Goal: Task Accomplishment & Management: Manage account settings

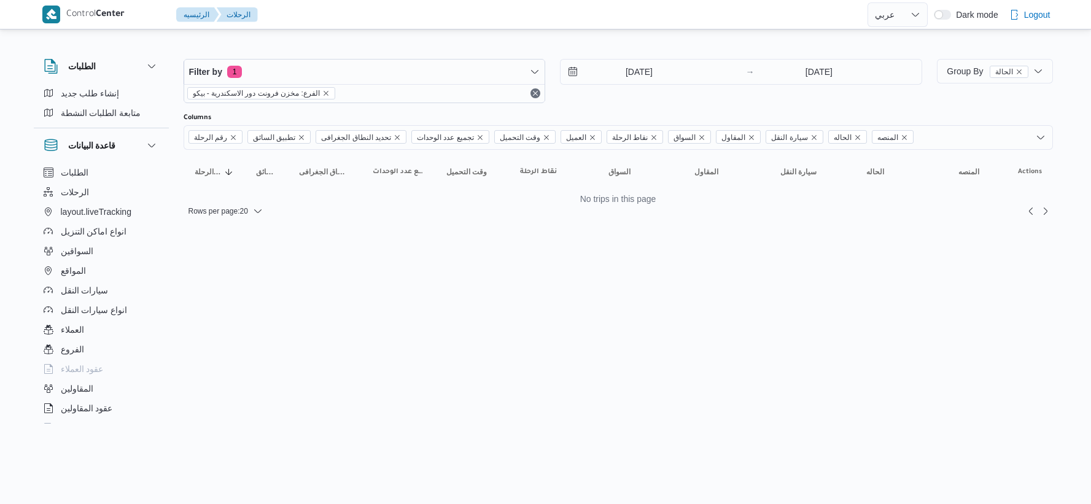
select select "ar"
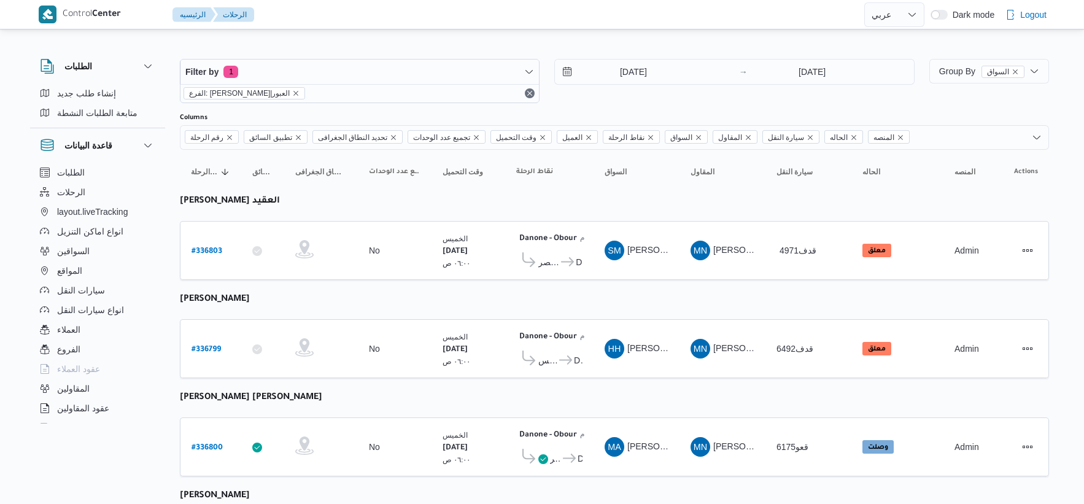
select select "ar"
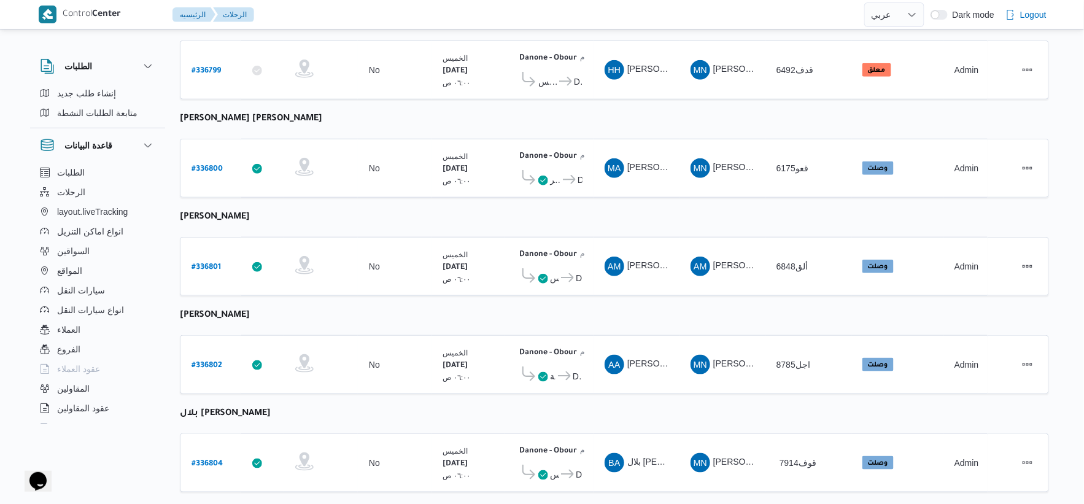
scroll to position [402, 0]
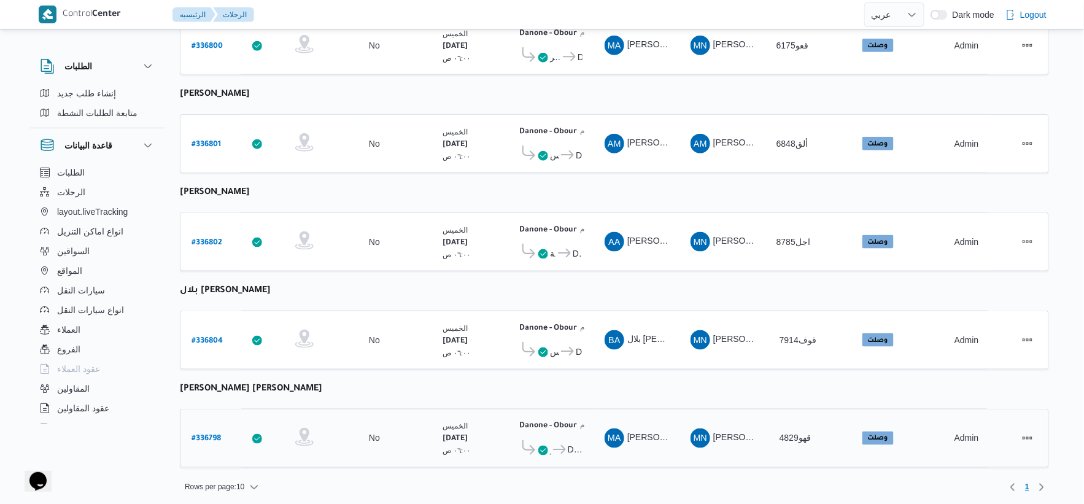
click at [208, 435] on b "# 336798" at bounding box center [206, 439] width 29 height 9
select select "ar"
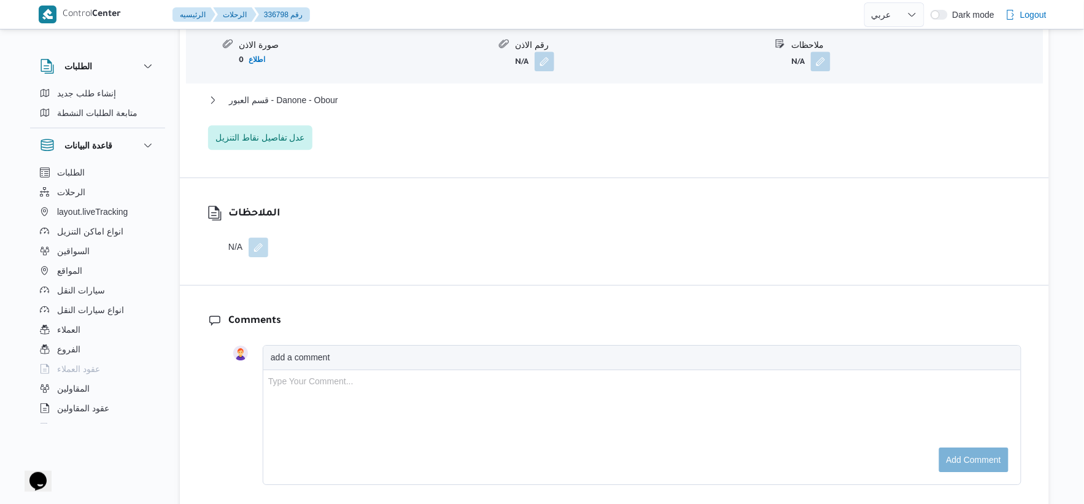
scroll to position [1194, 0]
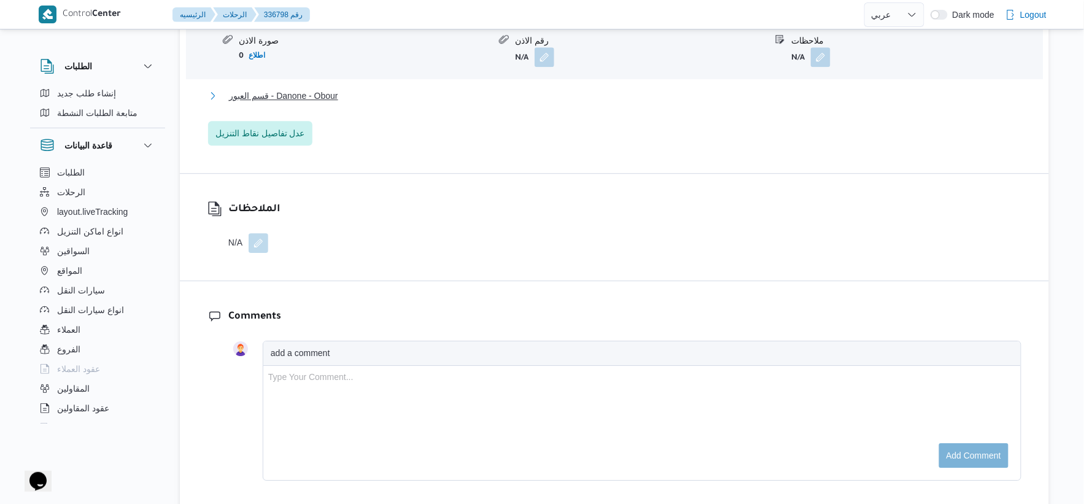
click at [333, 93] on span "قسم العبور - Danone - Obour" at bounding box center [283, 95] width 109 height 15
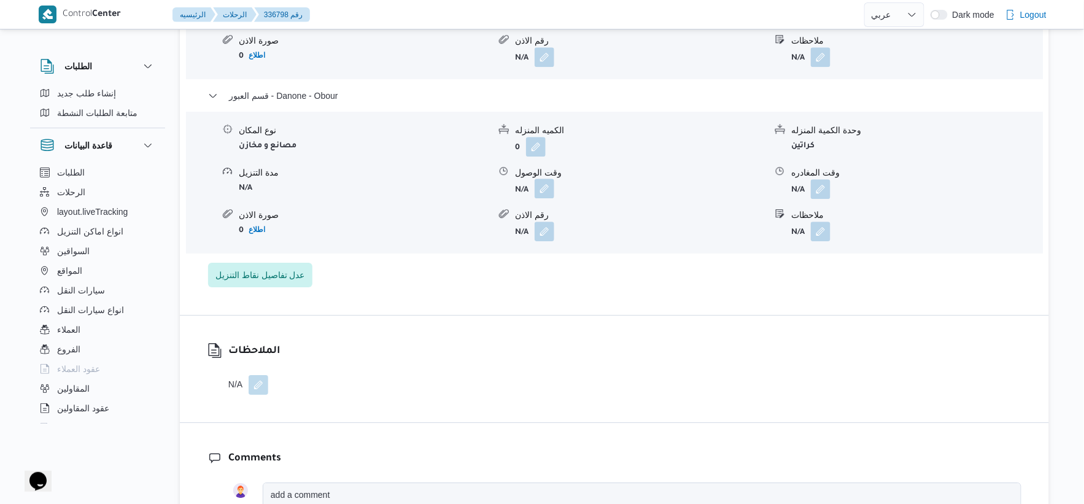
click at [546, 194] on button "button" at bounding box center [545, 189] width 20 height 20
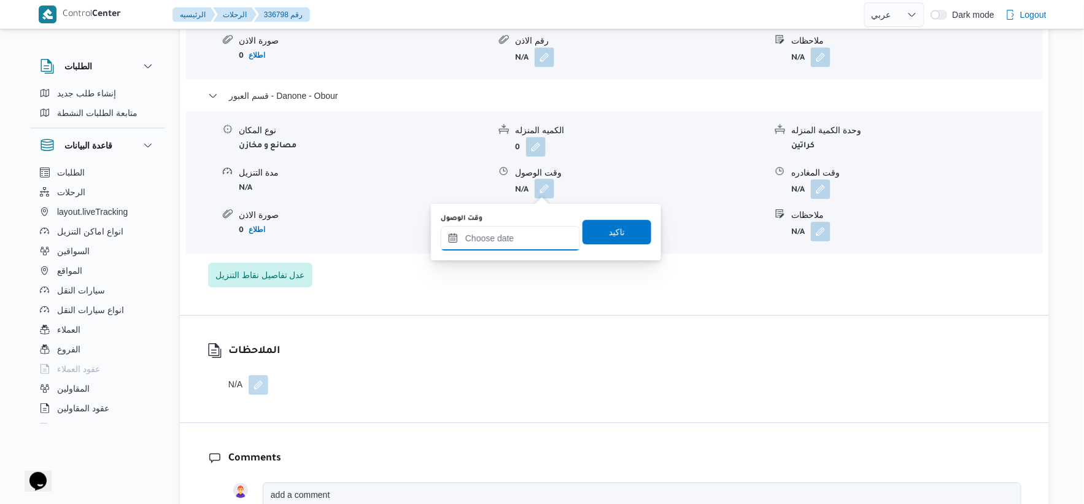
click at [529, 235] on input "وقت الوصول" at bounding box center [510, 238] width 139 height 25
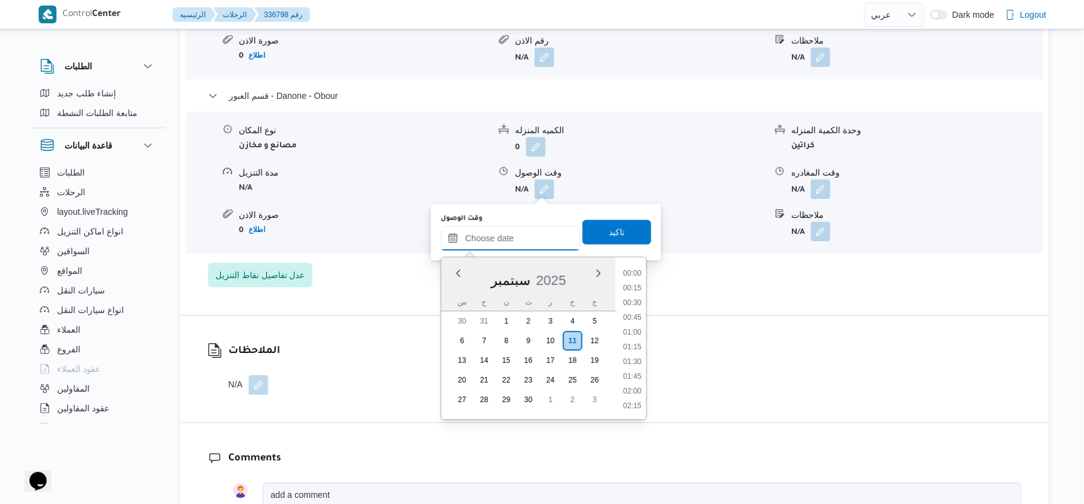
scroll to position [869, 0]
click at [634, 301] on li "15:15" at bounding box center [632, 303] width 28 height 12
type input "١١/٠٩/٢٠٢٥ ١٥:١٥"
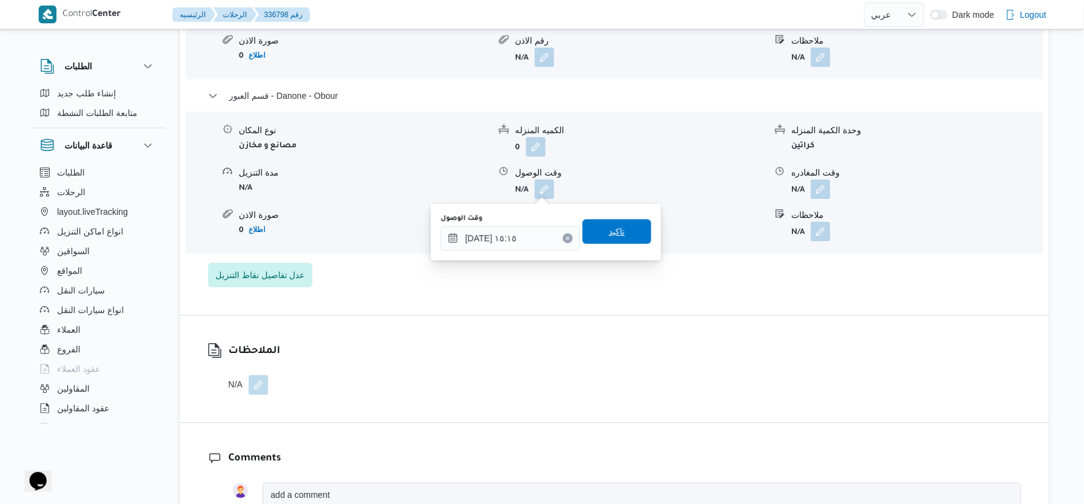
click at [629, 231] on span "تاكيد" at bounding box center [617, 231] width 69 height 25
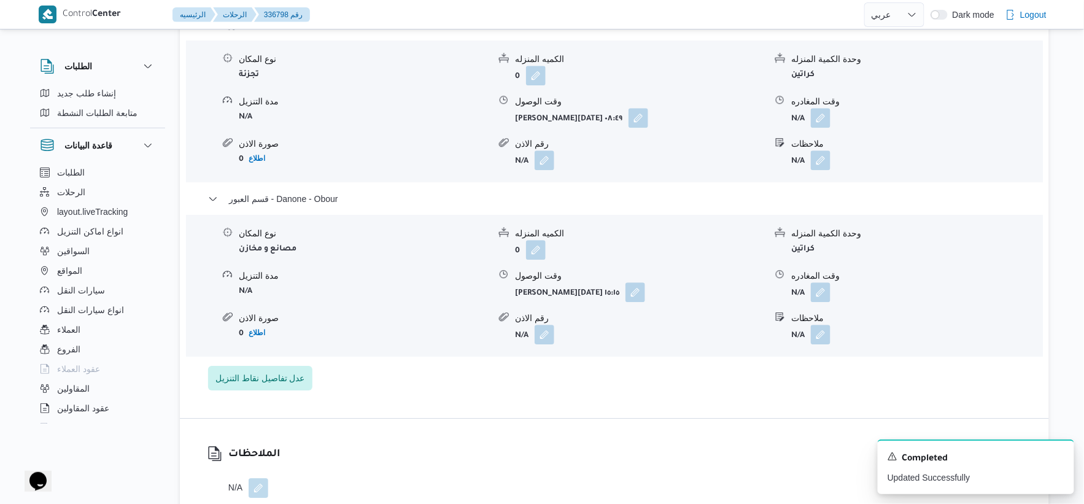
scroll to position [1057, 0]
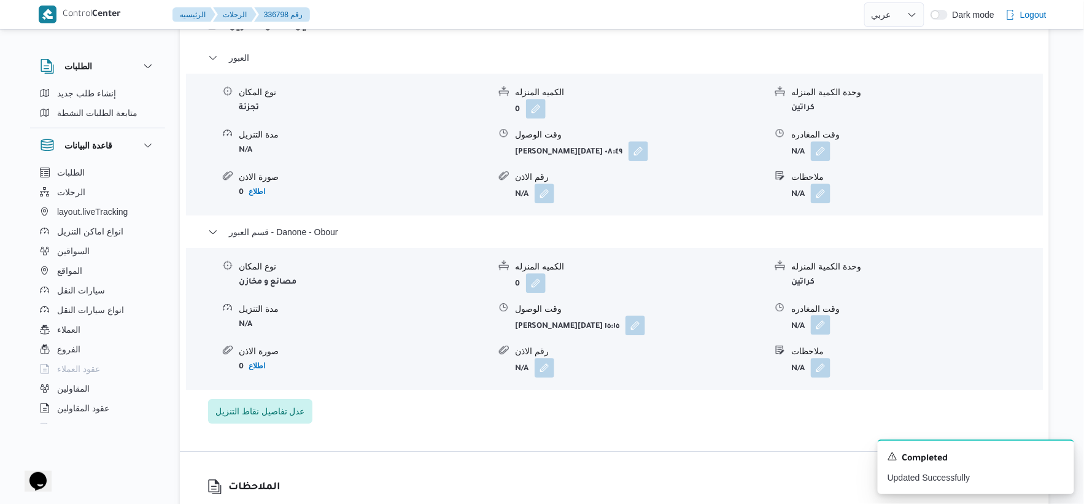
click at [826, 327] on button "button" at bounding box center [821, 325] width 20 height 20
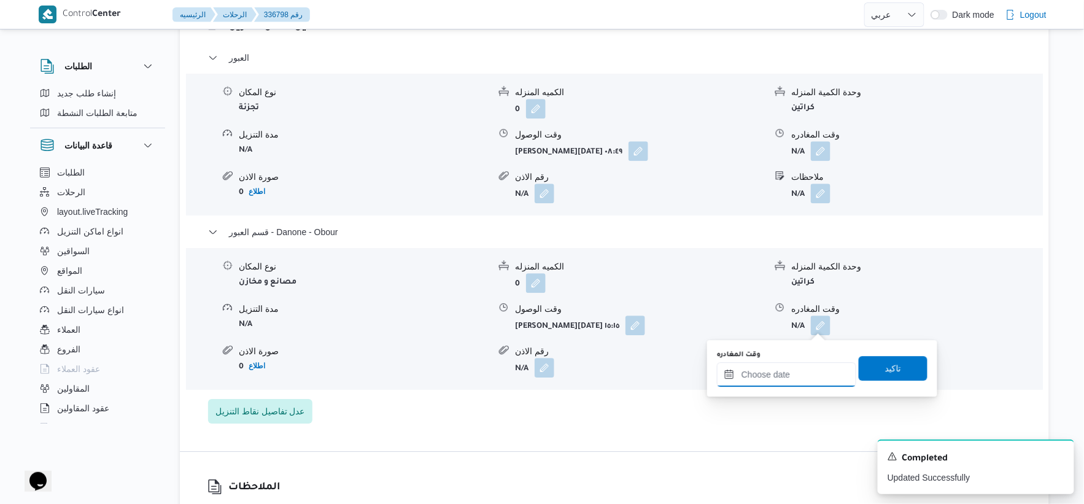
click at [800, 381] on input "وقت المغادره" at bounding box center [786, 374] width 139 height 25
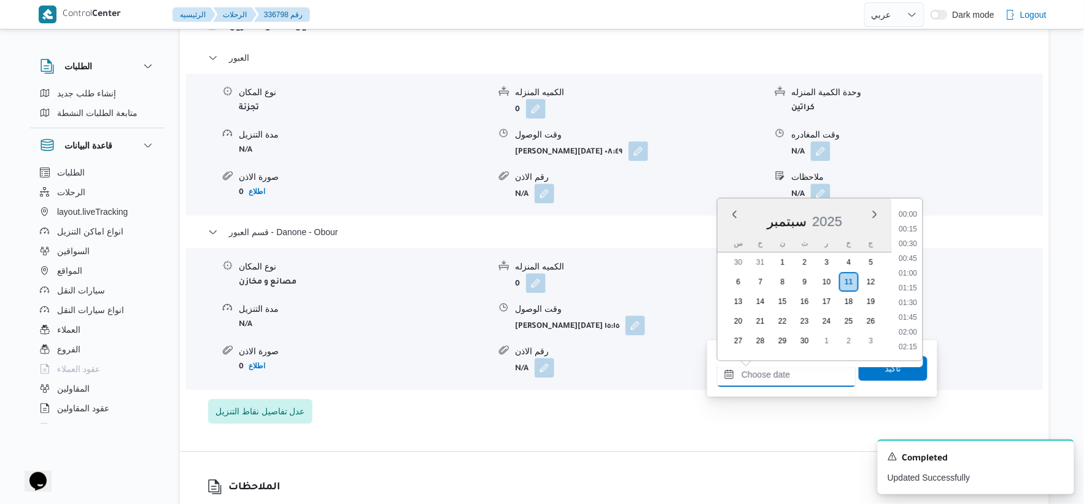
scroll to position [869, 0]
click at [912, 274] on li "15:45" at bounding box center [909, 274] width 28 height 12
type input "١١/٠٩/٢٠٢٥ ١٥:٤٥"
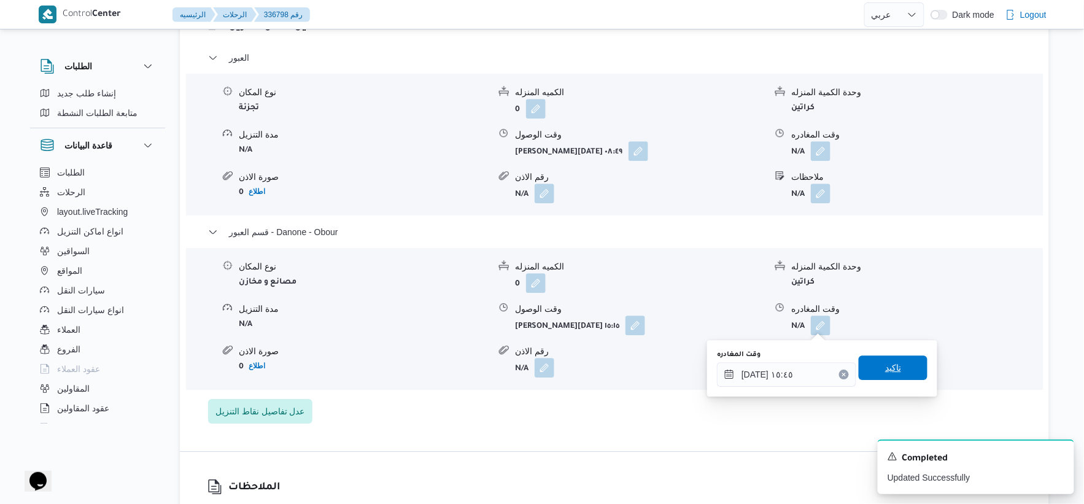
click at [891, 367] on span "تاكيد" at bounding box center [893, 367] width 16 height 15
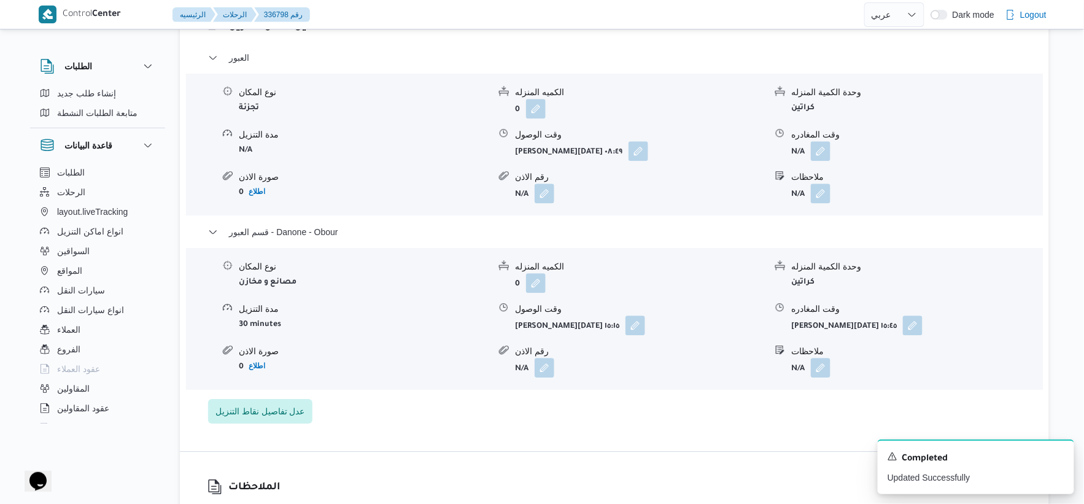
scroll to position [989, 0]
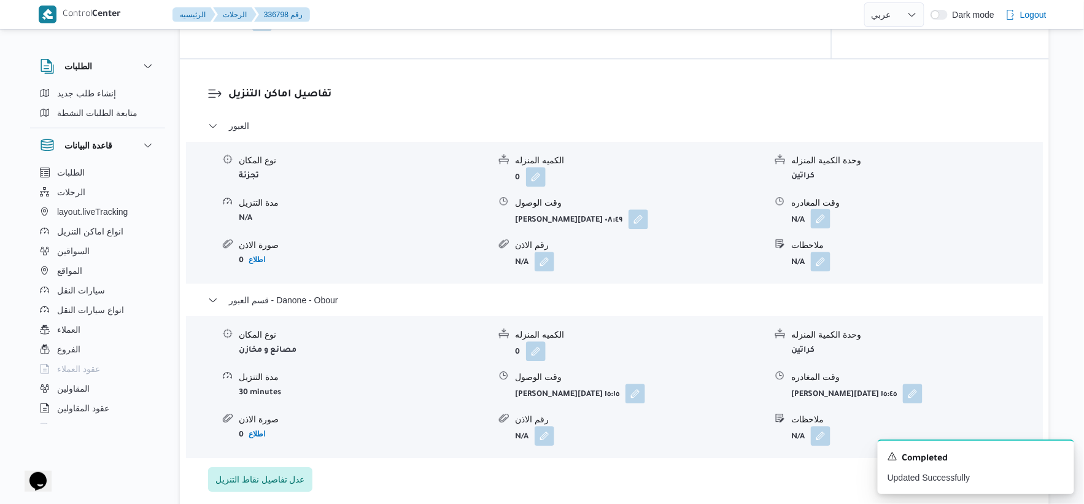
click at [820, 215] on button "button" at bounding box center [821, 219] width 20 height 20
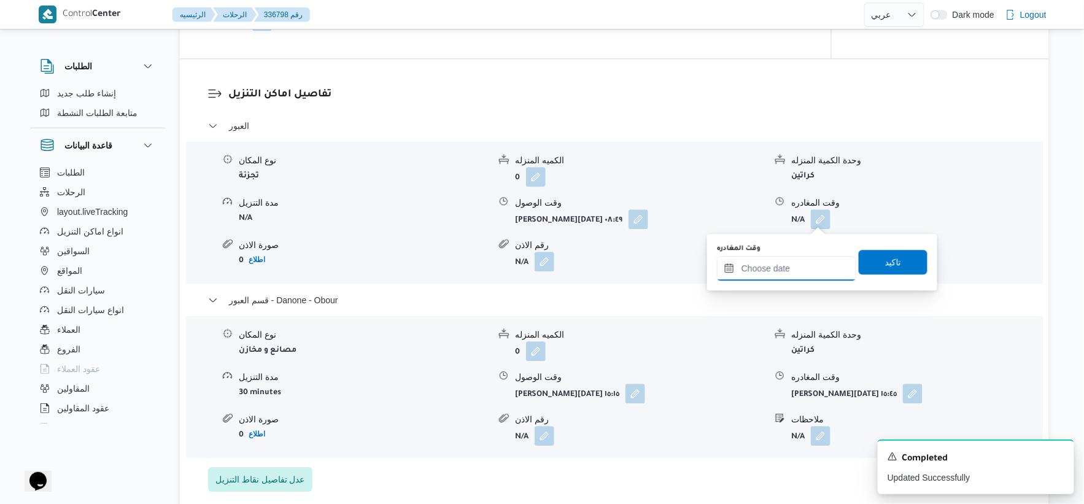
click at [809, 269] on input "وقت المغادره" at bounding box center [786, 268] width 139 height 25
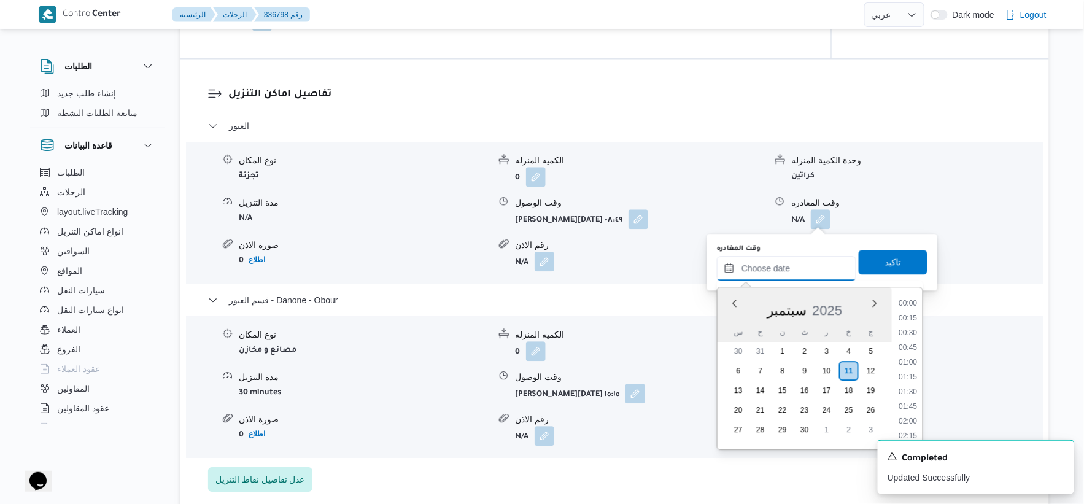
scroll to position [869, 0]
click at [910, 317] on li "15:00" at bounding box center [909, 319] width 28 height 12
type input "١١/٠٩/٢٠٢٥ ١٥:٠٠"
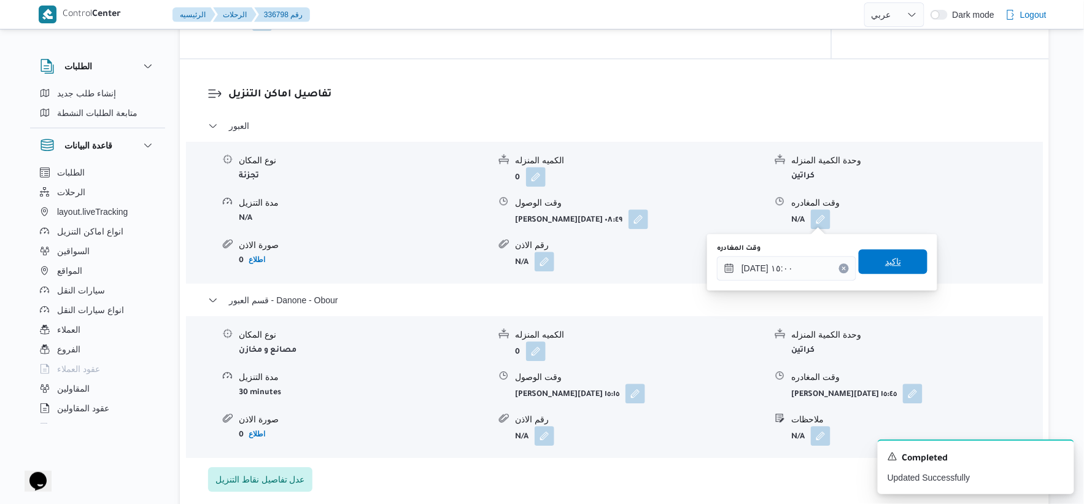
click at [903, 259] on span "تاكيد" at bounding box center [893, 261] width 69 height 25
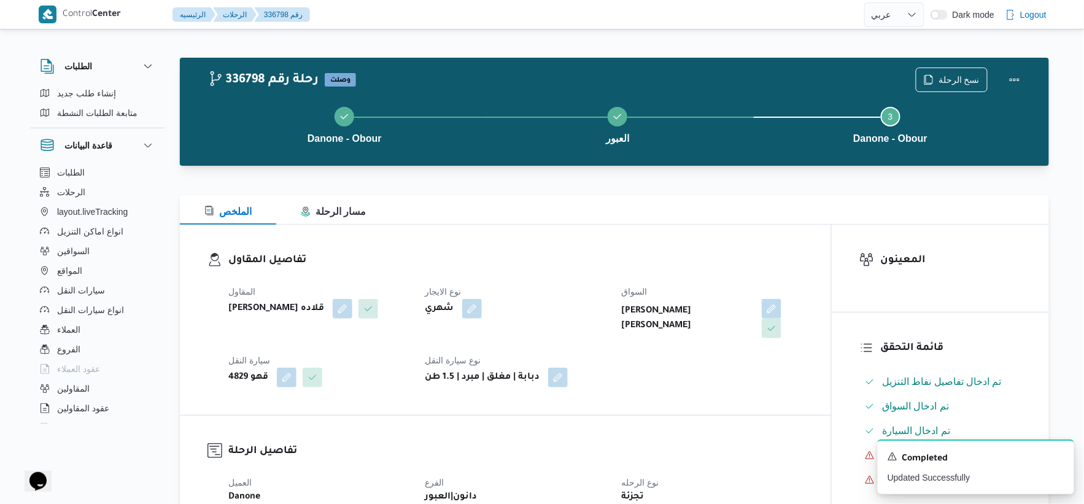
scroll to position [409, 0]
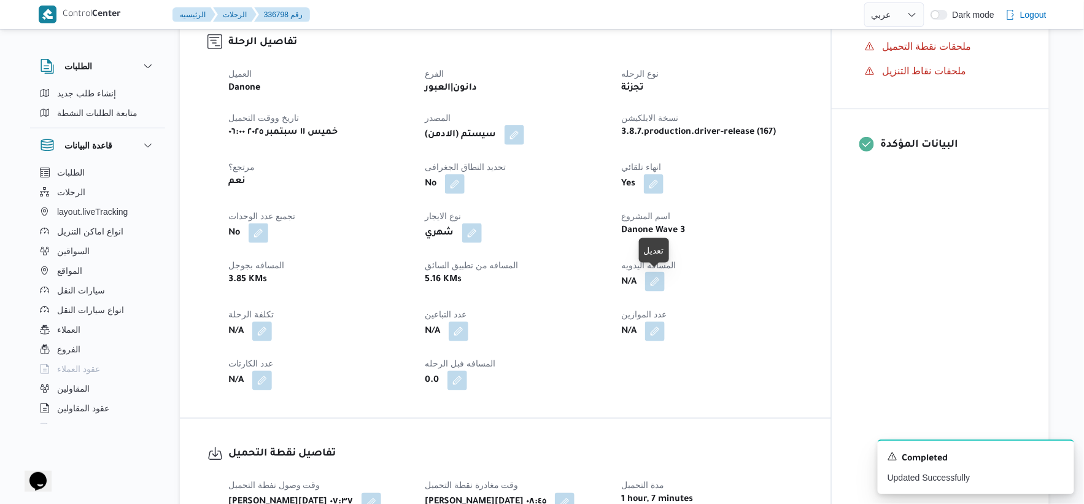
click at [662, 279] on button "button" at bounding box center [655, 282] width 20 height 20
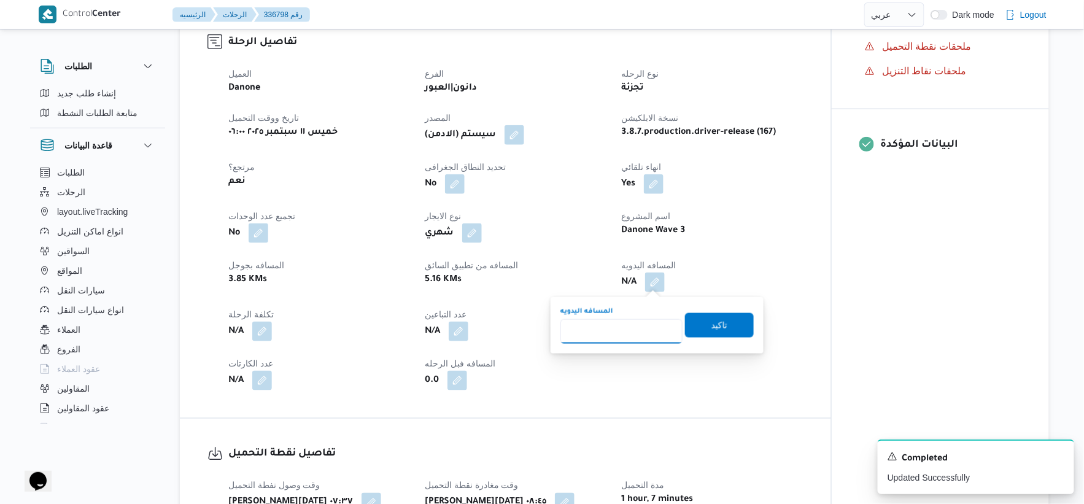
click at [630, 338] on input "المسافه اليدويه" at bounding box center [622, 331] width 122 height 25
type input "40"
click at [728, 324] on span "تاكيد" at bounding box center [719, 325] width 69 height 25
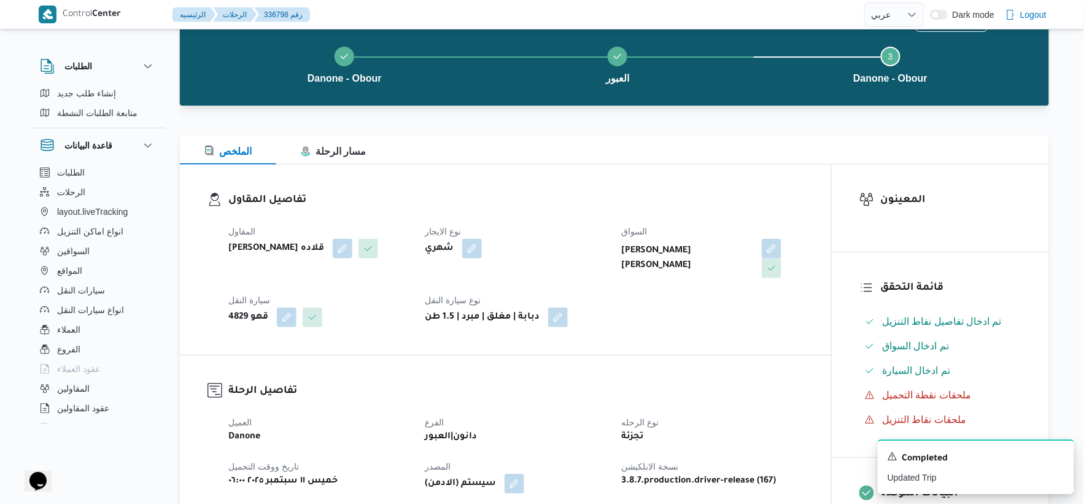
scroll to position [0, 0]
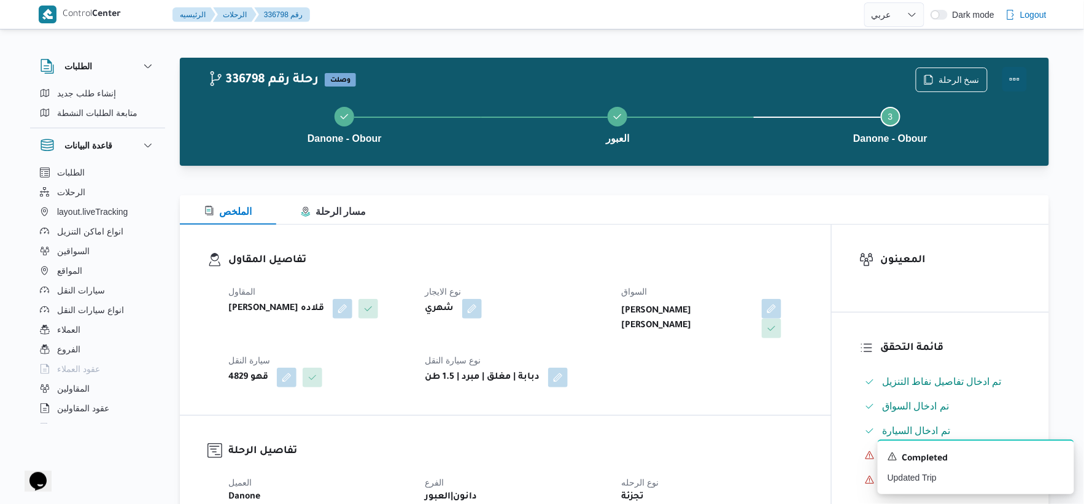
click at [1014, 78] on button "Actions" at bounding box center [1015, 79] width 25 height 25
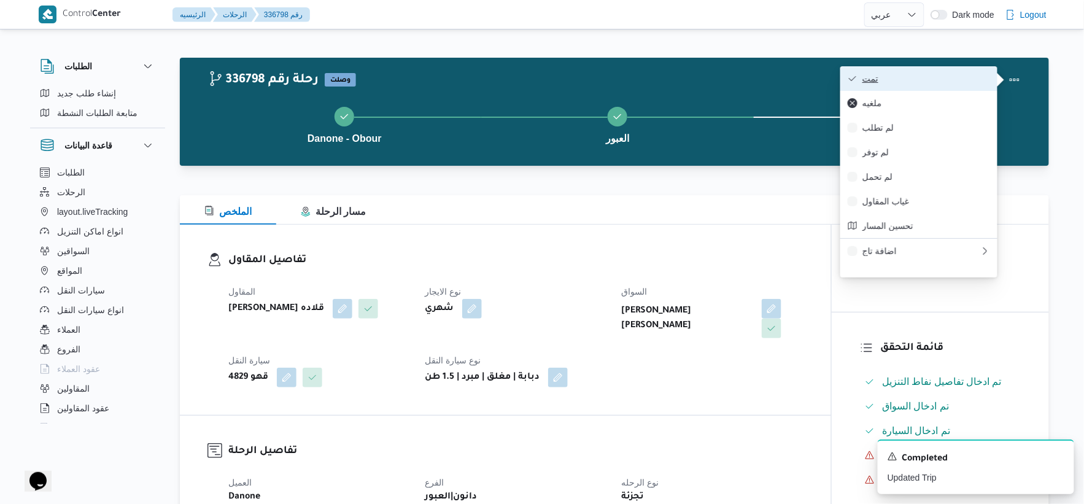
click at [952, 77] on span "تمت" at bounding box center [927, 79] width 128 height 10
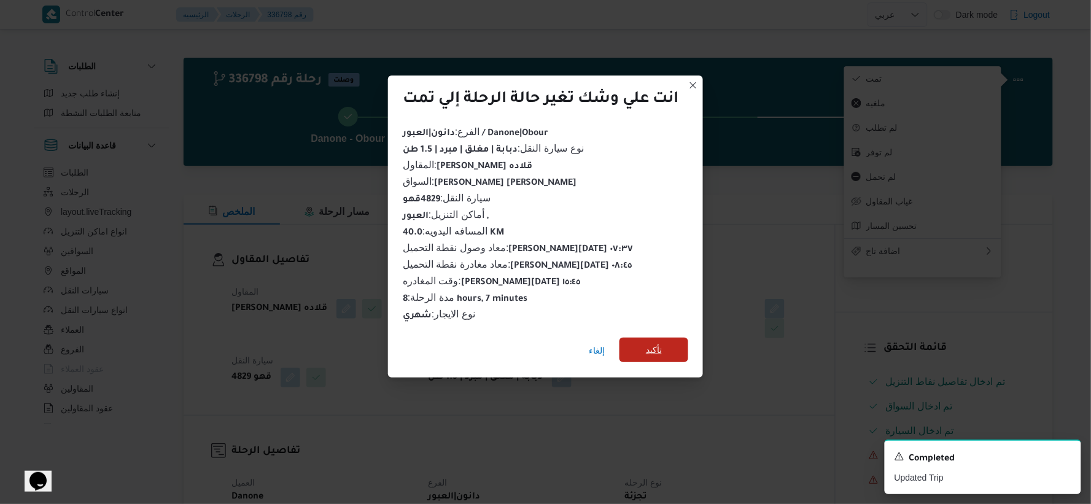
click at [635, 339] on span "تأكيد" at bounding box center [653, 350] width 69 height 25
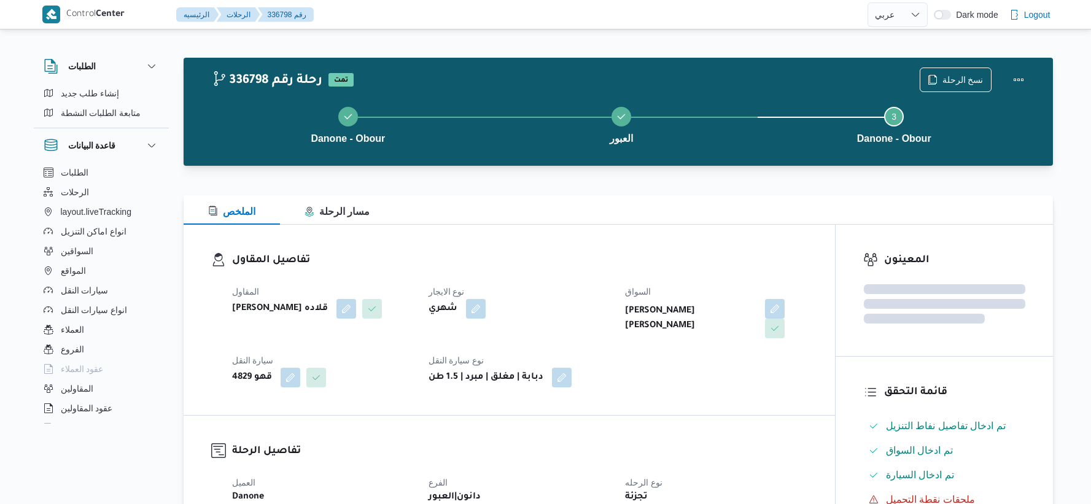
select select "ar"
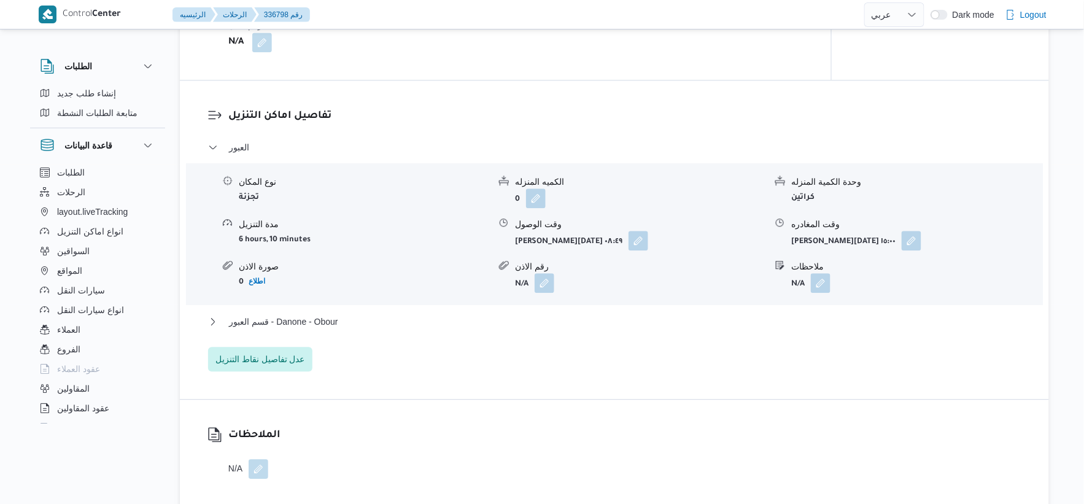
scroll to position [1023, 0]
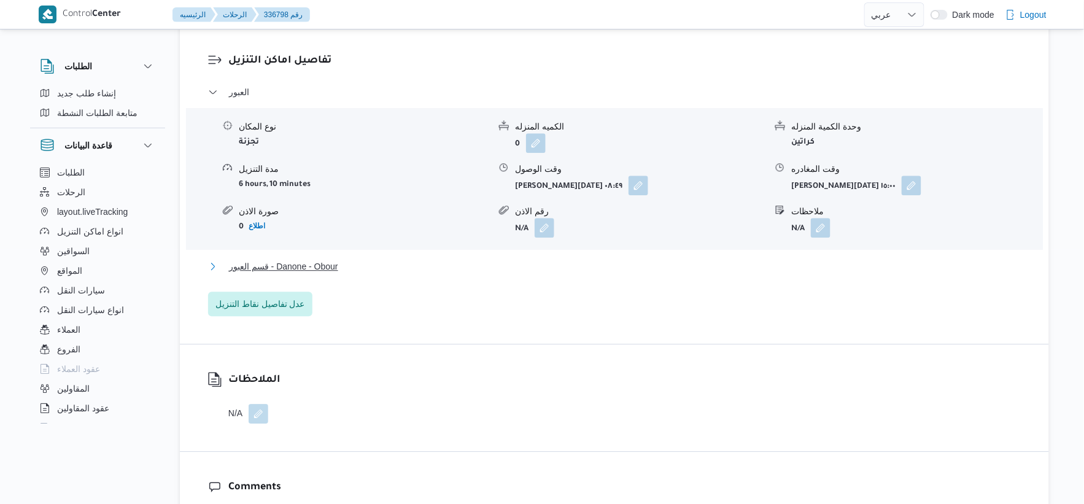
click at [334, 265] on span "قسم العبور - Danone - Obour" at bounding box center [283, 266] width 109 height 15
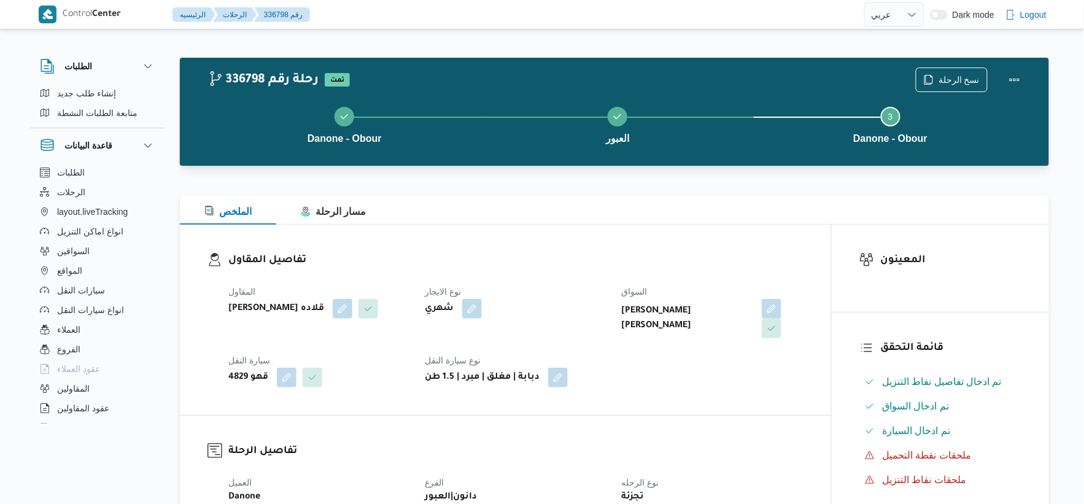
scroll to position [409, 0]
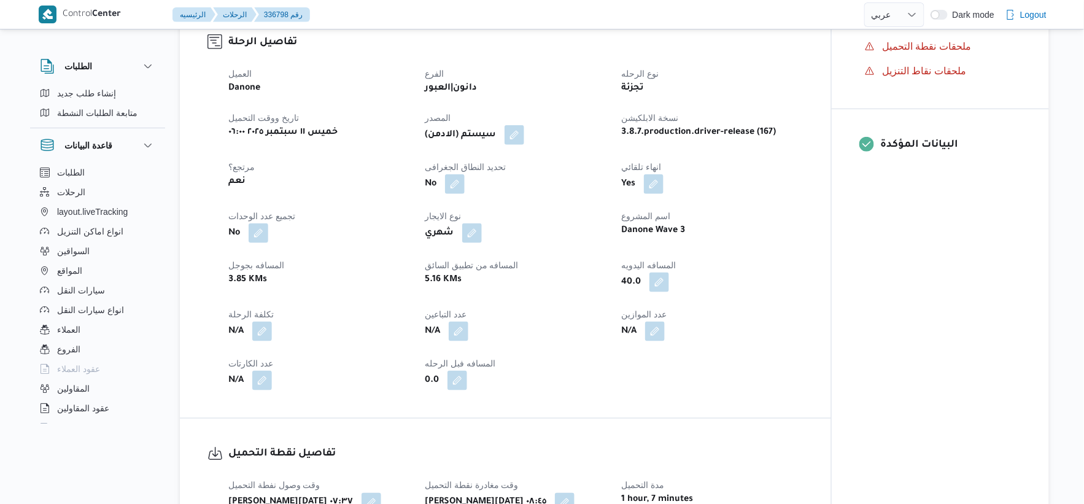
select select "ar"
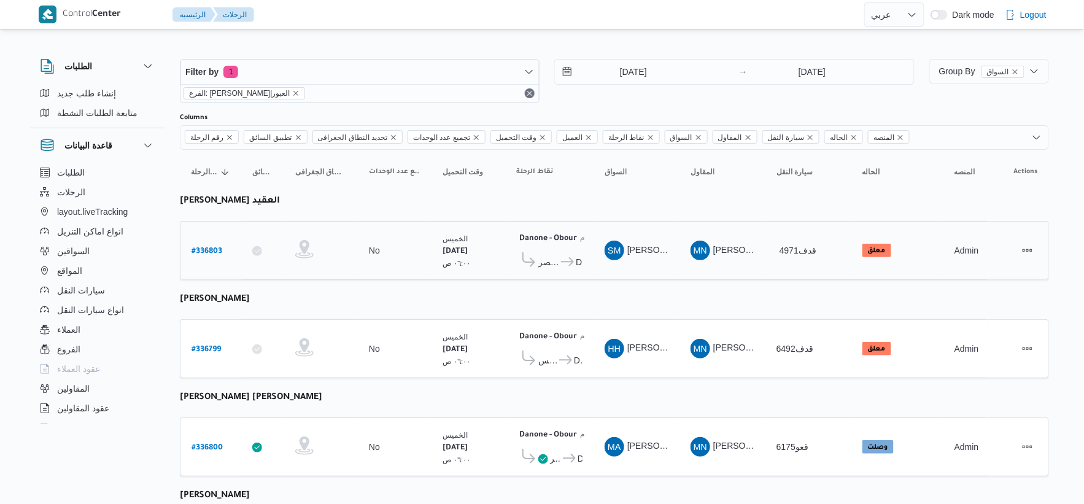
click at [209, 248] on b "# 336803" at bounding box center [207, 251] width 31 height 9
select select "ar"
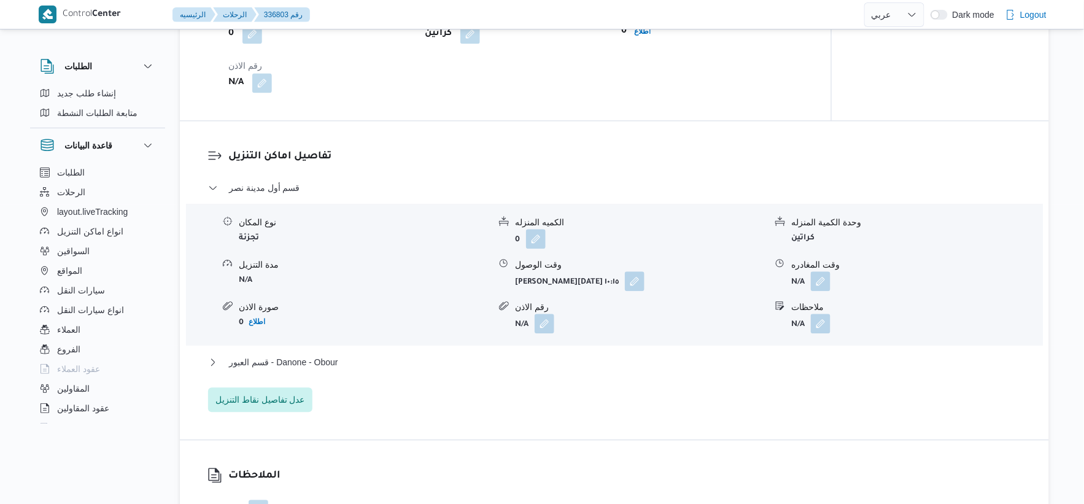
scroll to position [1159, 0]
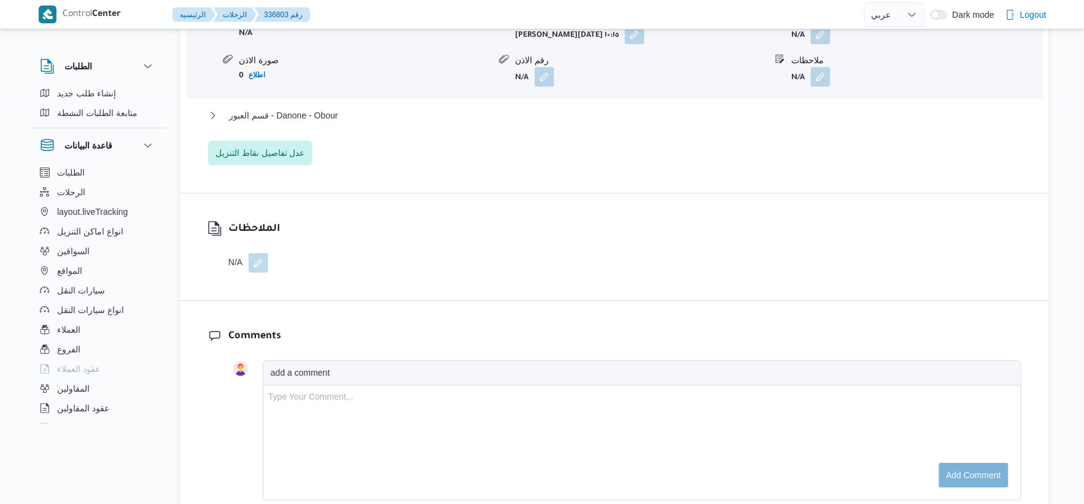
click at [371, 131] on div "قسم العبور - Danone - Obour" at bounding box center [614, 119] width 813 height 23
click at [372, 123] on button "قسم العبور - Danone - Obour" at bounding box center [614, 115] width 813 height 15
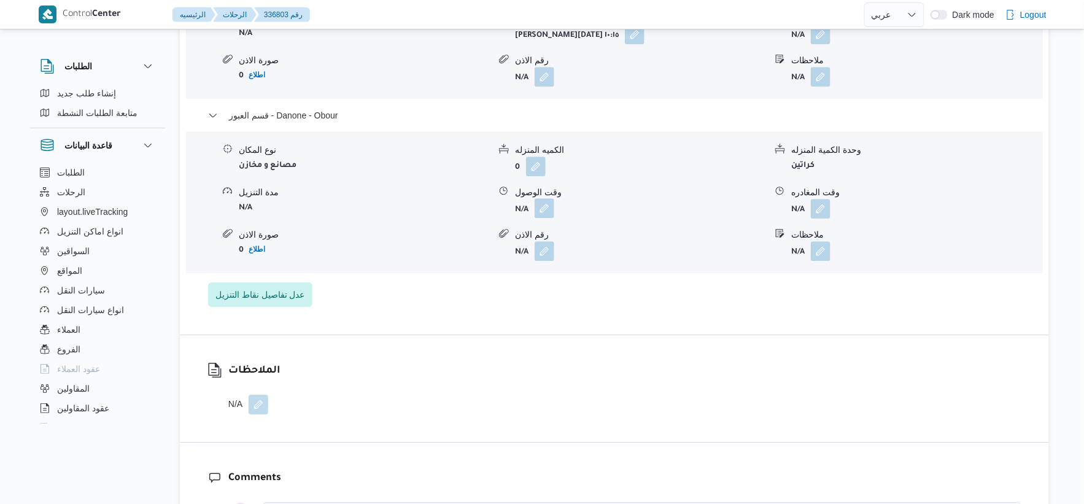
click at [548, 218] on button "button" at bounding box center [545, 208] width 20 height 20
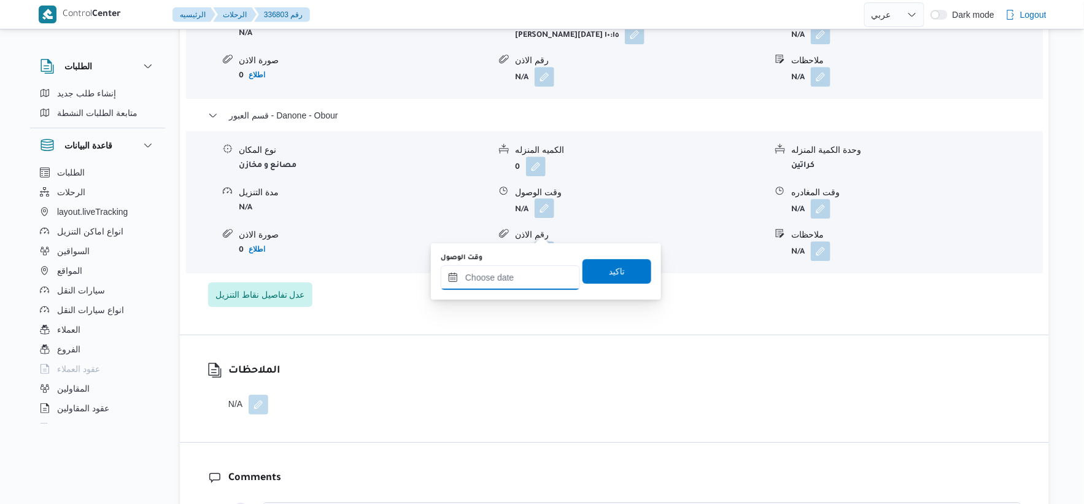
click at [537, 277] on input "وقت الوصول" at bounding box center [510, 277] width 139 height 25
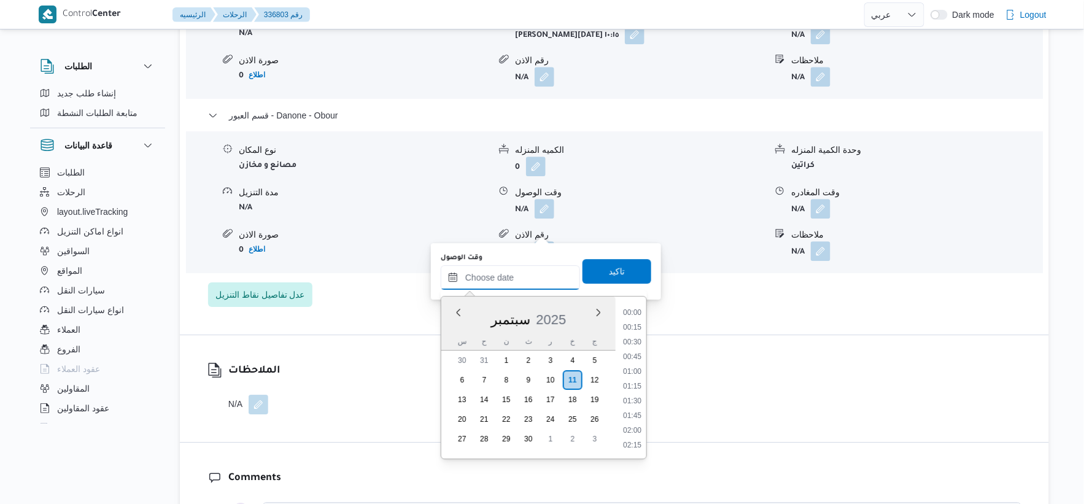
scroll to position [869, 0]
click at [634, 327] on li "15:00" at bounding box center [632, 328] width 28 height 12
type input "١١/٠٩/٢٠٢٥ ١٥:٠٠"
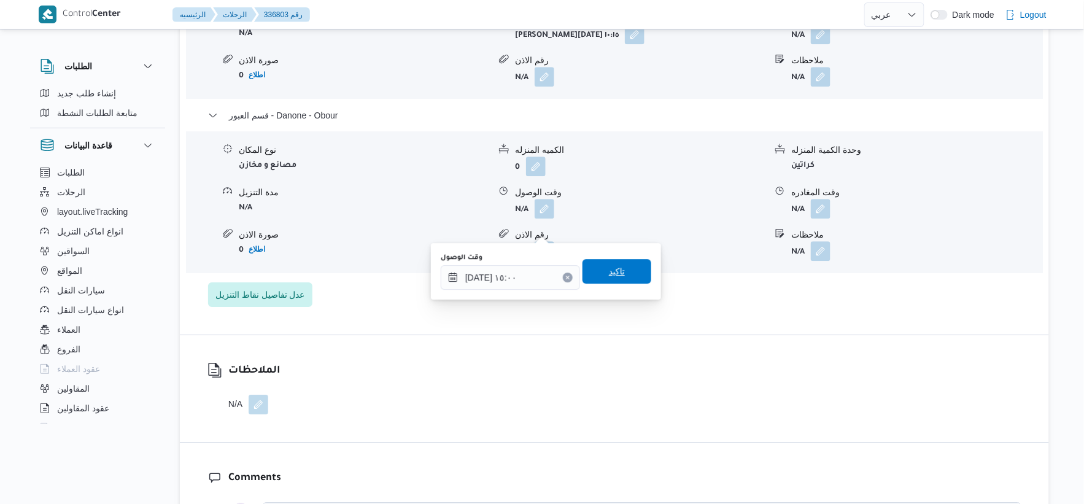
click at [626, 263] on span "تاكيد" at bounding box center [617, 271] width 69 height 25
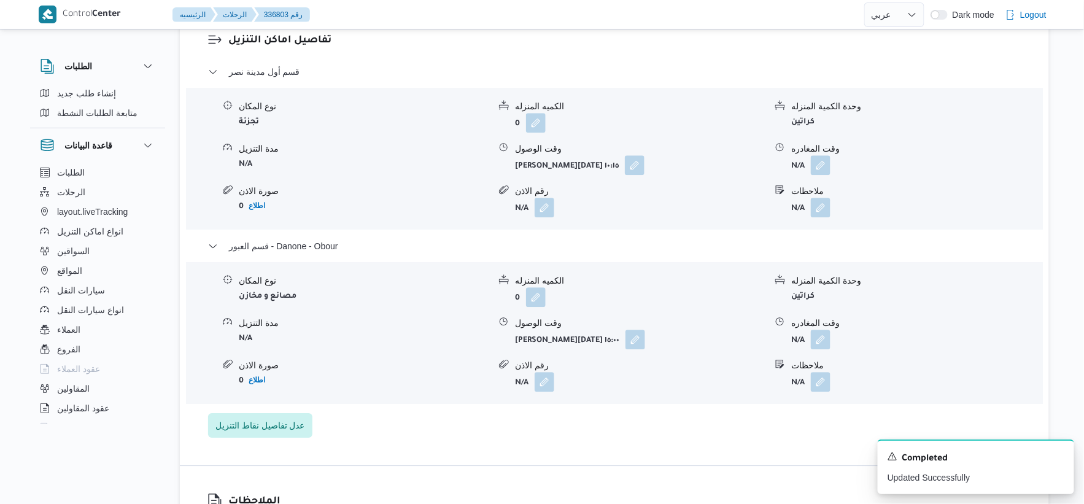
scroll to position [1023, 0]
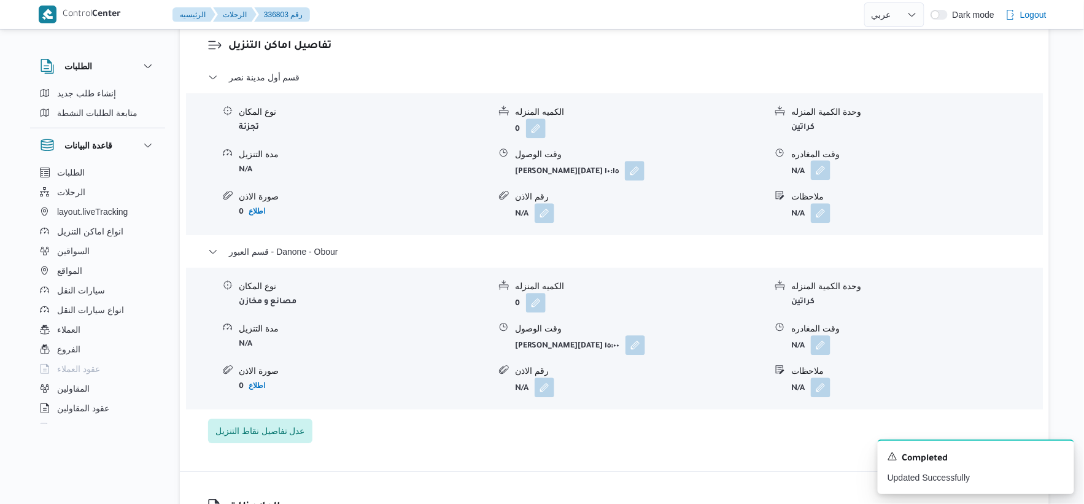
click at [826, 180] on button "button" at bounding box center [821, 170] width 20 height 20
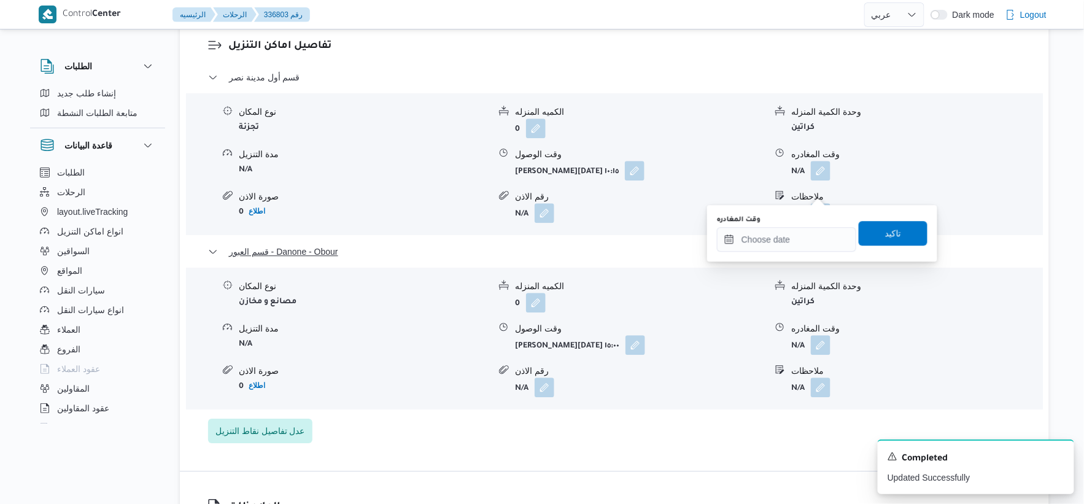
click at [803, 259] on button "قسم العبور - Danone - Obour" at bounding box center [614, 251] width 813 height 15
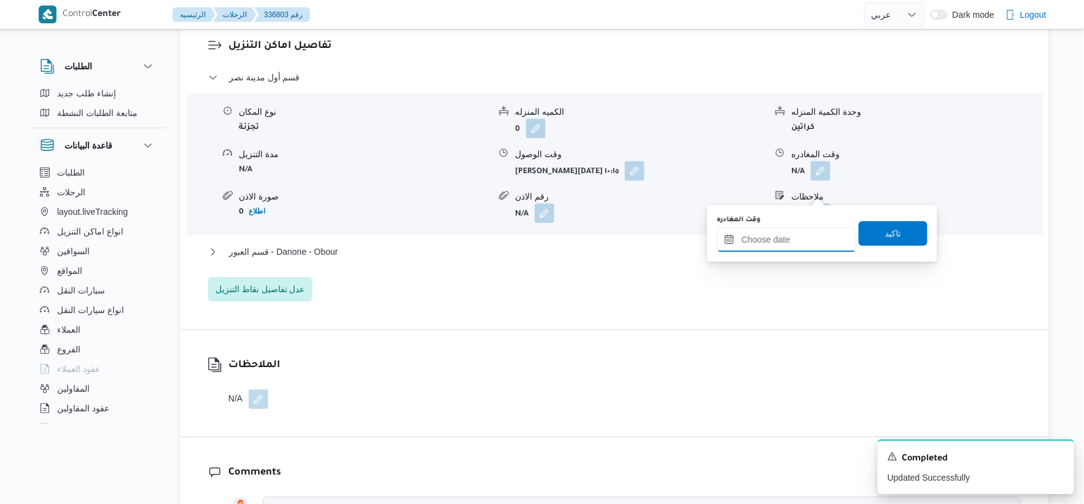
click at [807, 237] on input "وقت المغادره" at bounding box center [786, 239] width 139 height 25
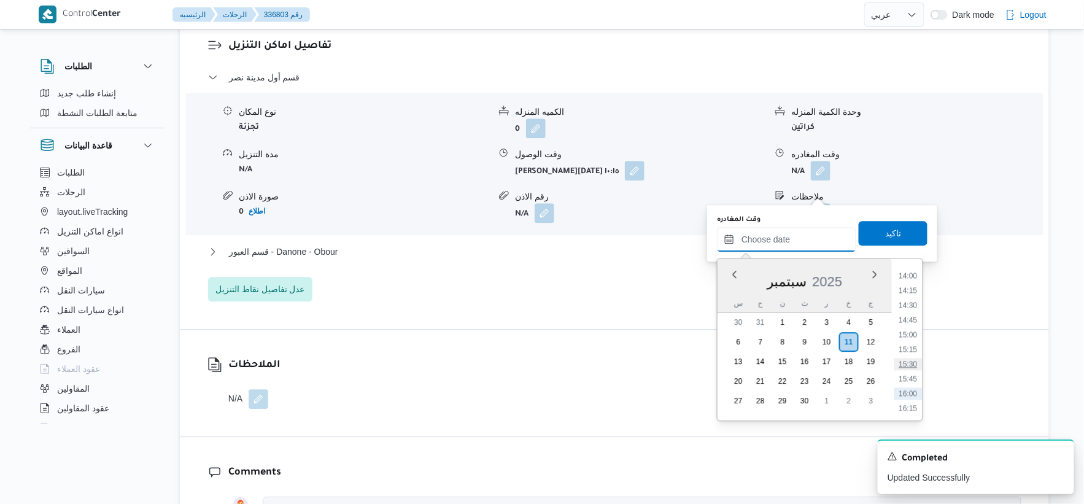
scroll to position [801, 0]
click at [915, 322] on li "14:30" at bounding box center [909, 328] width 28 height 12
type input "١١/٠٩/٢٠٢٥ ١٤:٣٠"
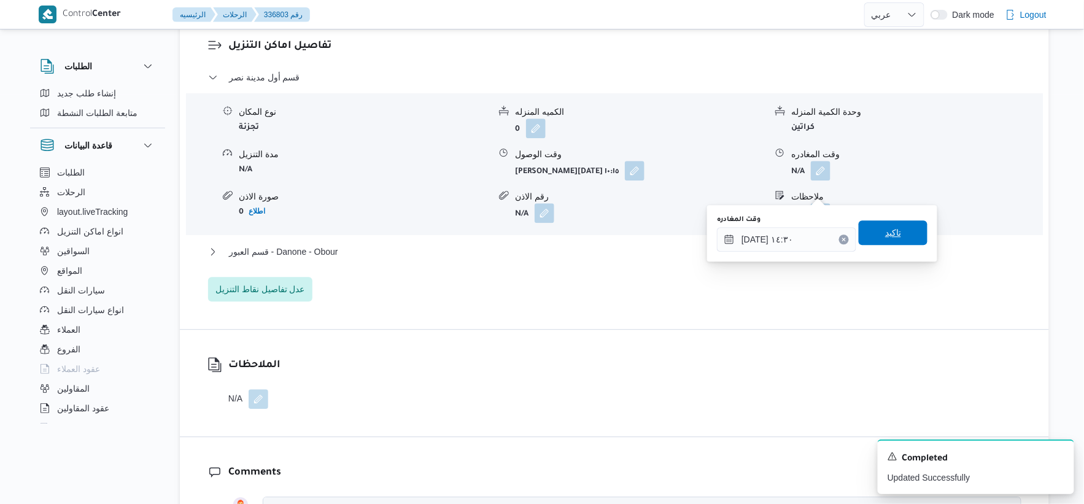
click at [900, 232] on span "تاكيد" at bounding box center [893, 232] width 69 height 25
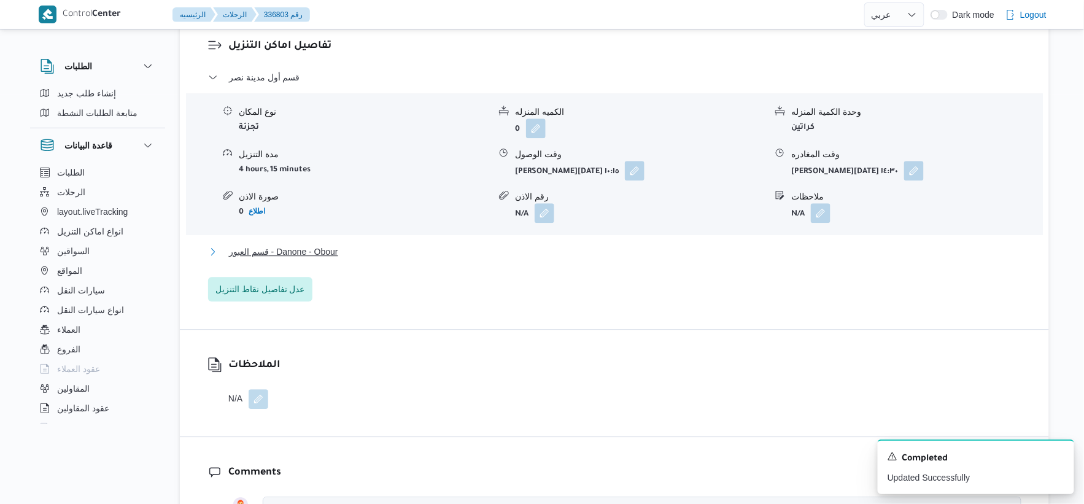
click at [319, 259] on span "قسم العبور - Danone - Obour" at bounding box center [283, 251] width 109 height 15
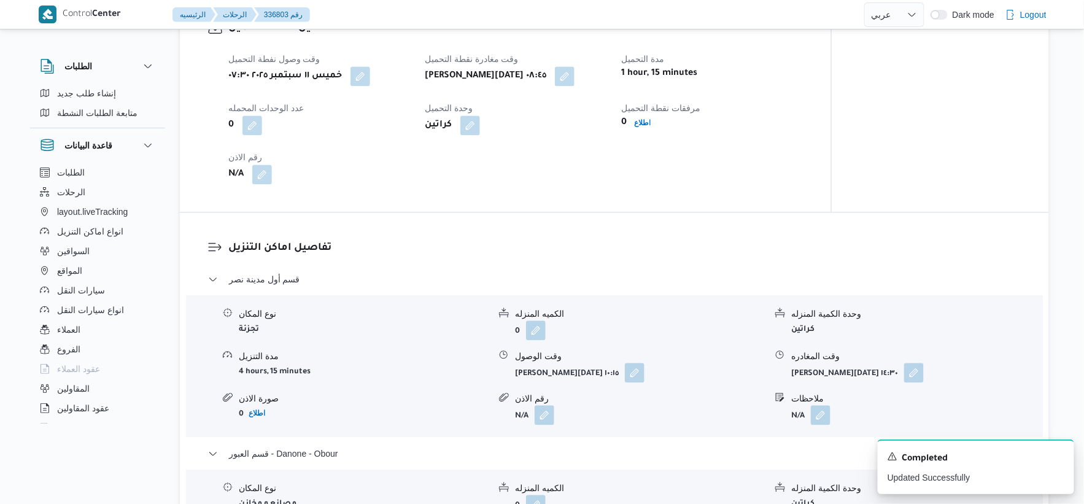
scroll to position [818, 0]
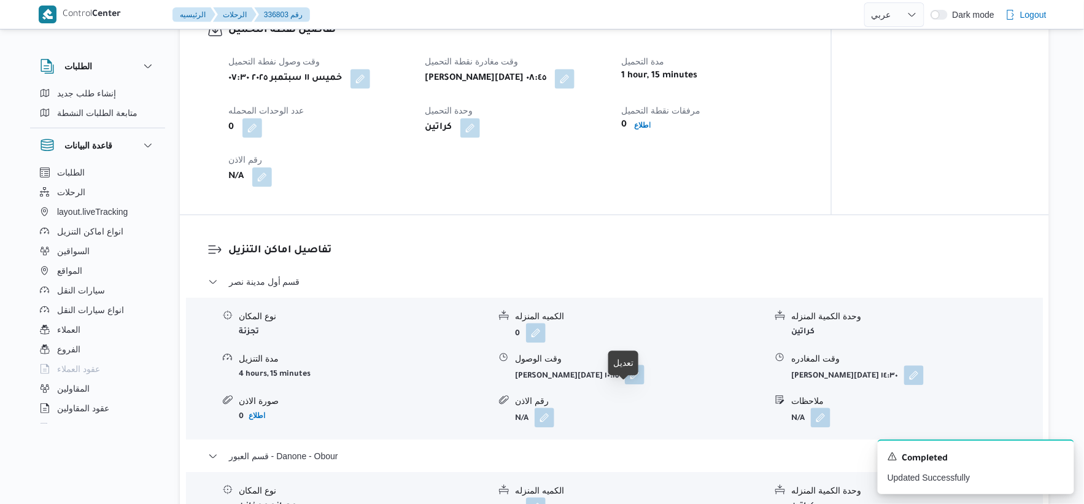
click at [627, 384] on button "button" at bounding box center [635, 375] width 20 height 20
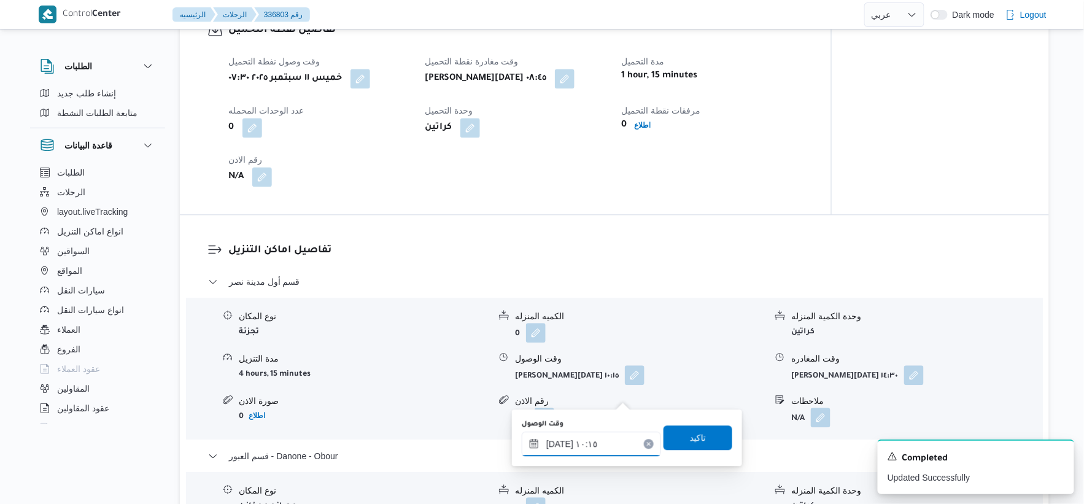
click at [600, 438] on input "١١/٠٩/٢٠٢٥ ١٠:١٥" at bounding box center [591, 444] width 139 height 25
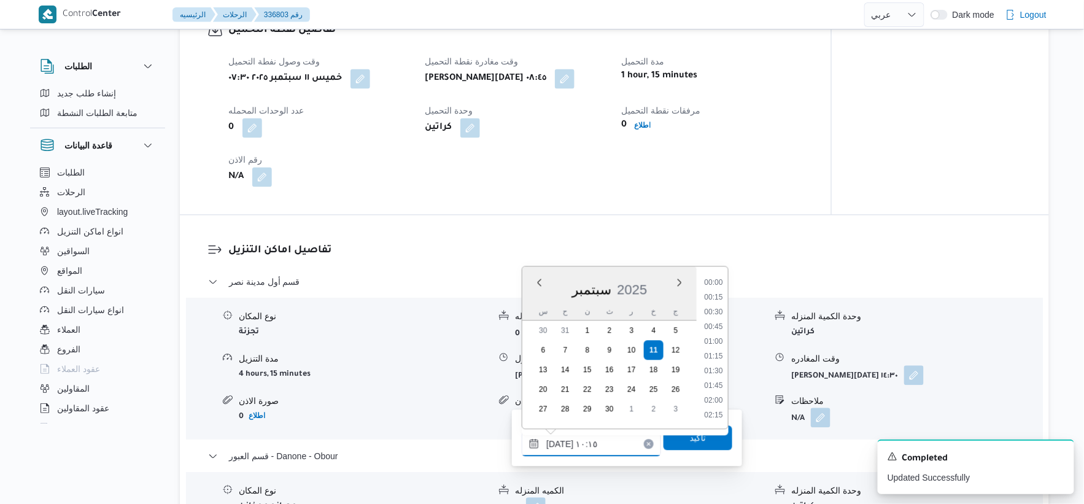
scroll to position [530, 0]
drag, startPoint x: 722, startPoint y: 291, endPoint x: 720, endPoint y: 303, distance: 12.5
click at [721, 291] on li "09:15" at bounding box center [714, 297] width 28 height 12
type input "١١/٠٩/٢٠٢٥ ٠٩:١٥"
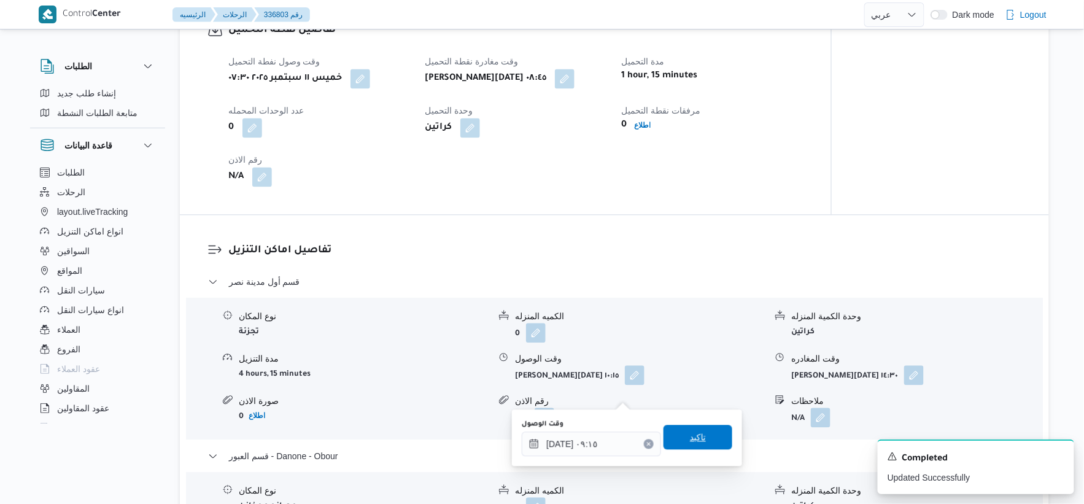
click at [707, 432] on span "تاكيد" at bounding box center [698, 437] width 69 height 25
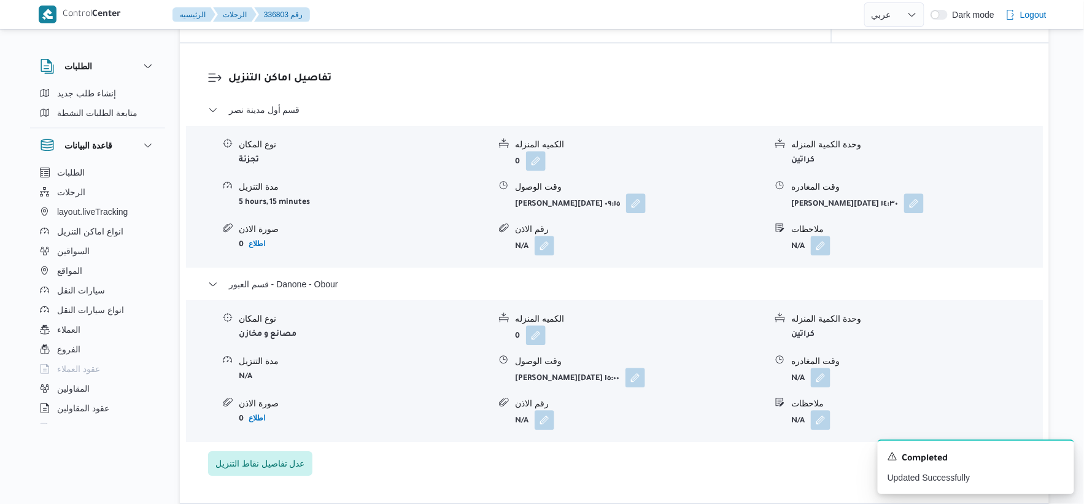
scroll to position [1023, 0]
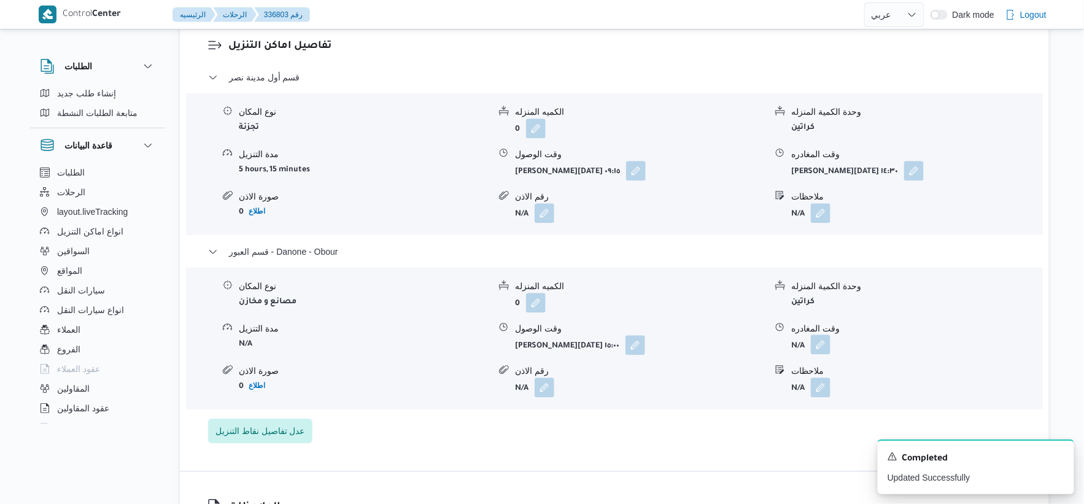
click at [824, 354] on button "button" at bounding box center [821, 345] width 20 height 20
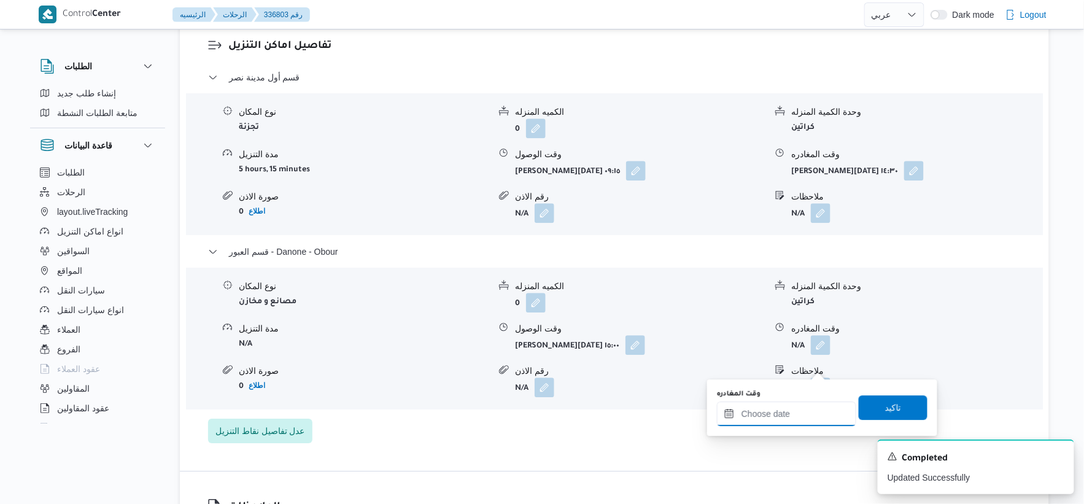
click at [806, 410] on input "وقت المغادره" at bounding box center [786, 414] width 139 height 25
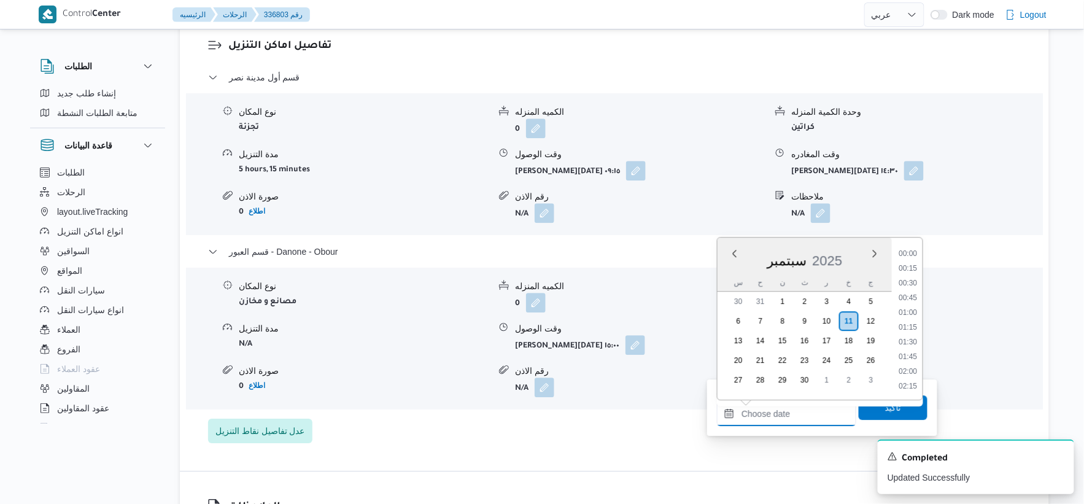
scroll to position [869, 0]
click at [914, 284] on li "15:15" at bounding box center [909, 284] width 28 height 12
type input "١١/٠٩/٢٠٢٥ ١٥:١٥"
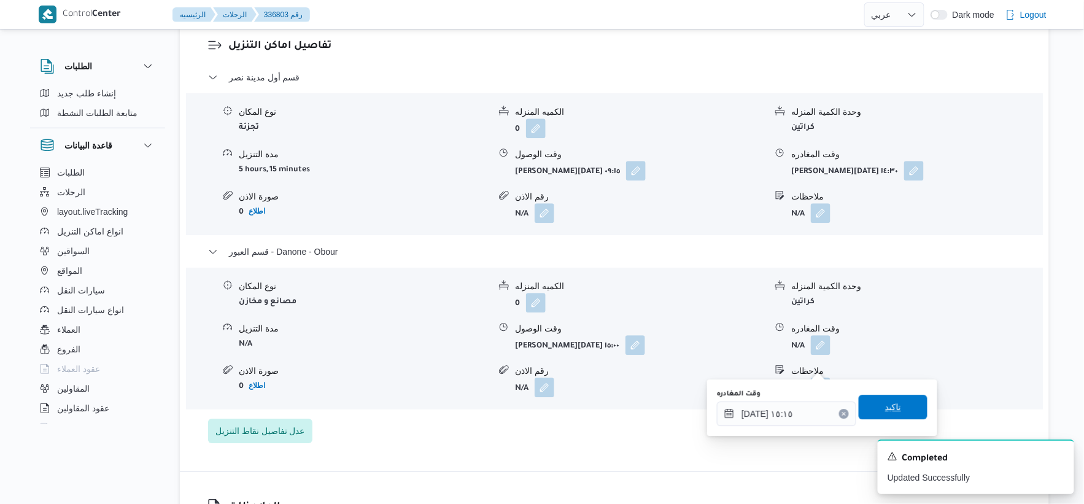
click at [901, 400] on span "تاكيد" at bounding box center [893, 407] width 69 height 25
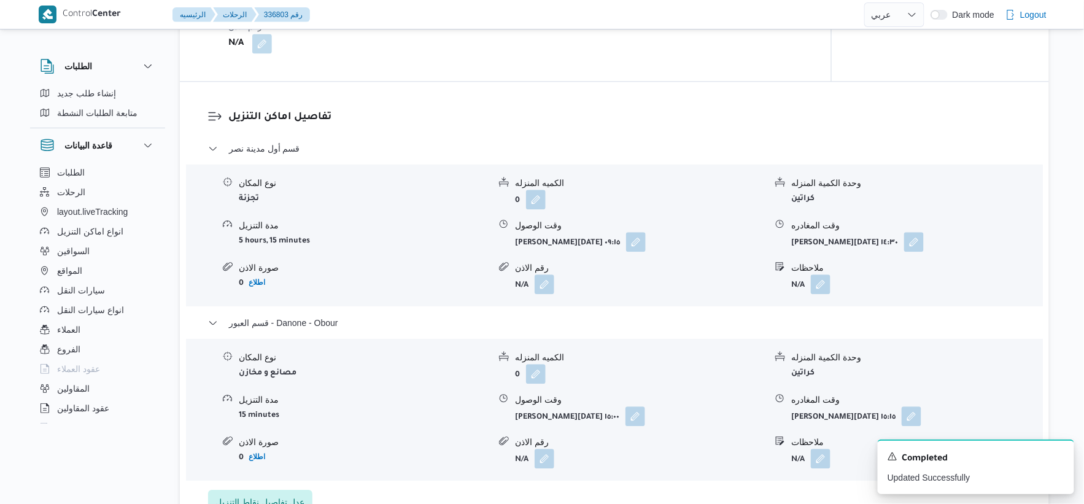
scroll to position [1023, 0]
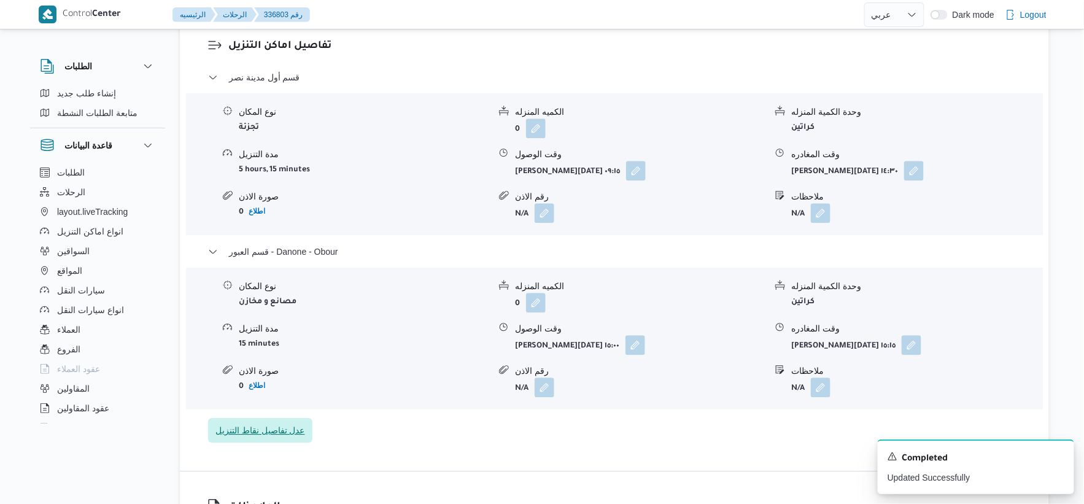
click at [287, 438] on span "عدل تفاصيل نقاط التنزيل" at bounding box center [260, 430] width 90 height 15
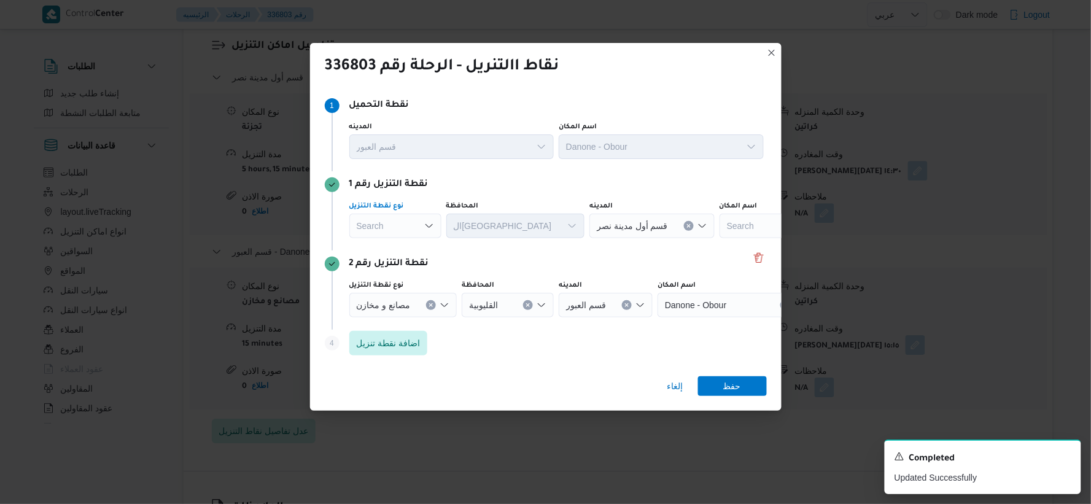
click at [413, 230] on div "Search" at bounding box center [395, 226] width 92 height 25
click at [600, 365] on div "Step 1 1 نقطة التحميل المدينه قسم العبور اسم المكان Danone - Obour نقطة التنزيل…" at bounding box center [546, 226] width 472 height 279
click at [672, 389] on span "إلغاء" at bounding box center [675, 386] width 16 height 15
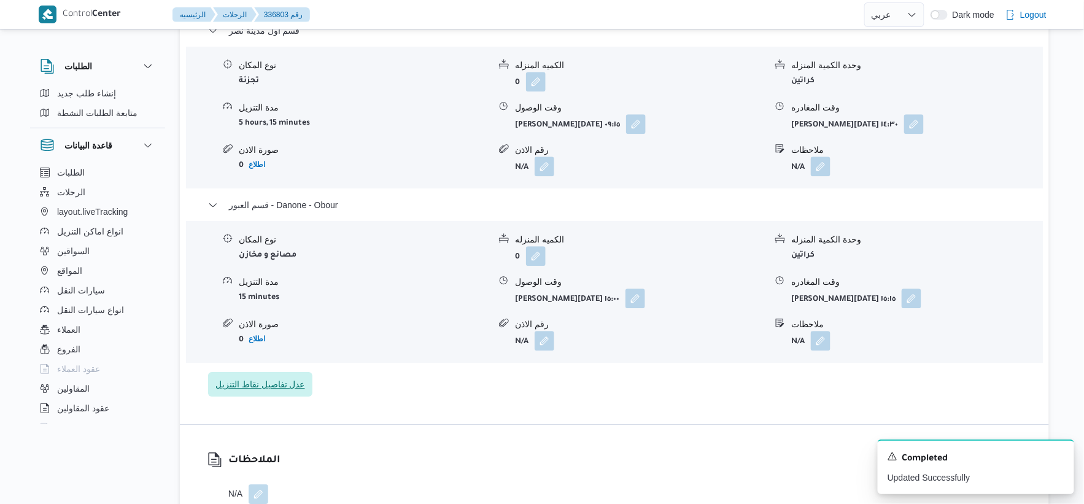
scroll to position [1091, 0]
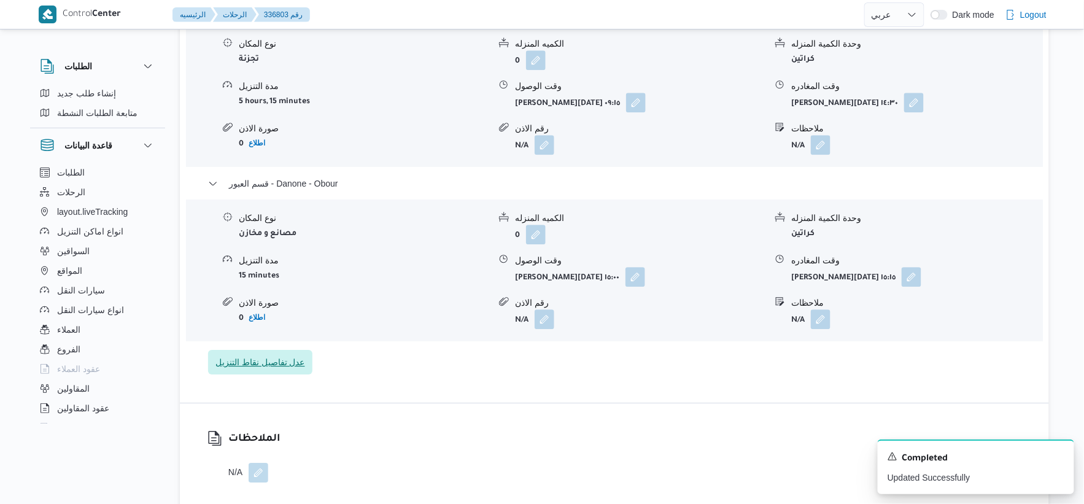
click at [282, 370] on span "عدل تفاصيل نقاط التنزيل" at bounding box center [260, 362] width 90 height 15
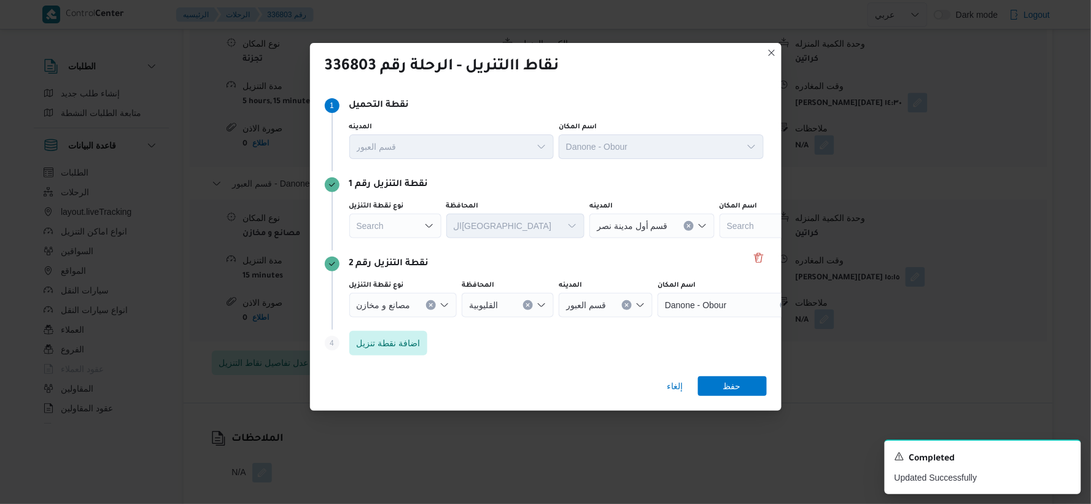
click at [400, 222] on div "Search" at bounding box center [395, 226] width 92 height 25
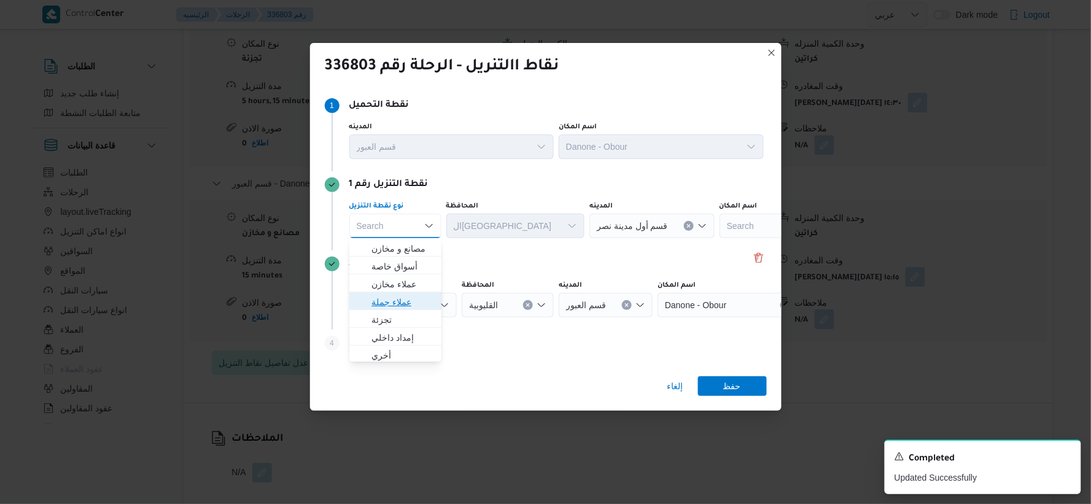
drag, startPoint x: 410, startPoint y: 304, endPoint x: 483, endPoint y: 249, distance: 92.1
click at [410, 304] on span "عملاء جملة" at bounding box center [402, 302] width 63 height 15
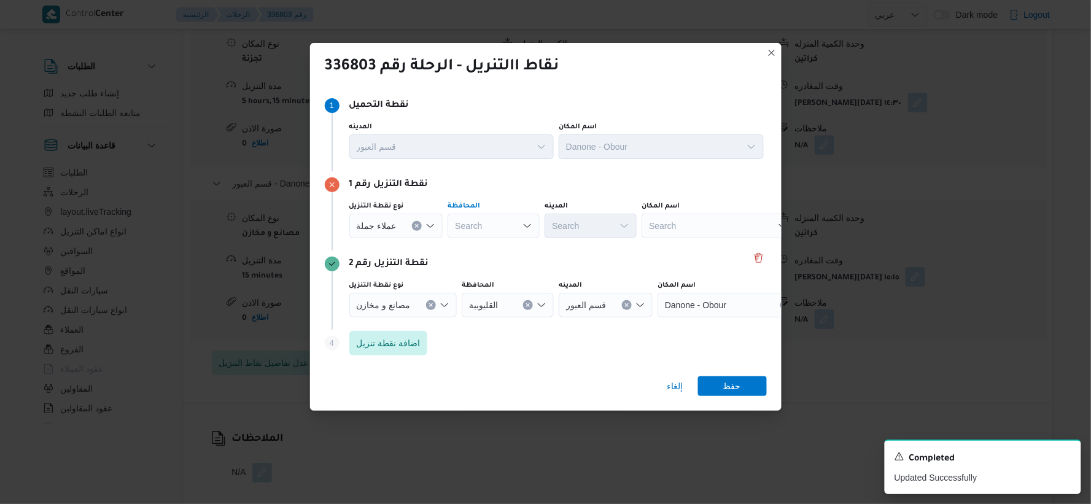
click at [502, 225] on div "Search" at bounding box center [494, 226] width 92 height 25
type input "h"
type input "ا"
click at [502, 198] on div "نوع نقطة التنزيل عملاء جملة المحافظة القا القا Combo box. Selected. القا. Selec…" at bounding box center [546, 219] width 442 height 42
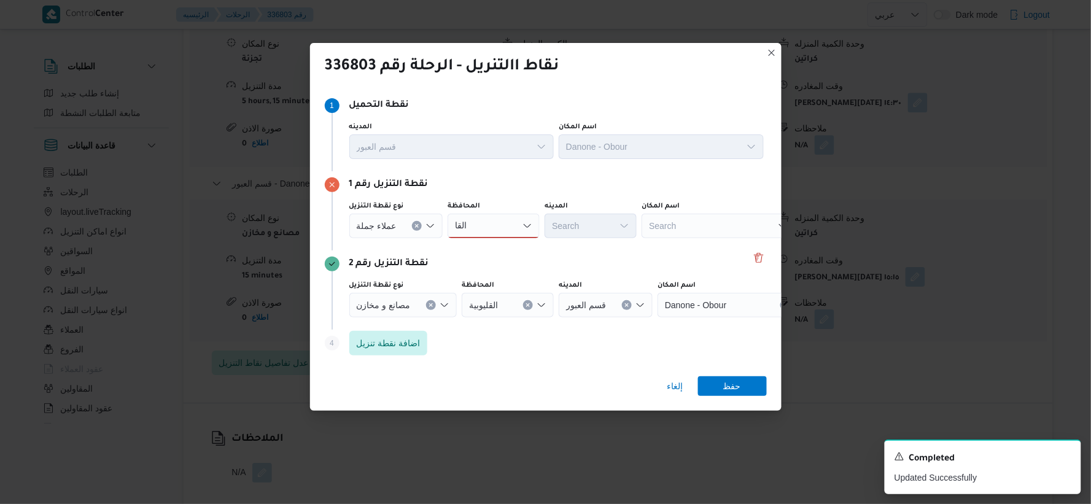
click at [492, 222] on div "القا القا" at bounding box center [494, 226] width 92 height 25
type input "القاه"
click at [508, 246] on span "القاه رة" at bounding box center [499, 248] width 63 height 15
click at [592, 240] on div "نوع نقطة التنزيل عملاء جملة المحافظة القاهرة Combo box. Selected. القاهرة. Pres…" at bounding box center [556, 220] width 419 height 42
click at [605, 235] on div "Search" at bounding box center [651, 226] width 92 height 25
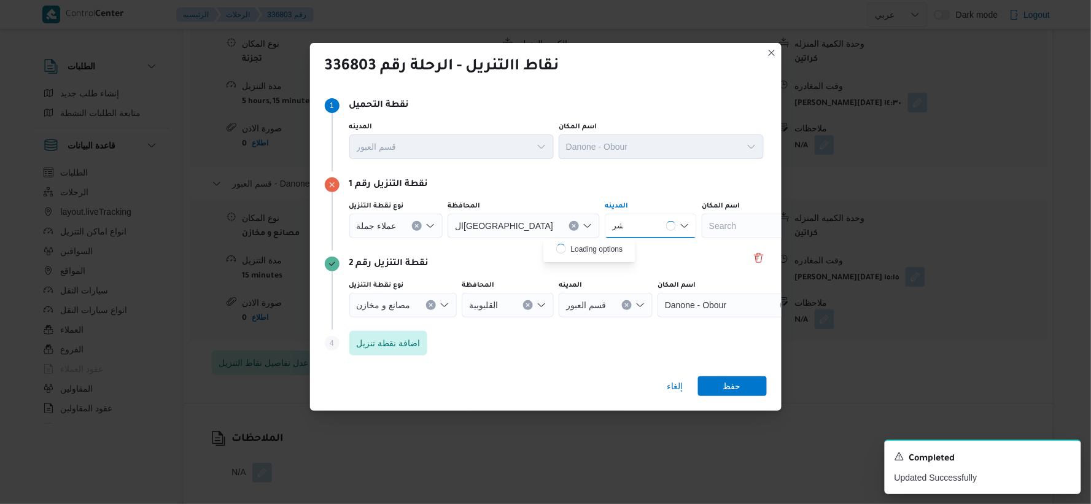
type input "شر"
click at [592, 193] on div "نقطة التنزيل رقم 1 نوع نقطة التنزيل عملاء جملة المحافظة القاهرة المدينه شر شر C…" at bounding box center [546, 210] width 442 height 79
click at [605, 227] on div "شر شر" at bounding box center [651, 226] width 92 height 25
click at [598, 247] on span "قسم ال شر وق" at bounding box center [596, 248] width 63 height 15
click at [379, 227] on span "عملاء جملة" at bounding box center [377, 226] width 40 height 14
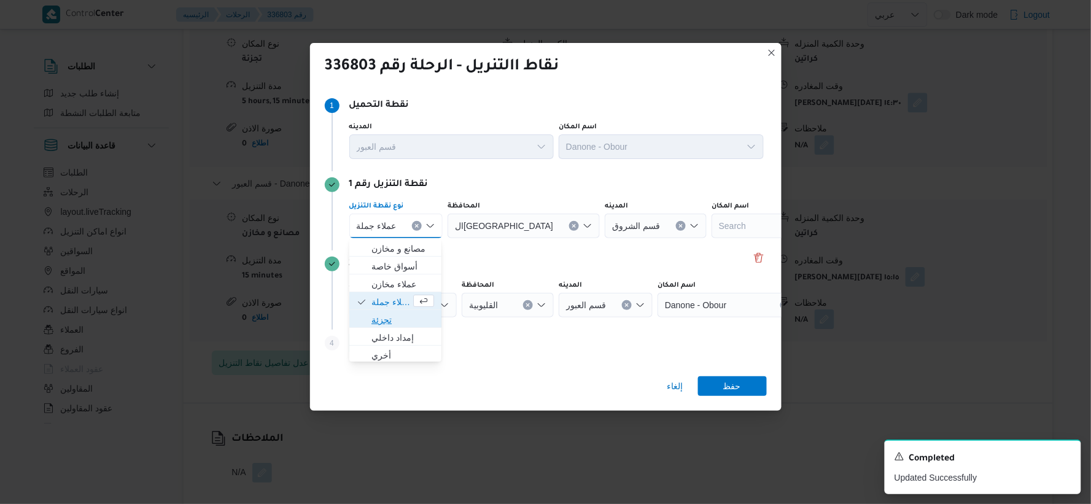
drag, startPoint x: 409, startPoint y: 319, endPoint x: 491, endPoint y: 254, distance: 104.9
click at [410, 320] on span "تجزئة" at bounding box center [402, 320] width 63 height 15
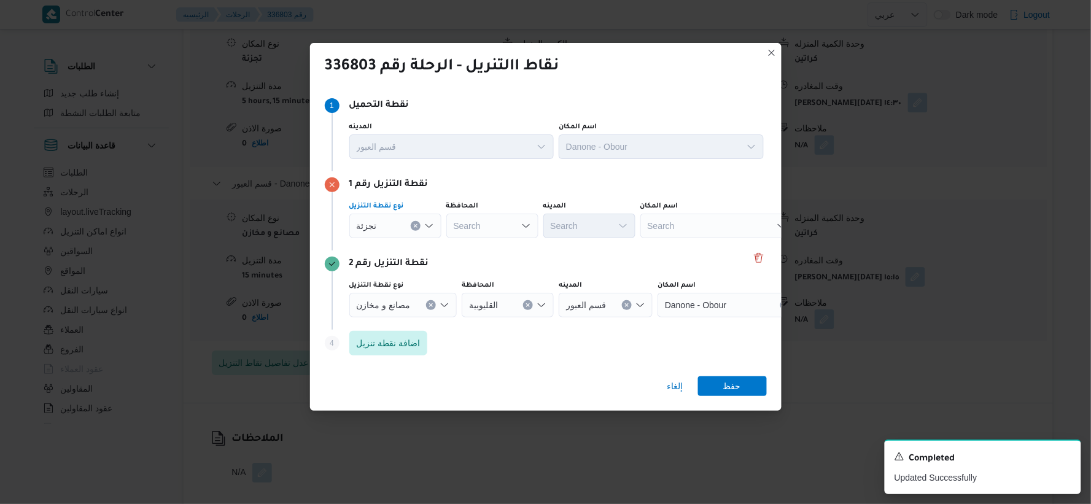
click at [493, 228] on div "Search" at bounding box center [492, 226] width 92 height 25
type input "القا"
click at [505, 199] on div "نوع نقطة التنزيل تجزئة المحافظة القا القا Combo box. Selected. القا. Selected. …" at bounding box center [556, 220] width 419 height 42
click at [486, 229] on div "القا القا" at bounding box center [492, 226] width 92 height 25
click at [497, 241] on span "القا هرة" at bounding box center [499, 248] width 63 height 15
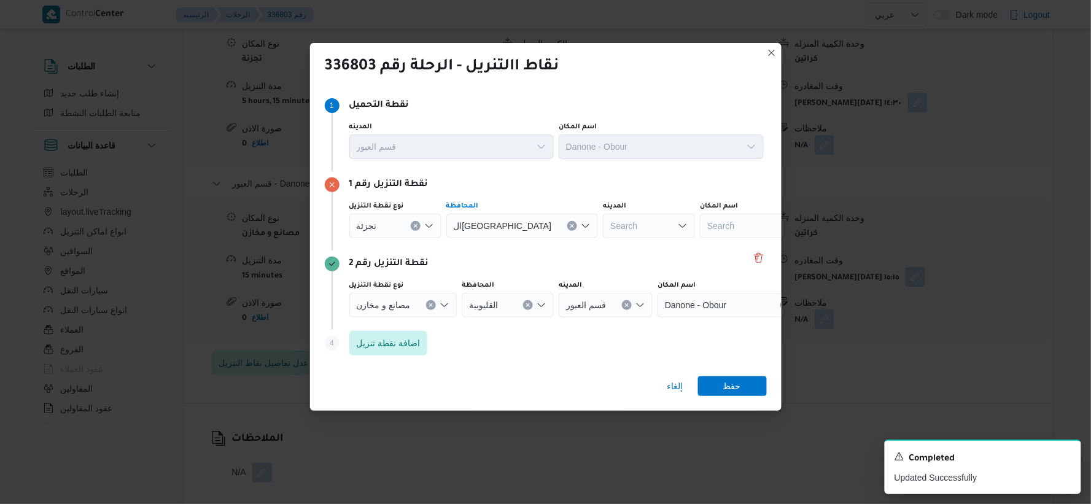
click at [603, 227] on div "Search" at bounding box center [649, 226] width 92 height 25
type input "شرو"
click at [588, 249] on span "قسم ال شرو ق" at bounding box center [596, 248] width 63 height 15
click at [741, 387] on span "حفظ" at bounding box center [732, 386] width 69 height 20
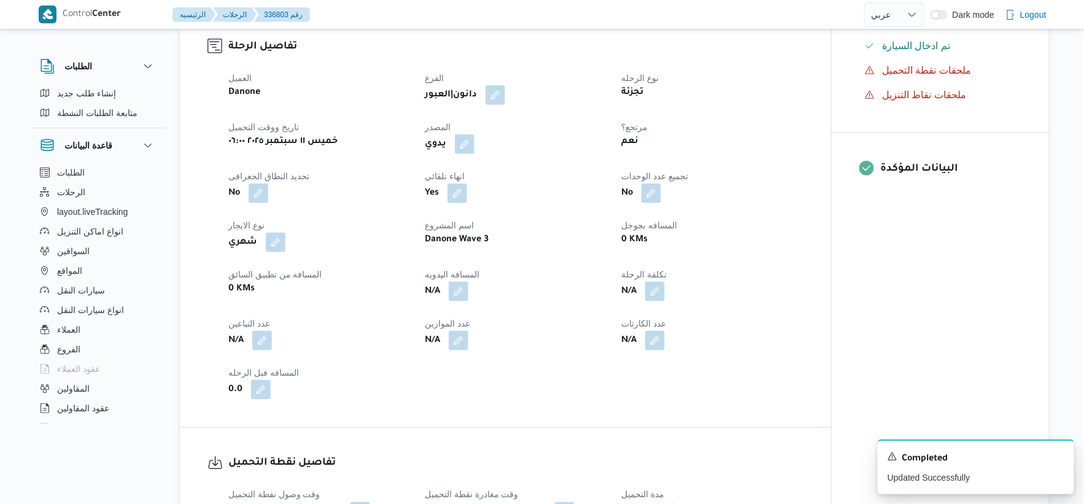
scroll to position [409, 0]
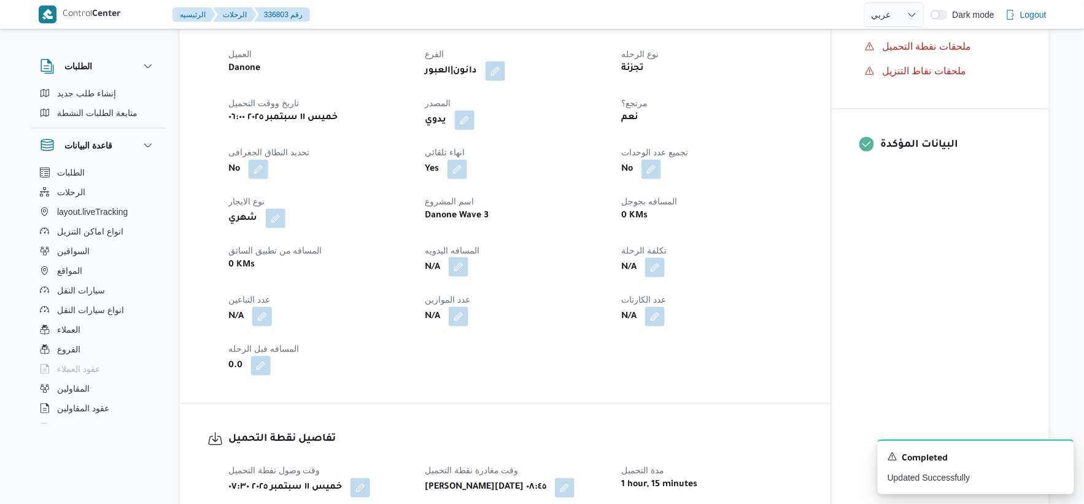
click at [465, 277] on button "button" at bounding box center [459, 267] width 20 height 20
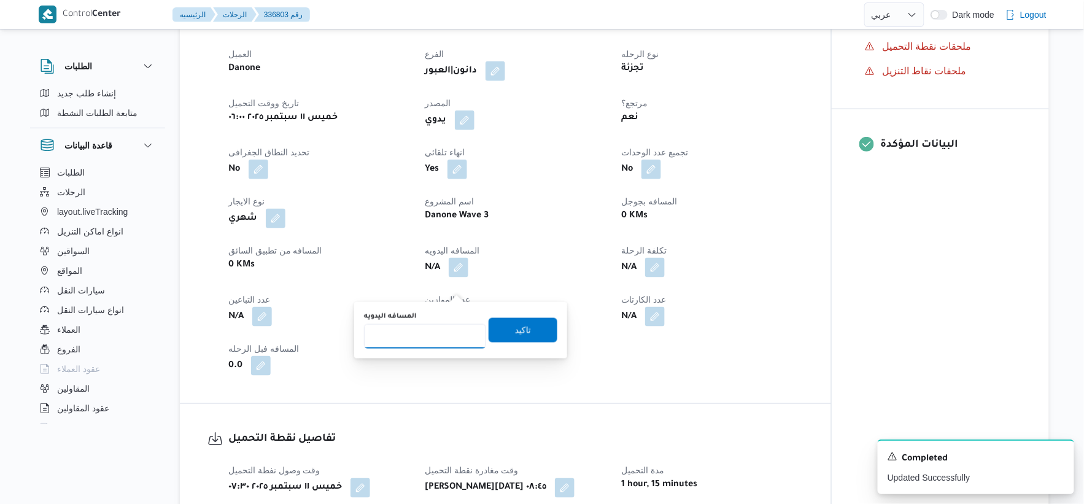
click at [432, 335] on input "المسافه اليدويه" at bounding box center [425, 336] width 122 height 25
type input "105"
click at [518, 327] on span "تاكيد" at bounding box center [523, 329] width 16 height 15
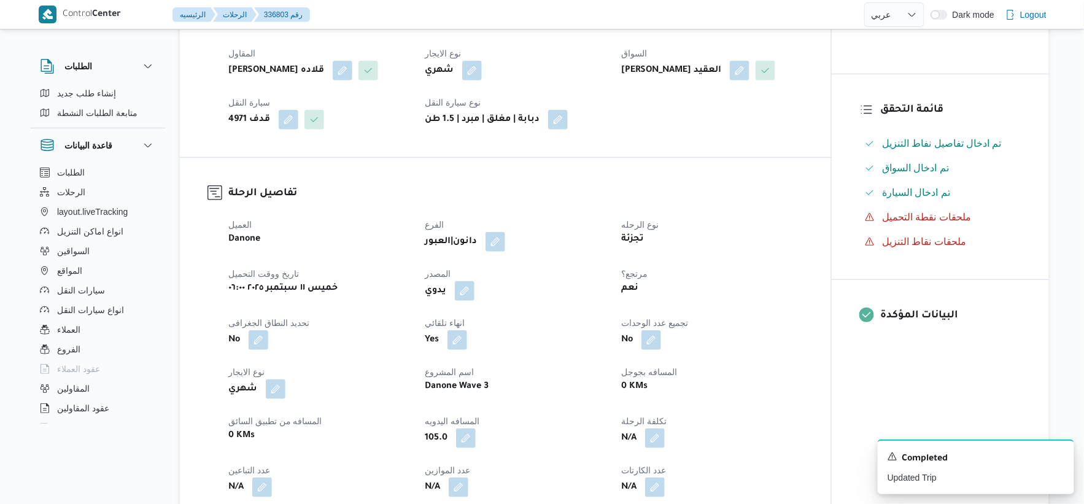
scroll to position [0, 0]
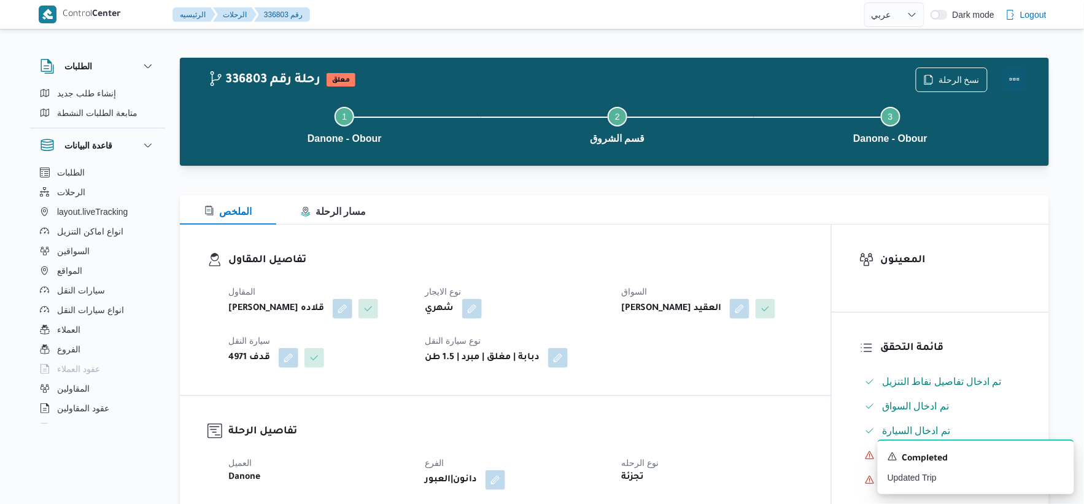
click at [1017, 77] on button "Actions" at bounding box center [1015, 79] width 25 height 25
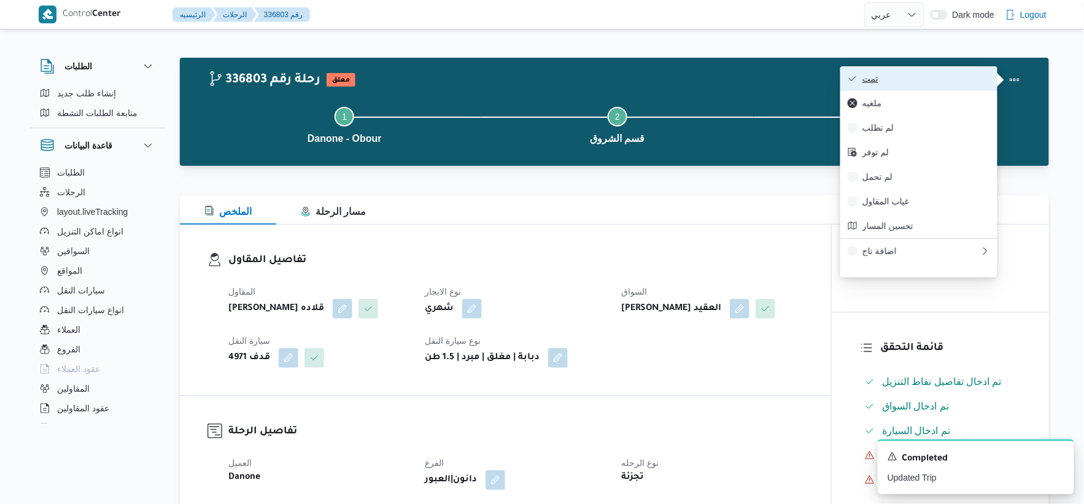
click at [950, 74] on span "تمت" at bounding box center [927, 79] width 128 height 10
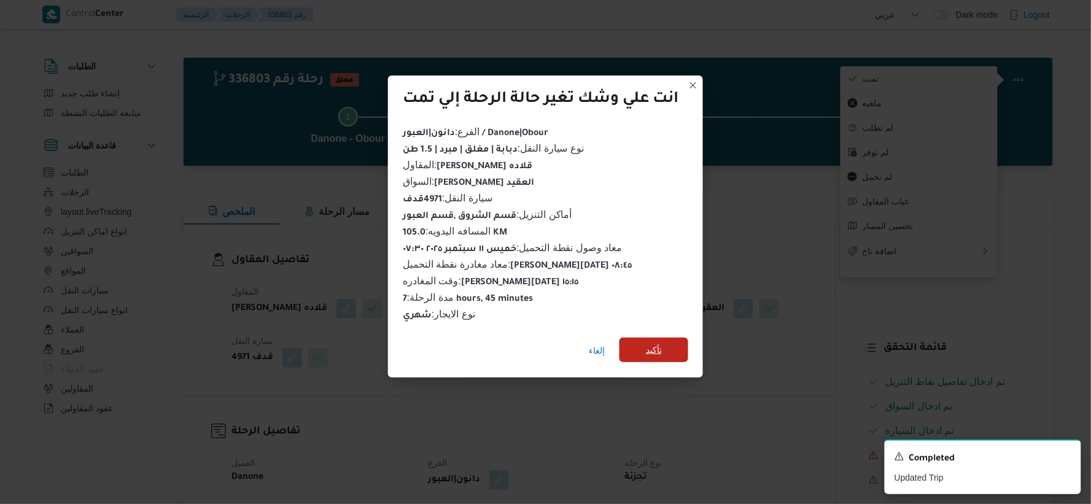
click at [671, 344] on span "تأكيد" at bounding box center [653, 350] width 69 height 25
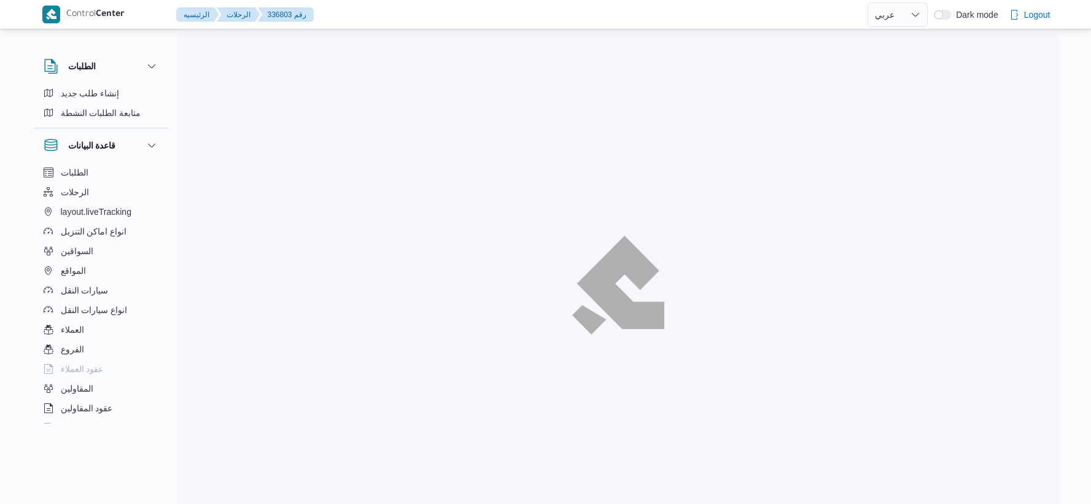
select select "ar"
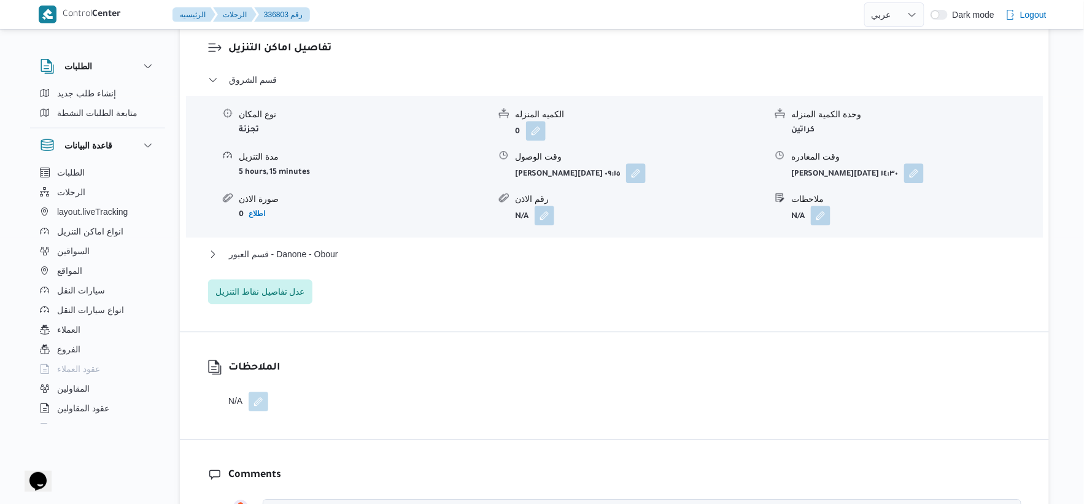
scroll to position [1023, 0]
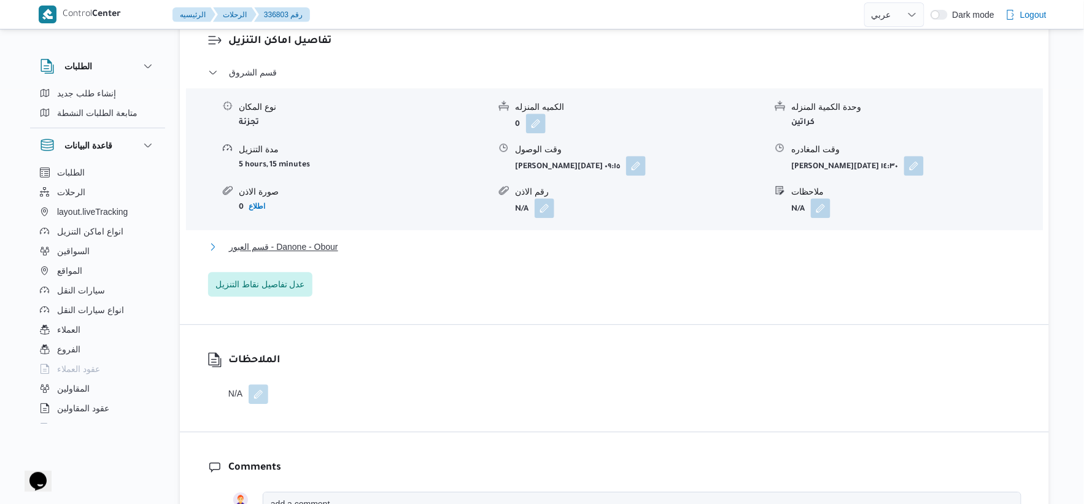
click at [413, 254] on button "قسم العبور - Danone - Obour" at bounding box center [614, 246] width 813 height 15
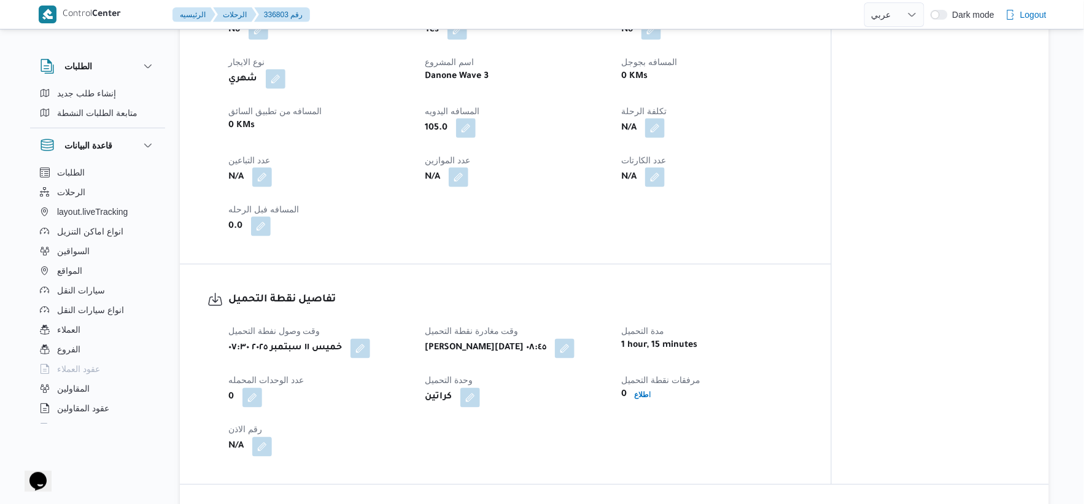
scroll to position [545, 0]
select select "ar"
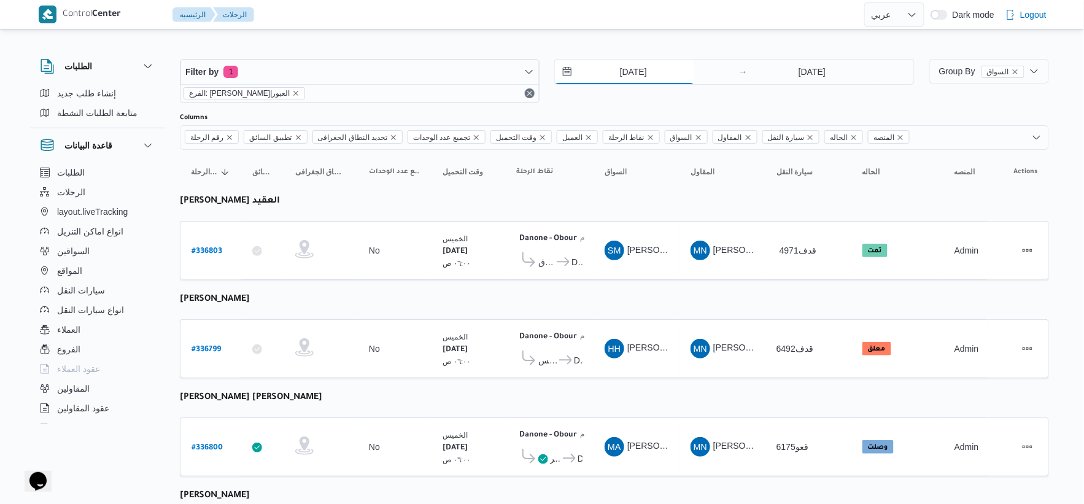
click at [660, 69] on input "[DATE]" at bounding box center [624, 72] width 139 height 25
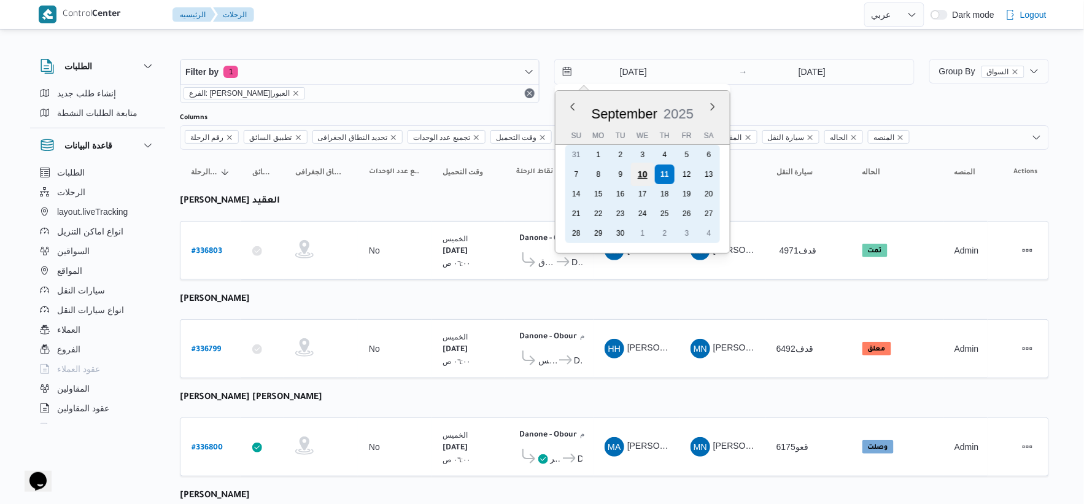
click at [651, 174] on div "10" at bounding box center [642, 174] width 23 height 23
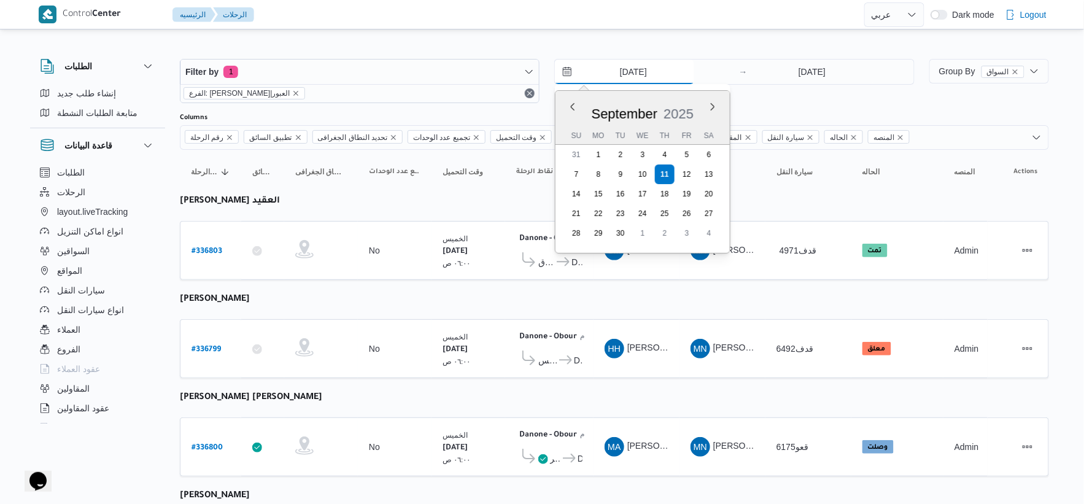
type input "10/9/2025"
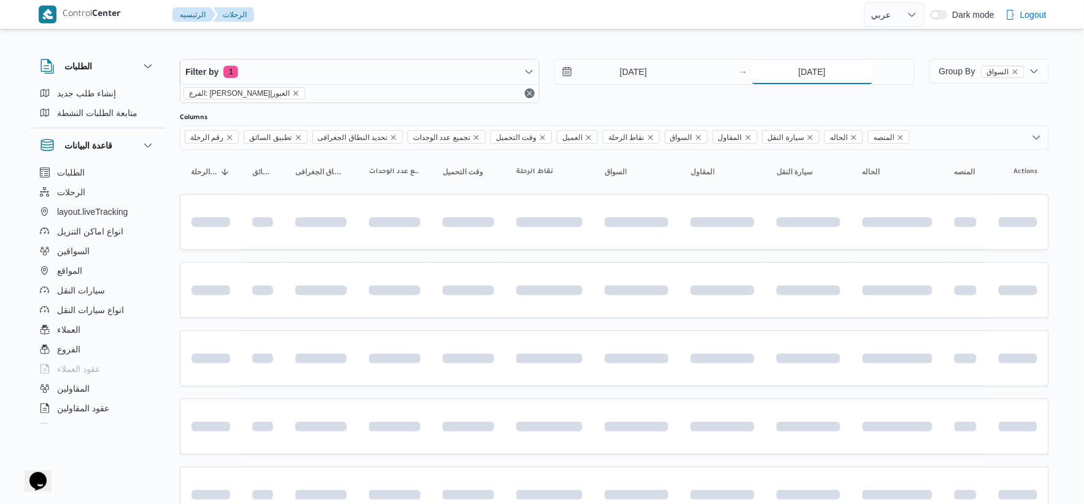
click at [820, 68] on input "[DATE]" at bounding box center [812, 72] width 122 height 25
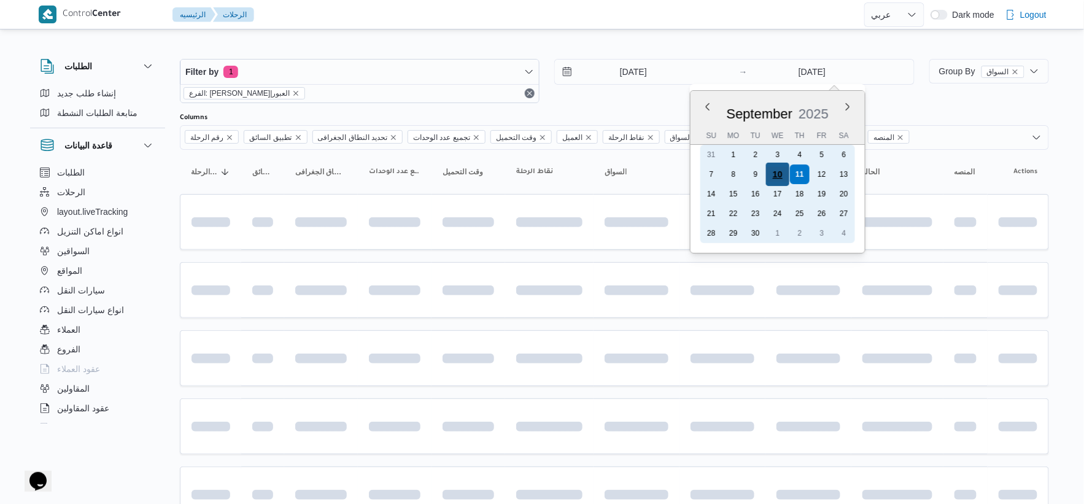
click at [780, 170] on div "10" at bounding box center [777, 174] width 23 height 23
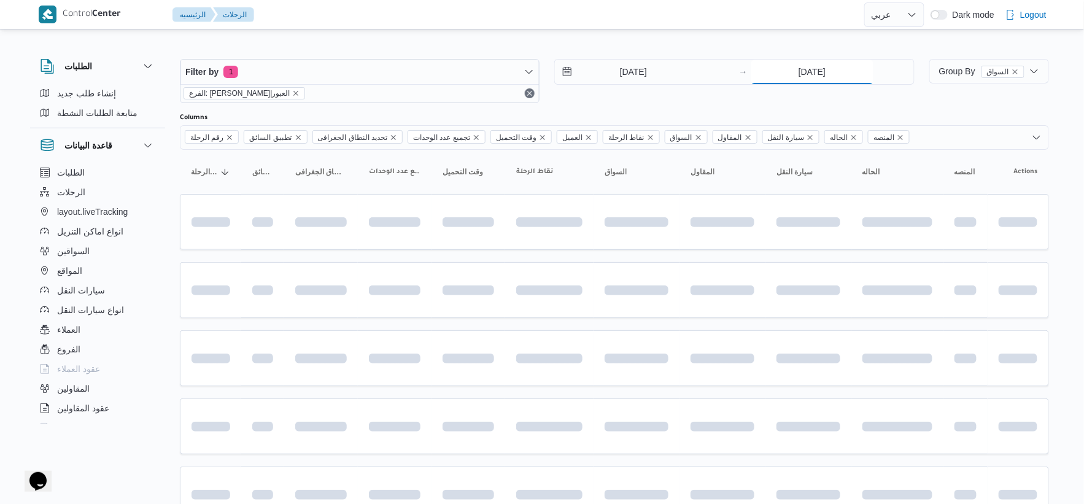
type input "10/9/2025"
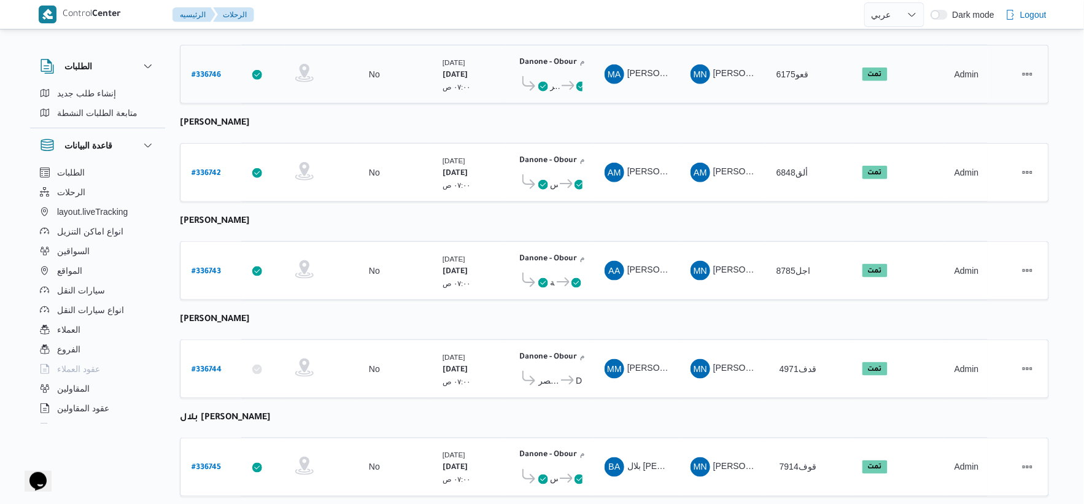
scroll to position [402, 0]
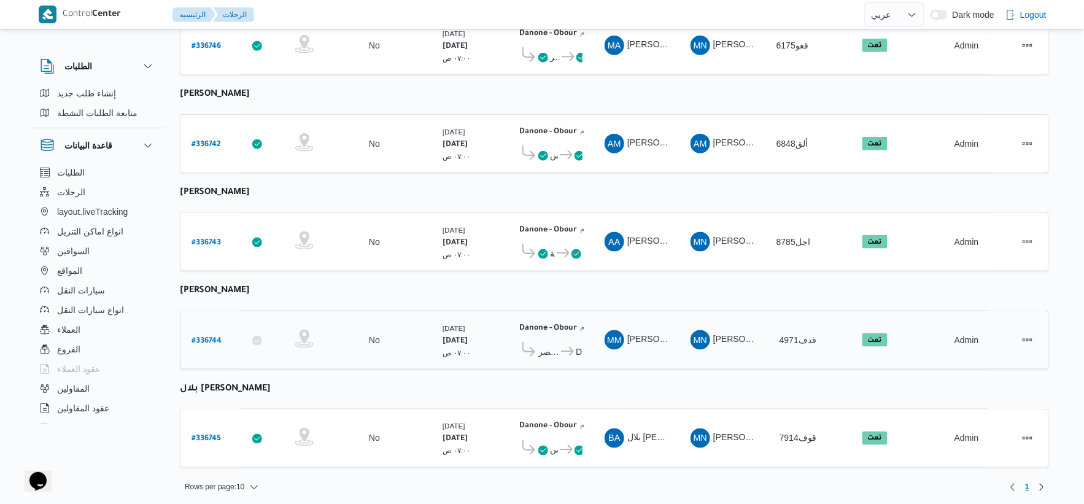
click at [207, 337] on b "# 336744" at bounding box center [207, 341] width 30 height 9
select select "ar"
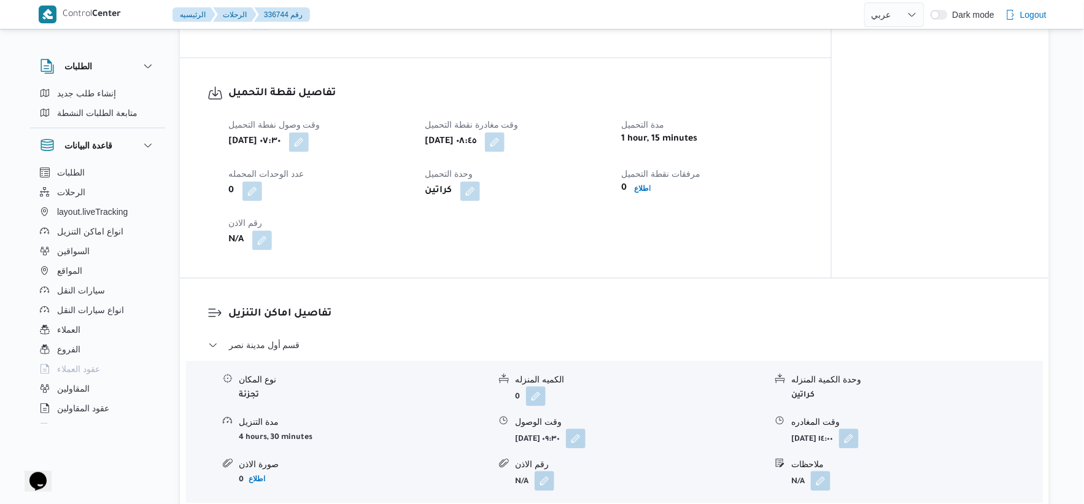
scroll to position [955, 0]
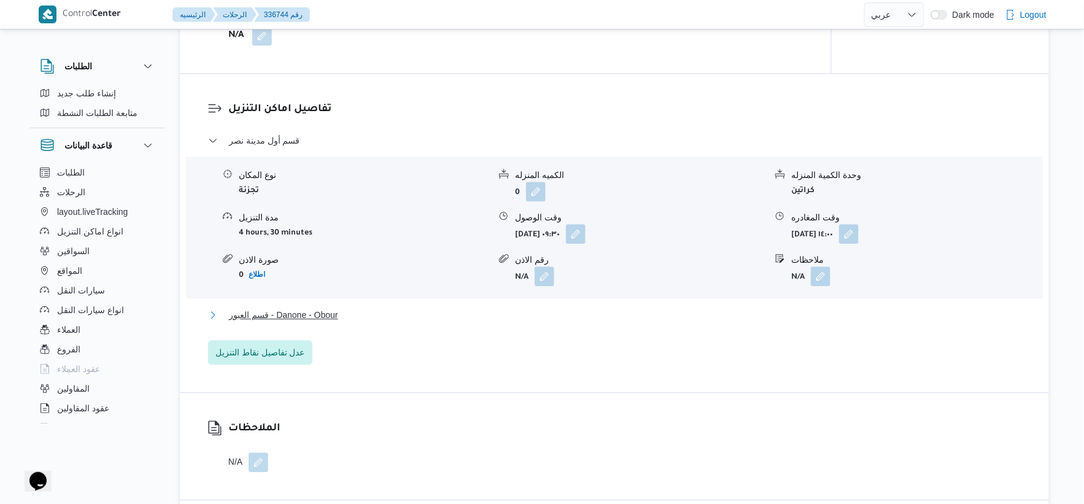
click at [350, 316] on button "قسم العبور - Danone - Obour" at bounding box center [614, 315] width 813 height 15
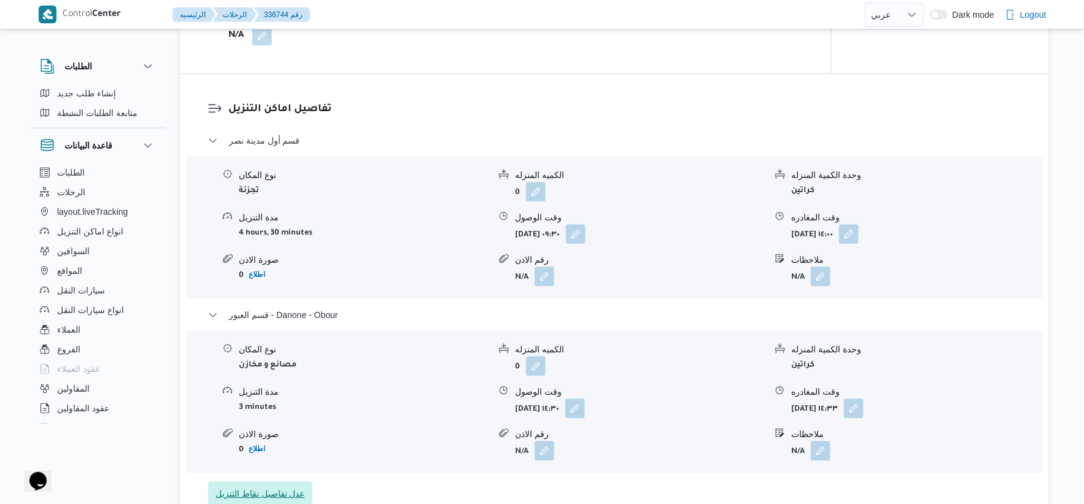
click at [278, 481] on div "قسم أول مدينة نصر نوع المكان تجزئة الكميه المنزله 0 وحدة الكمية المنزله كراتين …" at bounding box center [614, 319] width 813 height 373
click at [279, 486] on span "عدل تفاصيل نقاط التنزيل" at bounding box center [260, 493] width 90 height 15
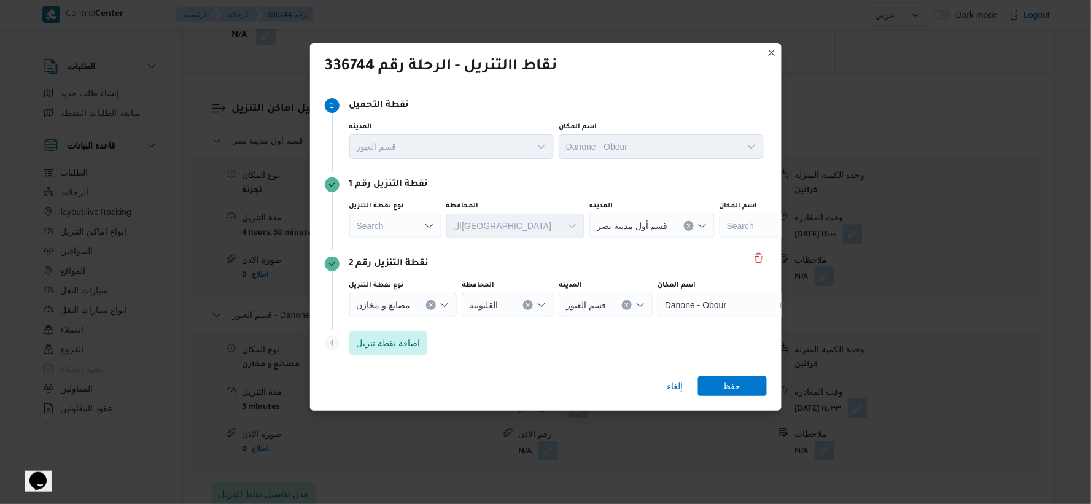
click at [416, 223] on div "Search" at bounding box center [395, 226] width 92 height 25
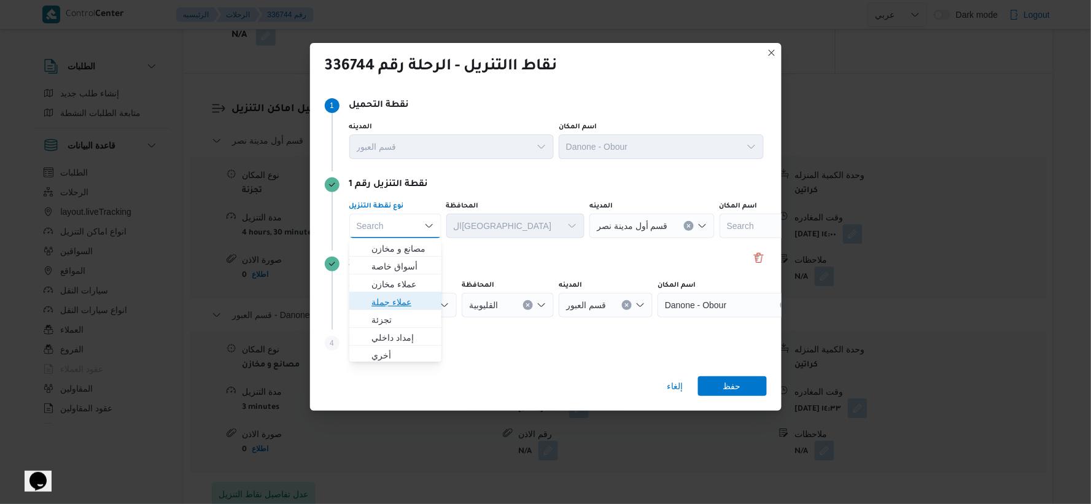
click at [410, 295] on span "عملاء جملة" at bounding box center [402, 302] width 63 height 15
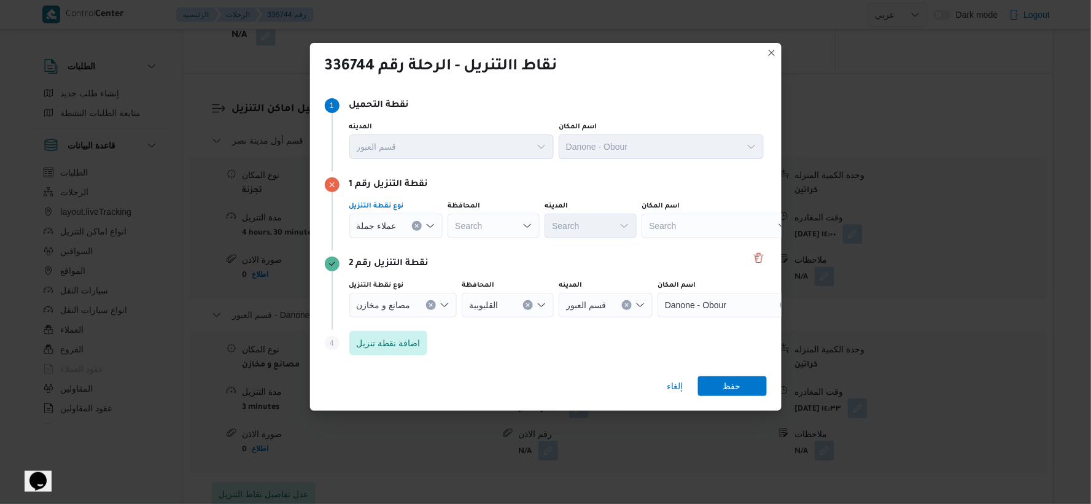
click at [491, 227] on div "Search" at bounding box center [494, 226] width 92 height 25
type input "القاهر"
click at [500, 244] on span "القاهر ة" at bounding box center [499, 248] width 63 height 15
click at [382, 223] on span "عملاء جملة" at bounding box center [377, 226] width 40 height 14
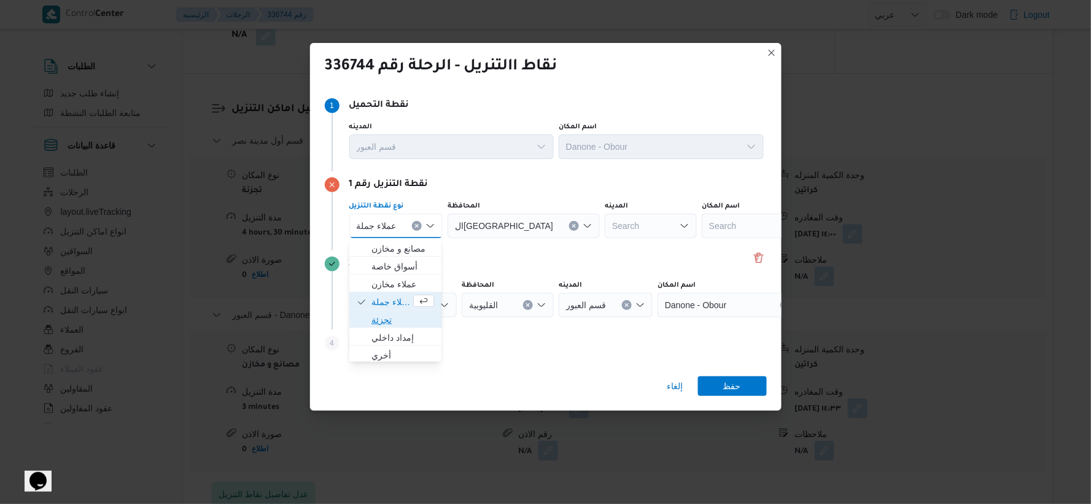
click at [390, 316] on span "تجزئة" at bounding box center [402, 320] width 63 height 15
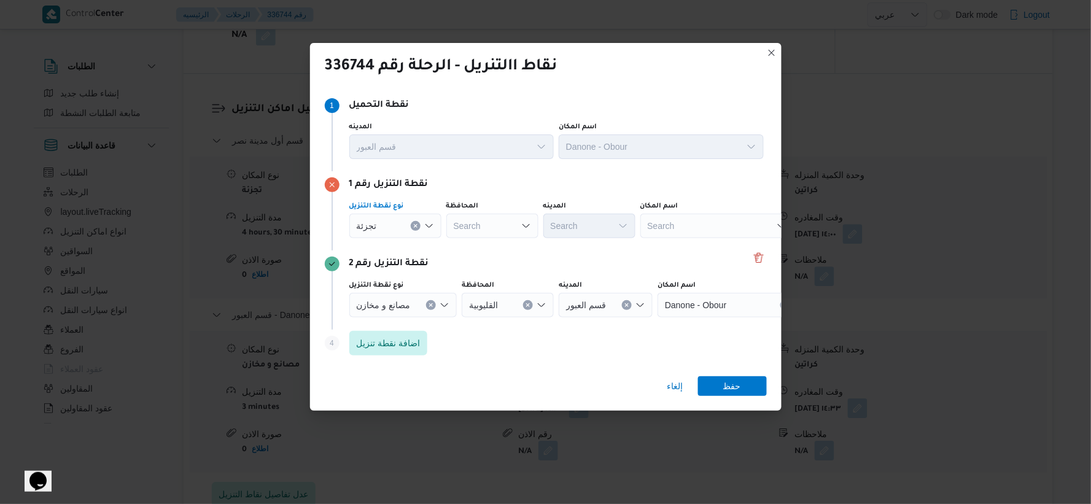
click at [500, 225] on div "Search" at bounding box center [492, 226] width 92 height 25
click at [500, 229] on div "Search" at bounding box center [492, 226] width 92 height 25
type input "القا"
click at [492, 193] on div "نقطة التنزيل رقم 1 نوع نقطة التنزيل تجزئة المحافظة القا القا المدينه Search اسم…" at bounding box center [546, 210] width 442 height 79
click at [487, 218] on div "القا القا" at bounding box center [492, 226] width 92 height 25
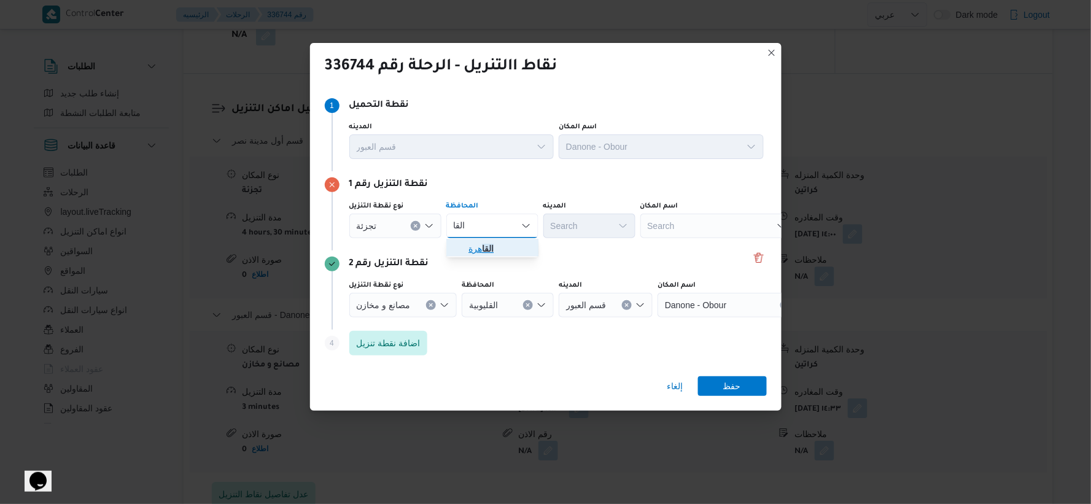
click at [487, 246] on mark "القا" at bounding box center [488, 249] width 12 height 10
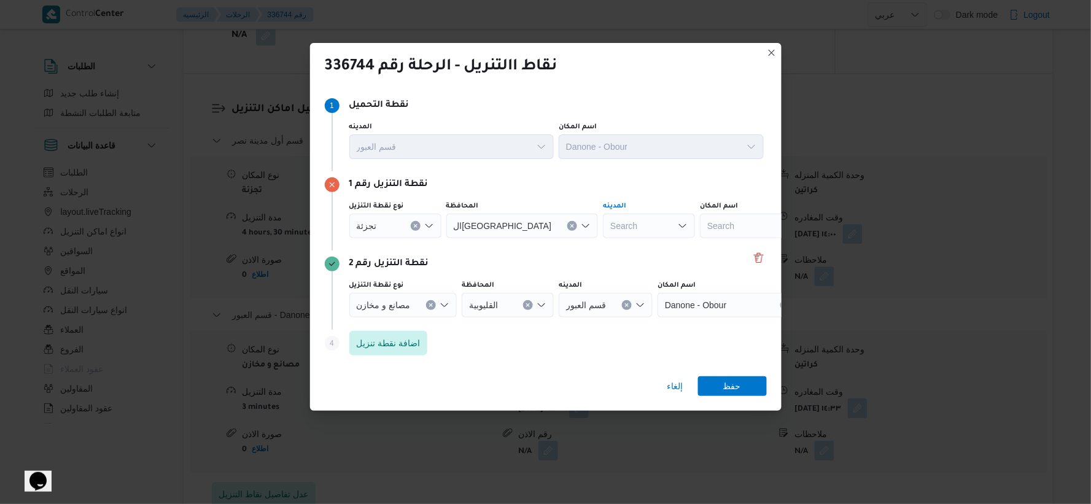
click at [603, 230] on div "Search" at bounding box center [649, 226] width 92 height 25
type input "شرو"
click at [594, 249] on span "قسم ال شرو ق" at bounding box center [596, 248] width 63 height 15
click at [737, 382] on span "حفظ" at bounding box center [732, 386] width 18 height 20
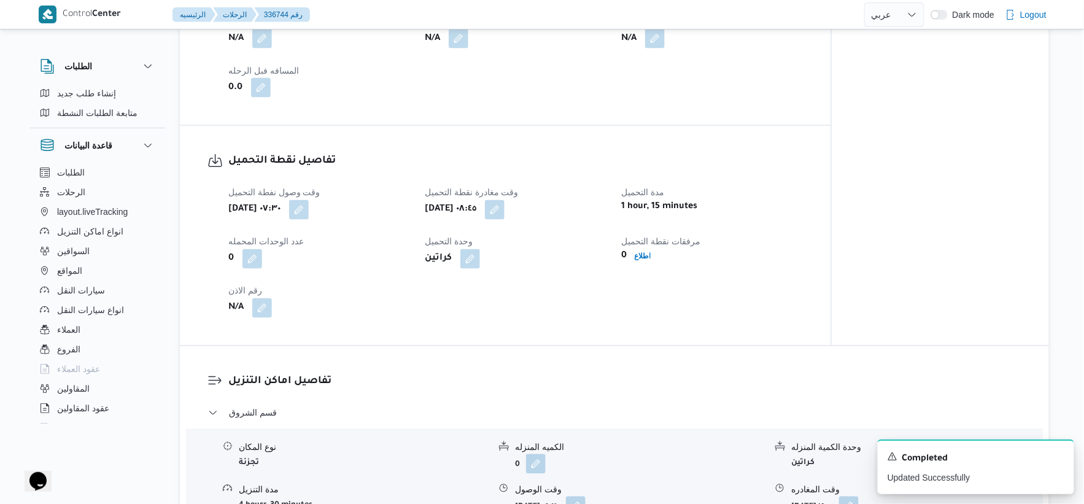
scroll to position [818, 0]
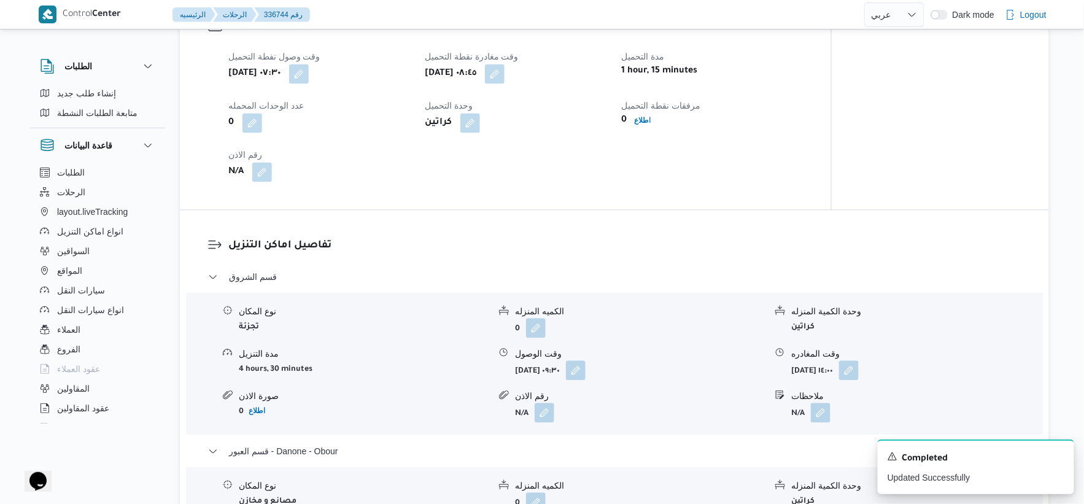
select select "ar"
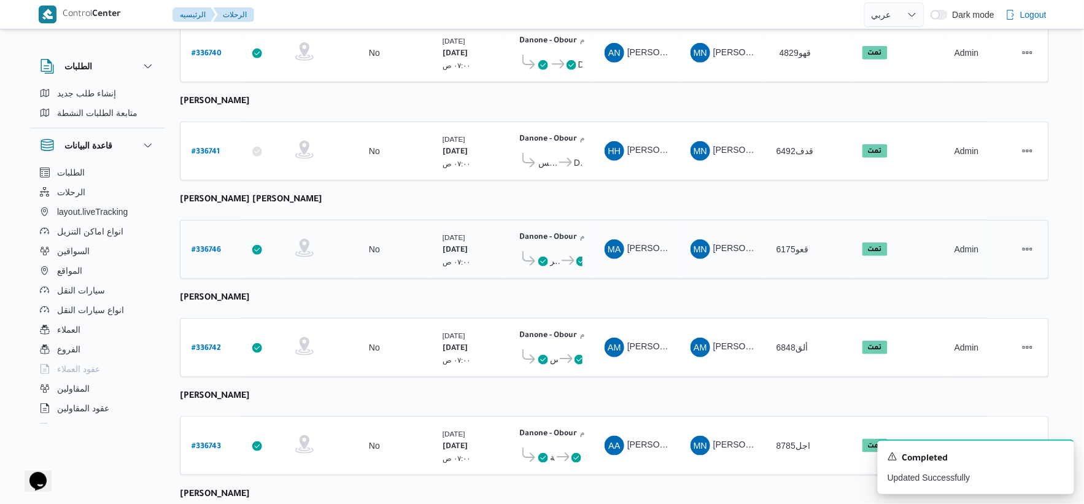
scroll to position [402, 0]
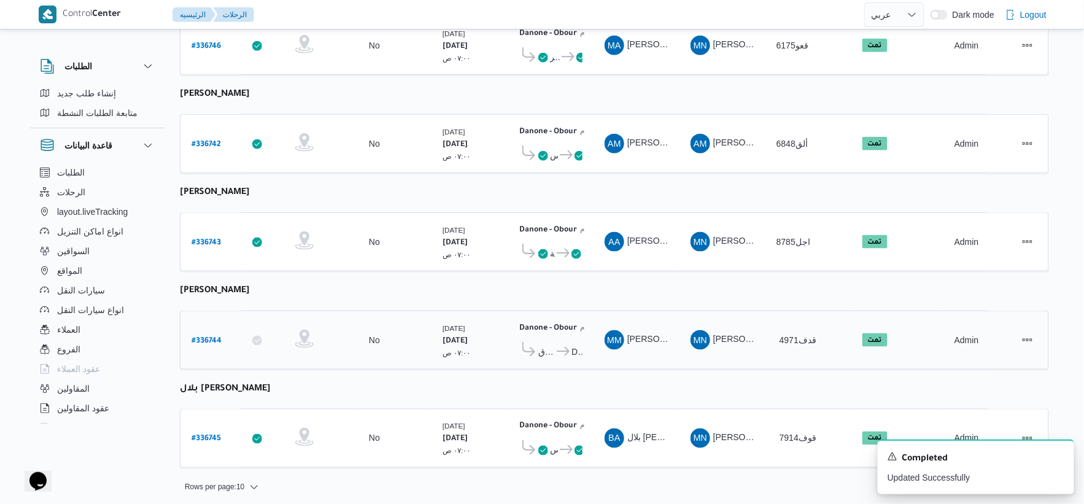
click at [564, 347] on icon at bounding box center [563, 351] width 13 height 9
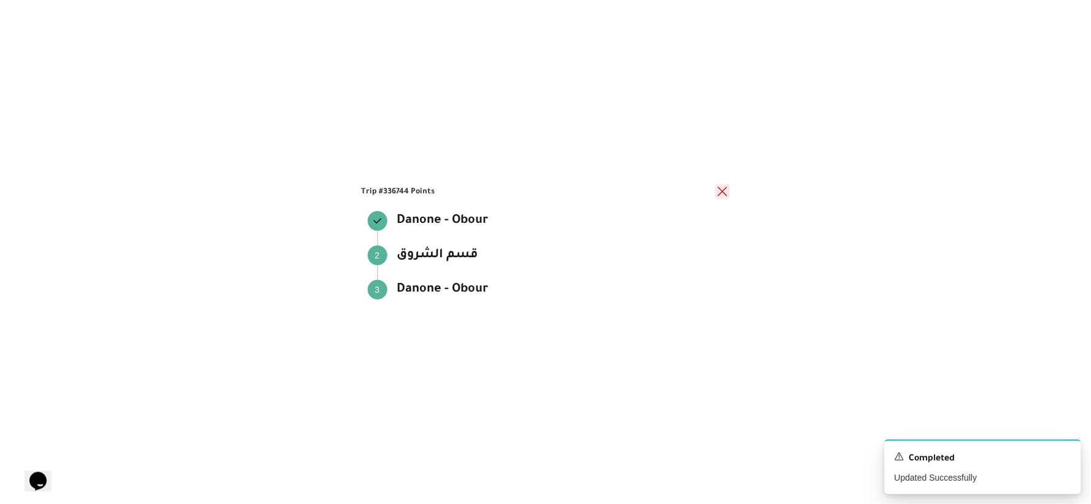
click at [724, 192] on button "close" at bounding box center [722, 191] width 15 height 15
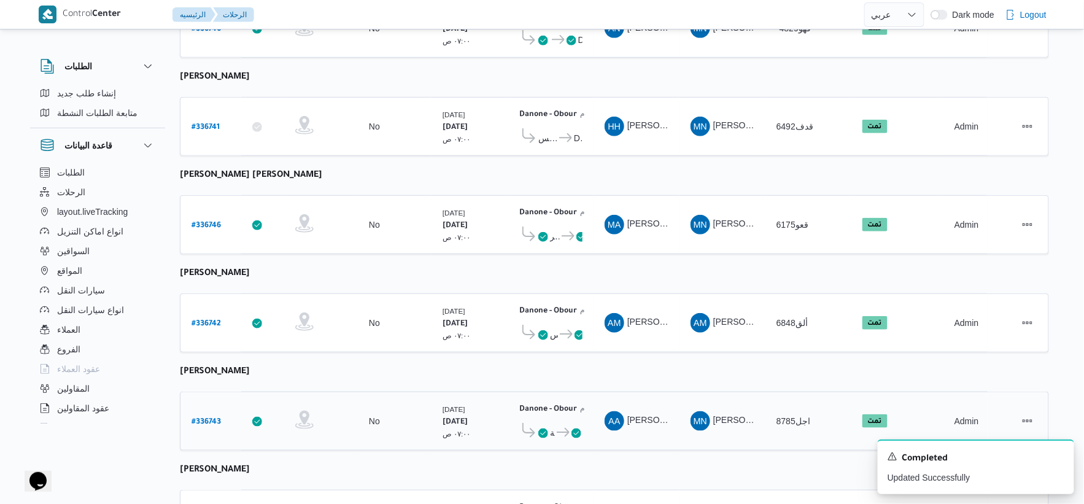
scroll to position [0, 0]
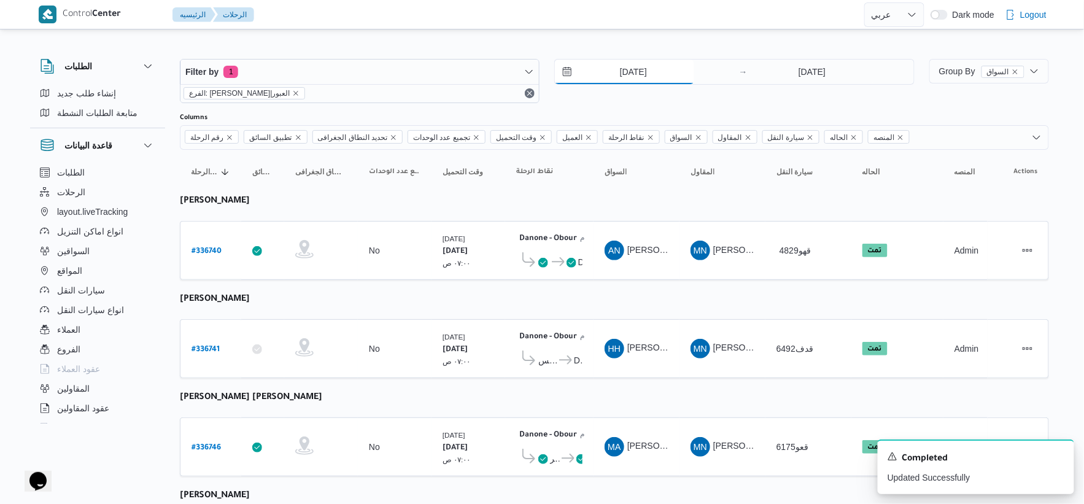
click at [659, 69] on input "10/9/2025" at bounding box center [624, 72] width 139 height 25
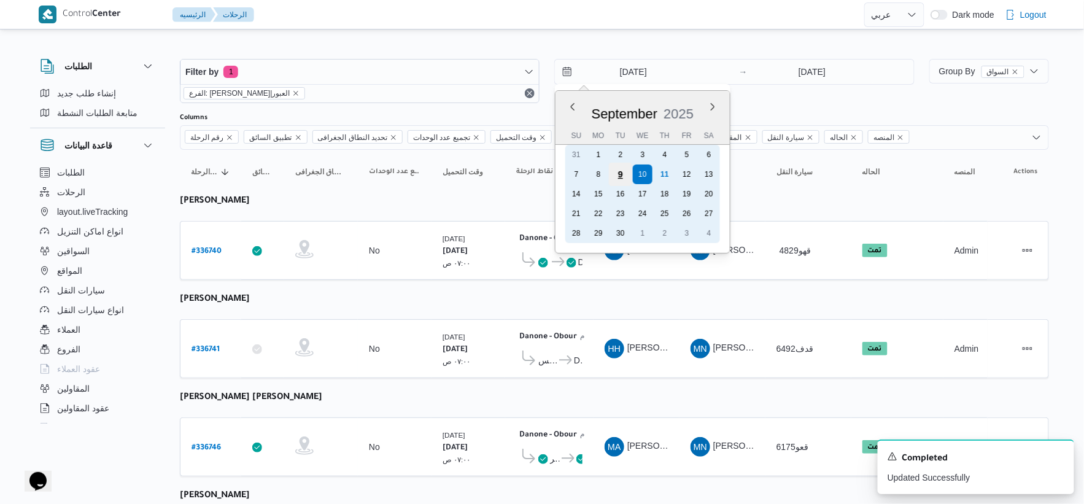
click at [623, 171] on div "9" at bounding box center [620, 174] width 23 height 23
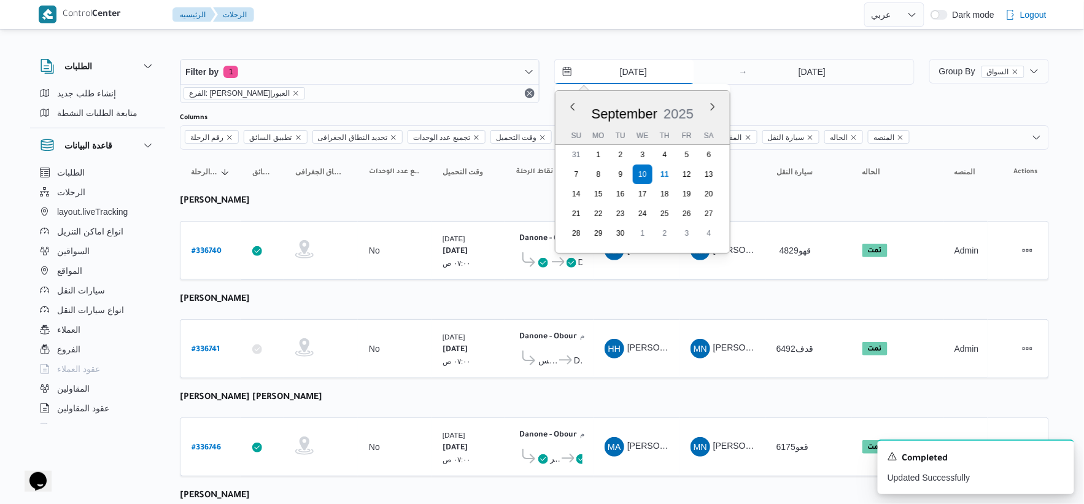
type input "9/9/2025"
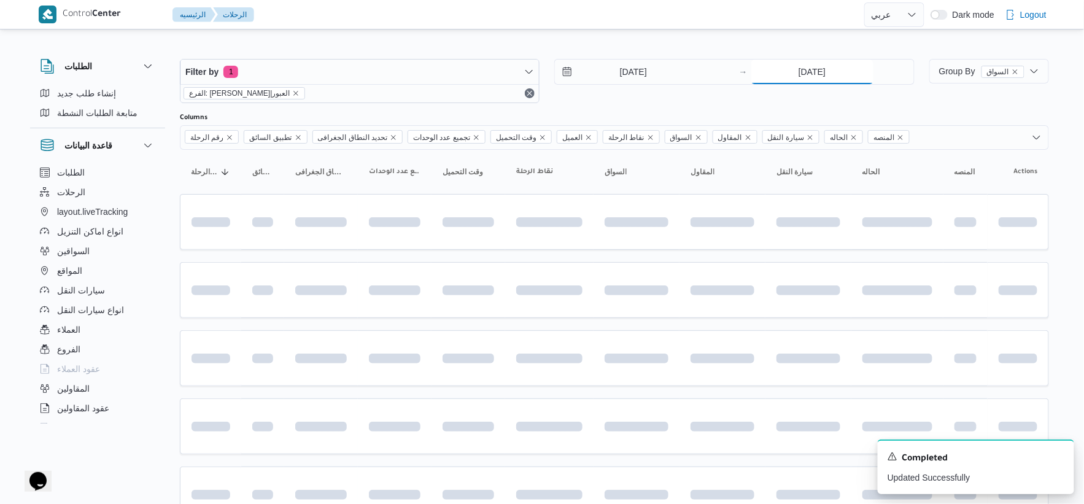
click at [807, 72] on input "10/9/2025" at bounding box center [812, 72] width 122 height 25
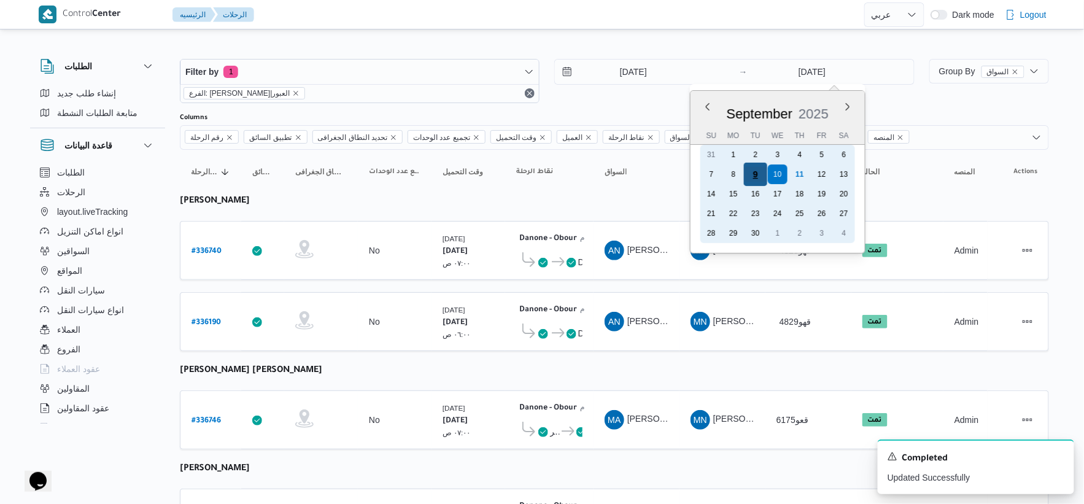
click at [756, 174] on div "9" at bounding box center [754, 174] width 23 height 23
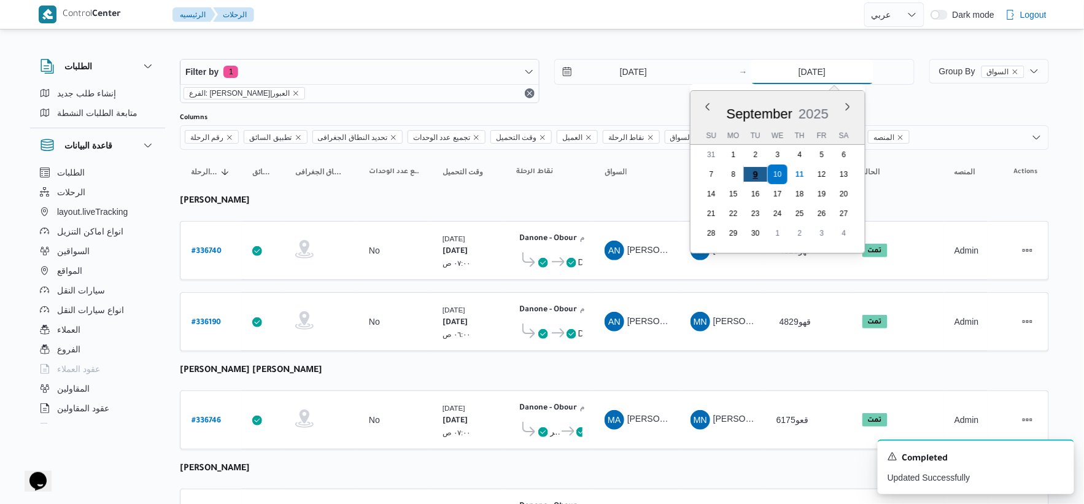
type input "9/9/2025"
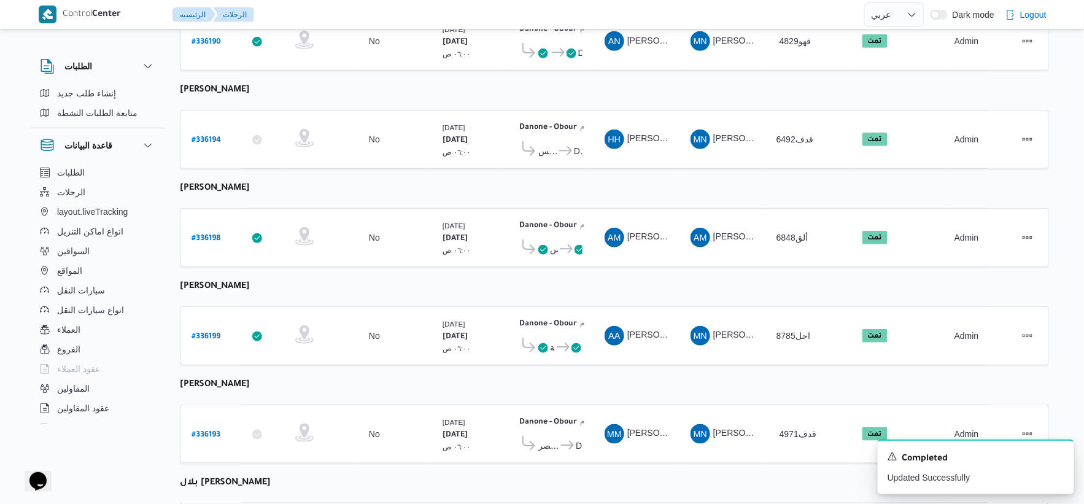
scroll to position [341, 0]
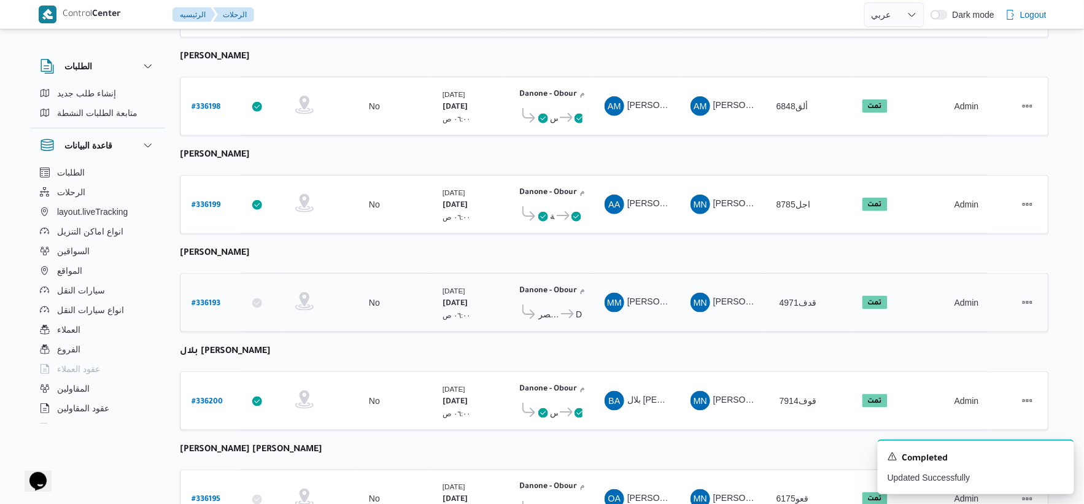
click at [208, 295] on link "# 336193" at bounding box center [206, 303] width 29 height 17
select select "ar"
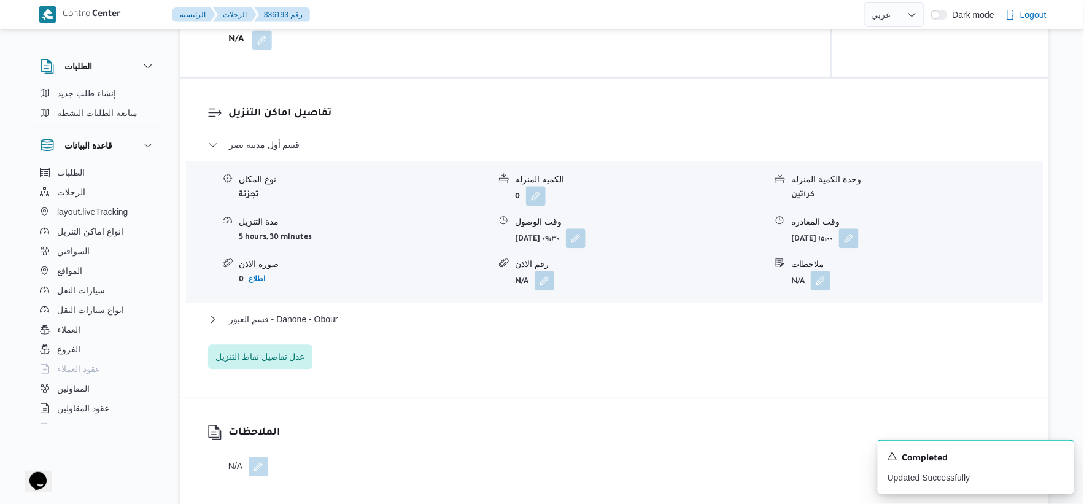
scroll to position [887, 0]
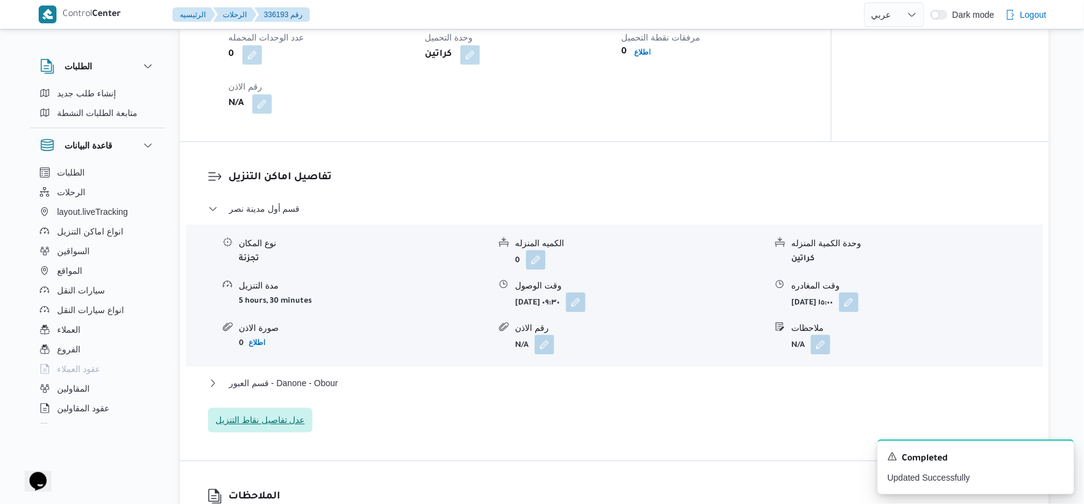
click at [302, 410] on span "عدل تفاصيل نقاط التنزيل" at bounding box center [260, 420] width 104 height 25
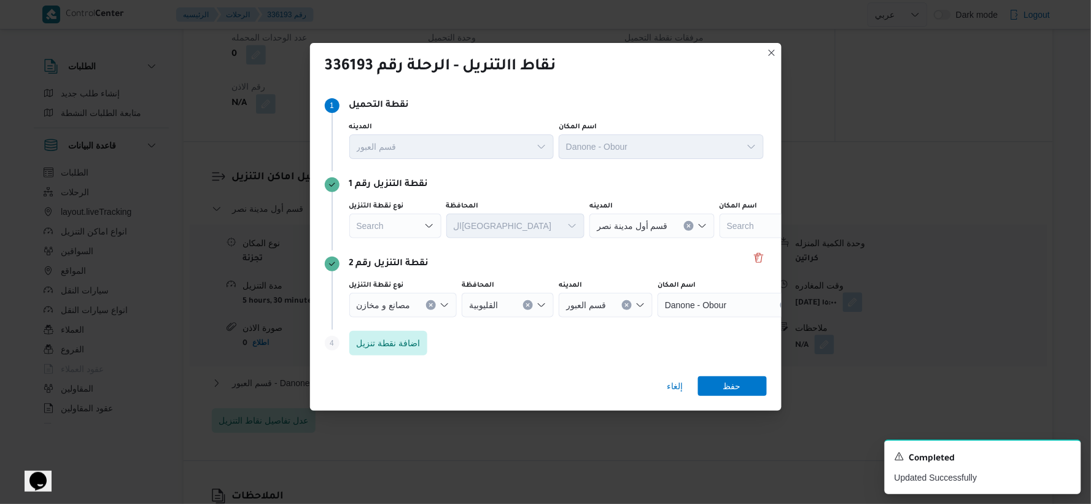
click at [407, 227] on div "Search" at bounding box center [395, 226] width 92 height 25
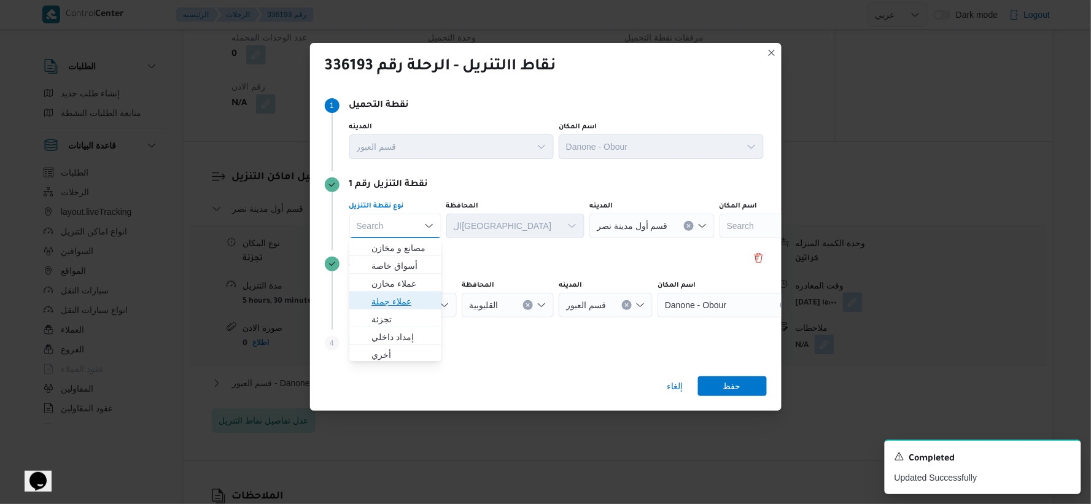
drag, startPoint x: 403, startPoint y: 306, endPoint x: 500, endPoint y: 257, distance: 108.2
click at [404, 305] on span "عملاء جملة" at bounding box center [402, 301] width 63 height 15
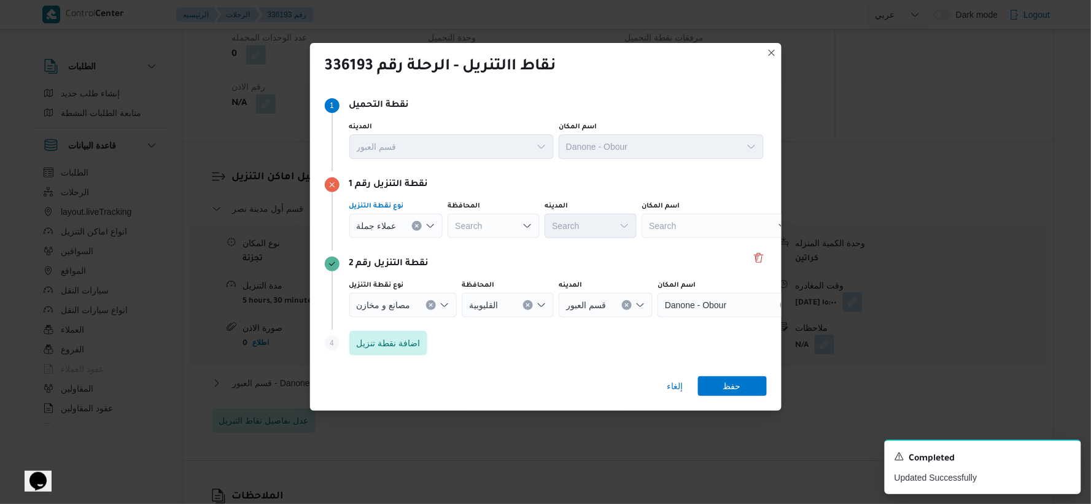
click at [529, 219] on div "Search" at bounding box center [494, 226] width 92 height 25
type input "القاه"
click at [495, 249] on span "القاه رة" at bounding box center [499, 248] width 63 height 15
click at [371, 228] on span "عملاء جملة" at bounding box center [377, 226] width 40 height 14
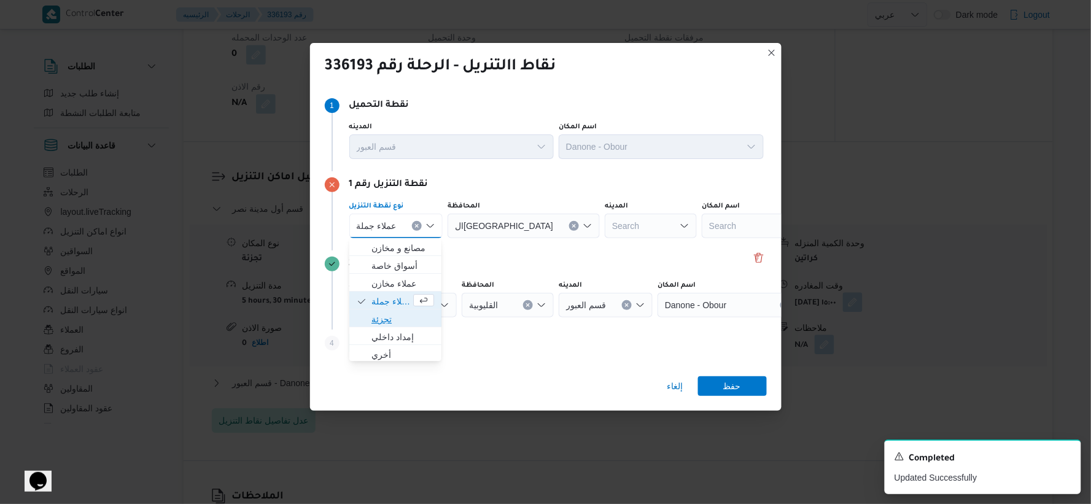
click at [384, 317] on span "تجزئة" at bounding box center [402, 319] width 63 height 15
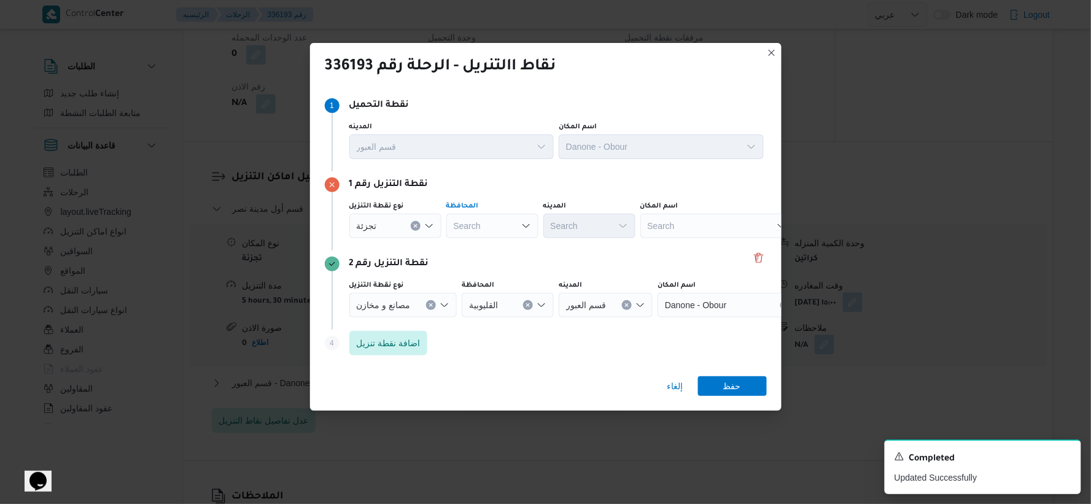
click at [502, 223] on div "Search" at bounding box center [492, 226] width 92 height 25
type input "قا"
click at [493, 253] on span "ال قا هرة" at bounding box center [499, 248] width 63 height 15
click at [603, 229] on div "Search" at bounding box center [649, 226] width 92 height 25
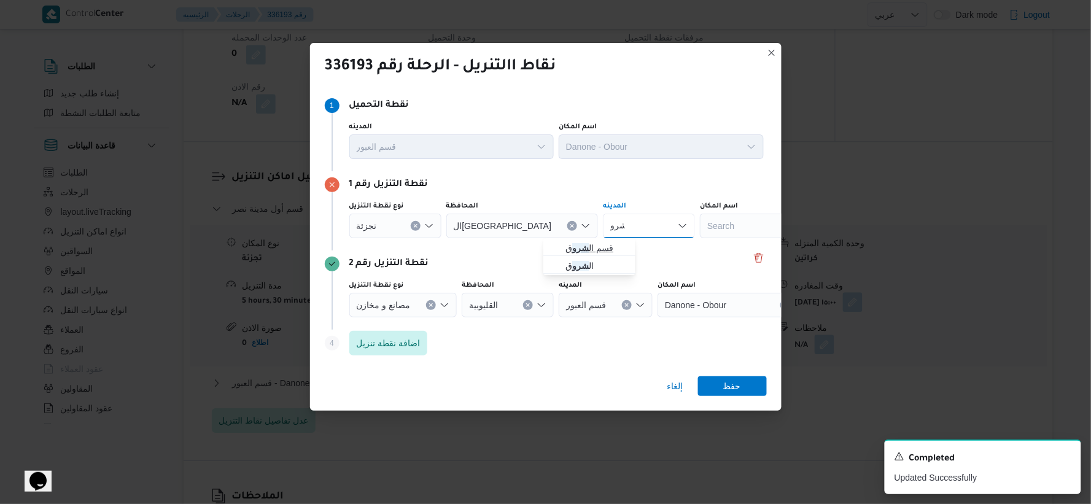
type input "شرو"
click at [591, 246] on span "قسم ال شرو ق" at bounding box center [596, 248] width 63 height 15
click at [742, 384] on span "حفظ" at bounding box center [732, 386] width 69 height 20
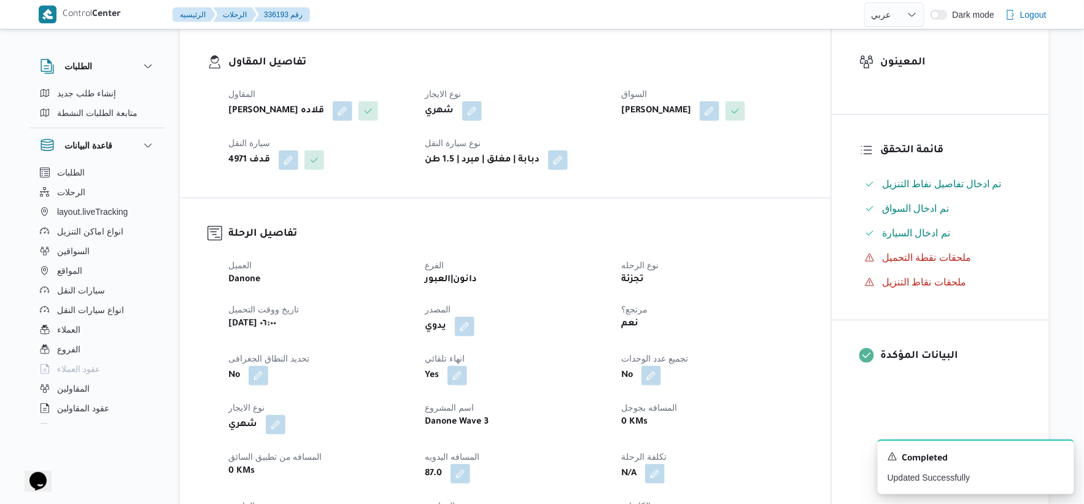
select select "ar"
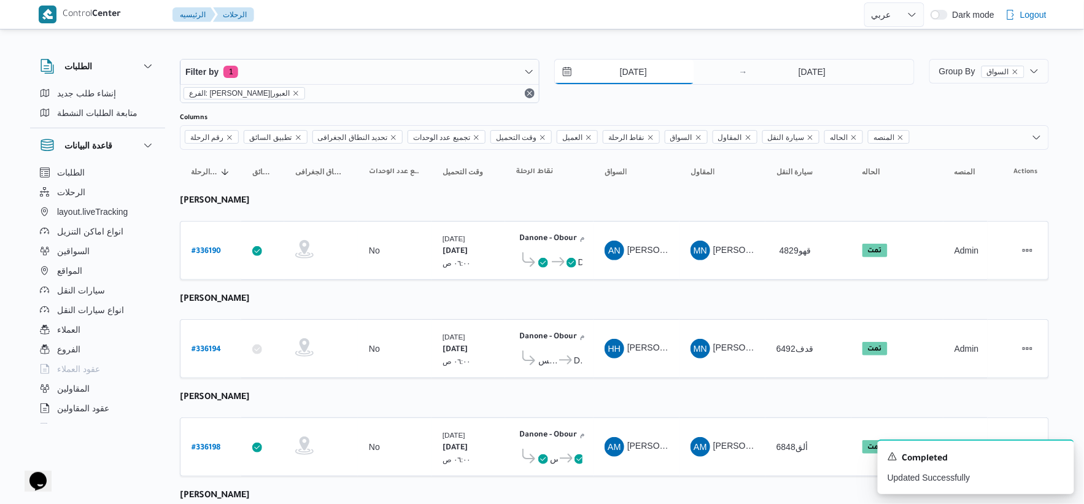
click at [658, 68] on input "9/9/2025" at bounding box center [624, 72] width 139 height 25
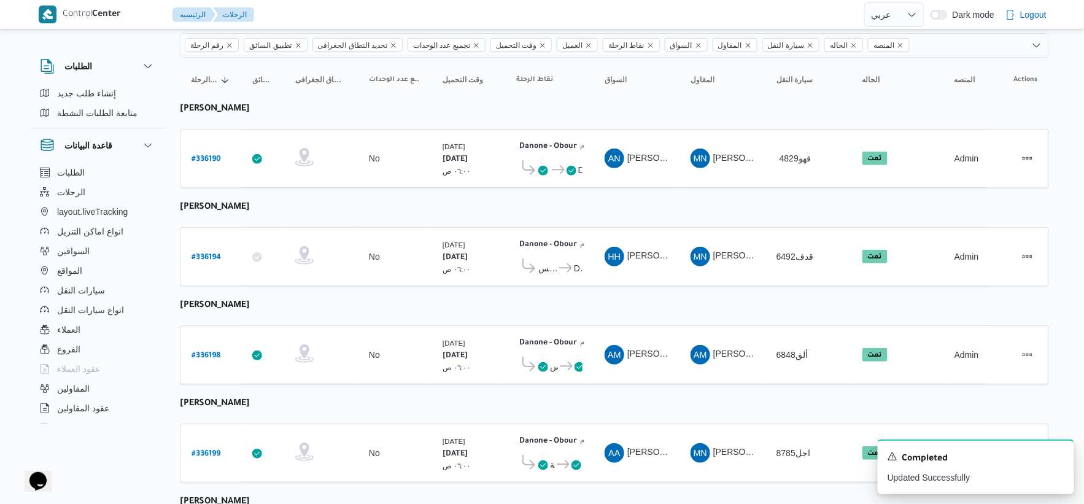
scroll to position [273, 0]
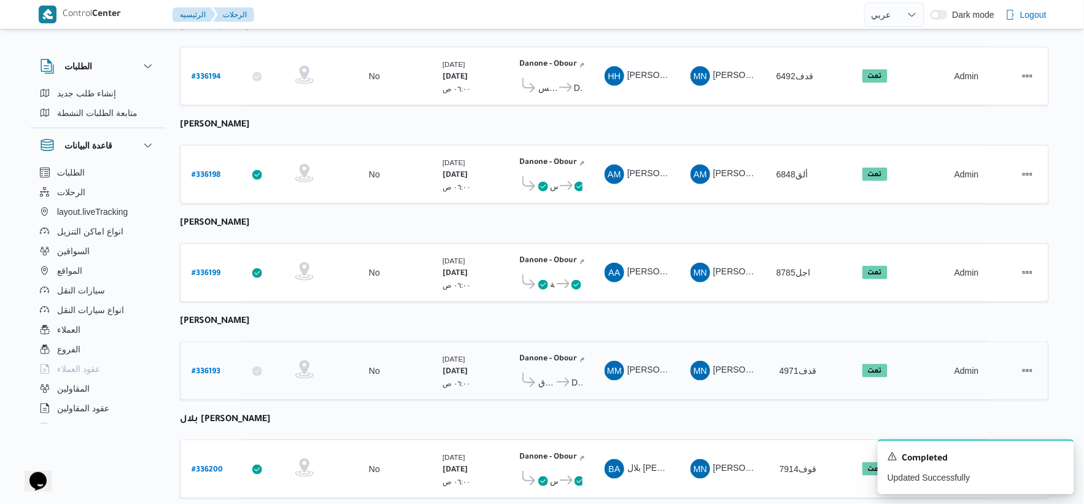
click at [561, 378] on icon at bounding box center [563, 382] width 13 height 9
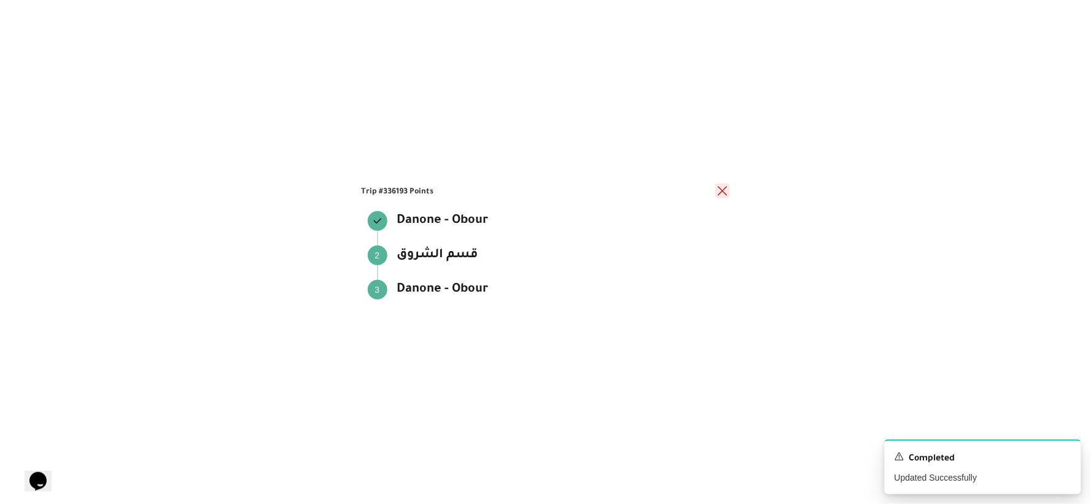
click at [723, 190] on button "close" at bounding box center [722, 191] width 15 height 15
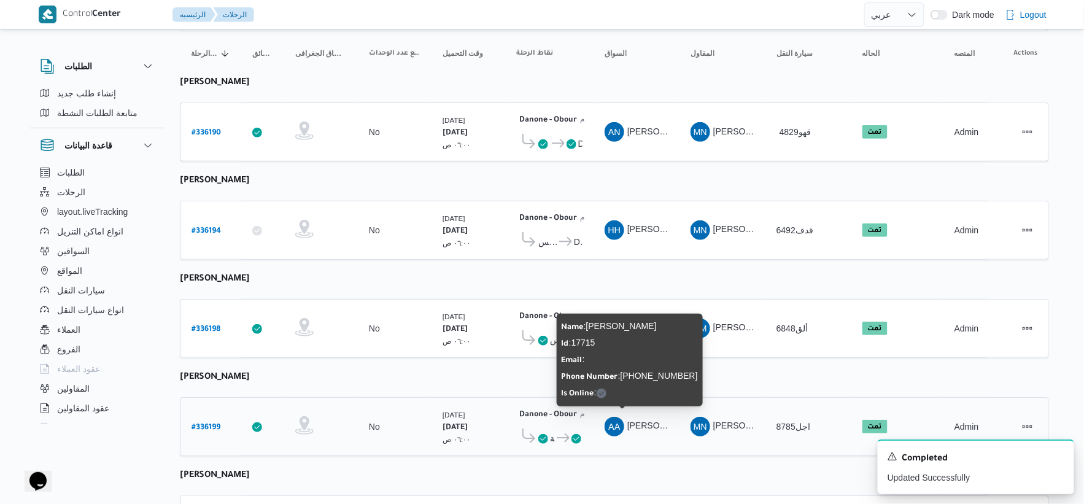
scroll to position [0, 0]
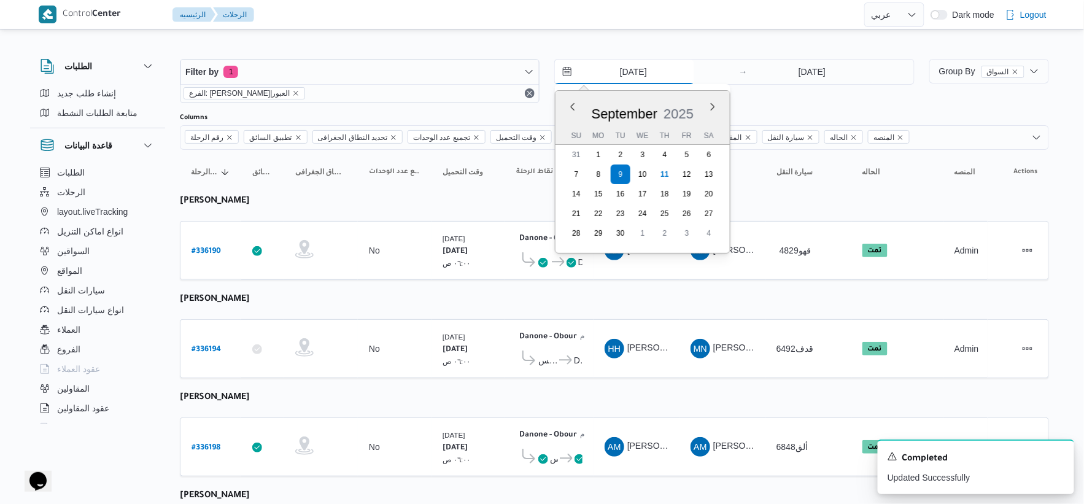
click at [643, 79] on input "9/9/2025" at bounding box center [624, 72] width 139 height 25
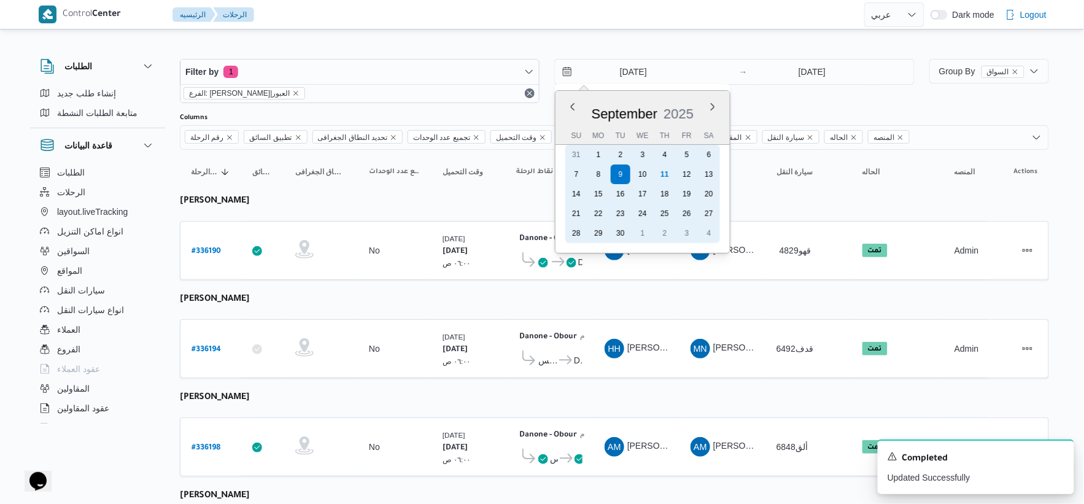
drag, startPoint x: 599, startPoint y: 174, endPoint x: 826, endPoint y: 83, distance: 243.9
click at [600, 174] on div "8" at bounding box center [599, 175] width 20 height 20
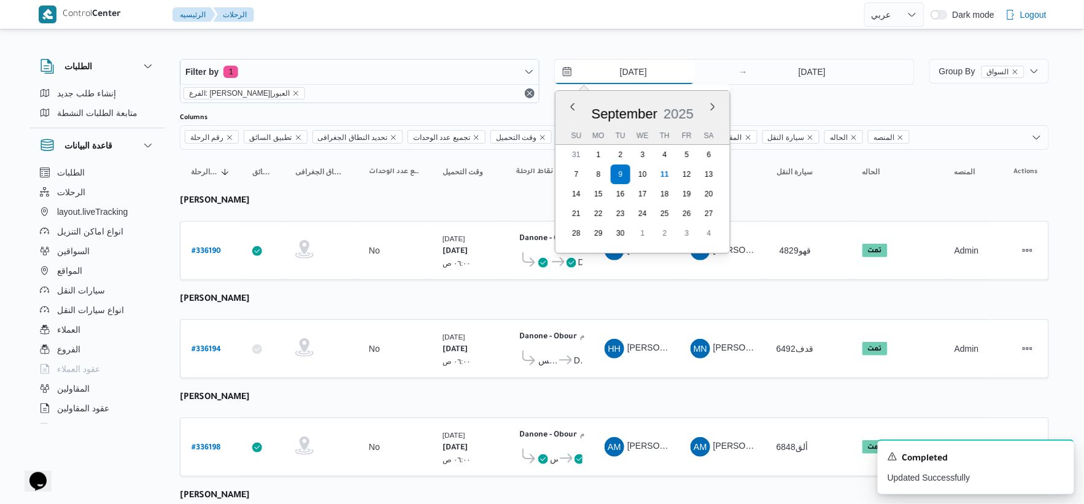
type input "8/9/2025"
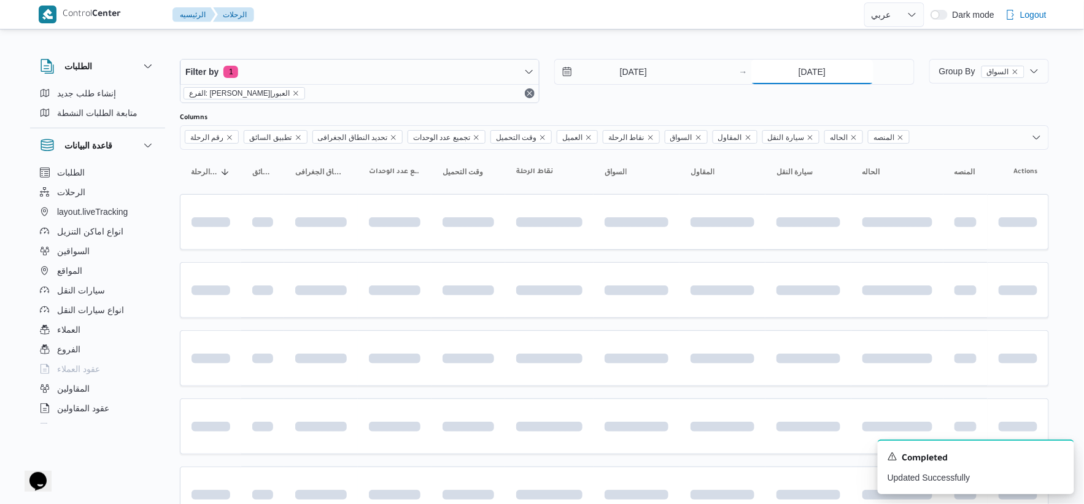
click at [826, 74] on input "9/9/2025" at bounding box center [812, 72] width 122 height 25
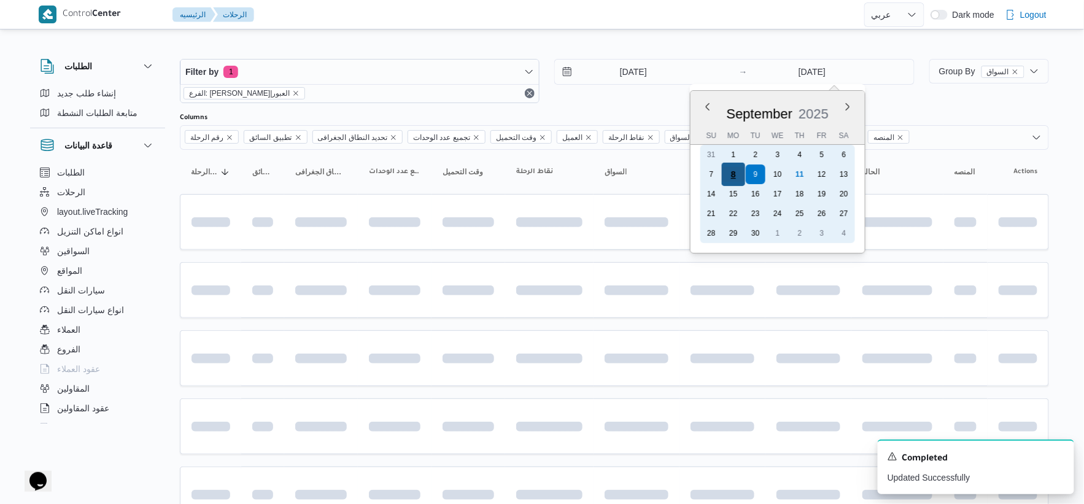
click at [734, 176] on div "8" at bounding box center [732, 174] width 23 height 23
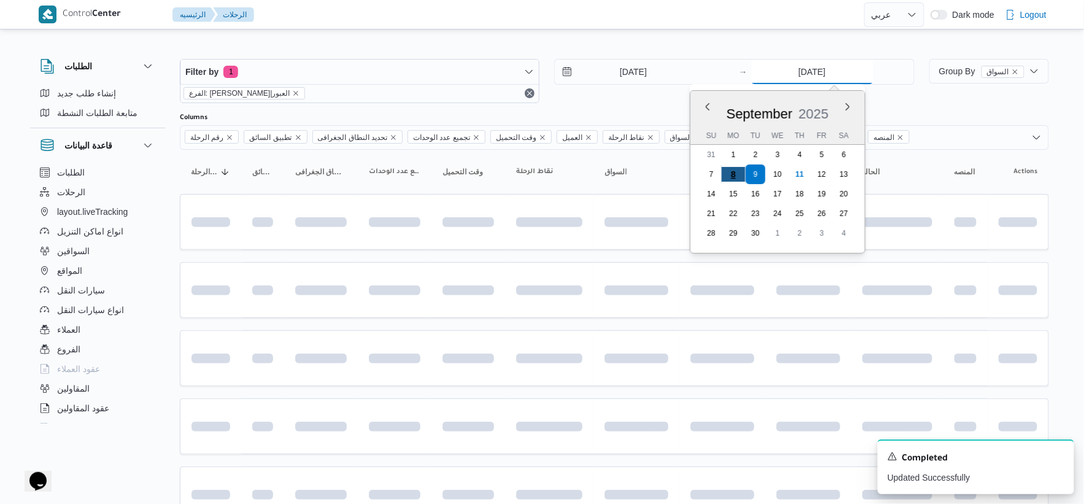
type input "8/9/2025"
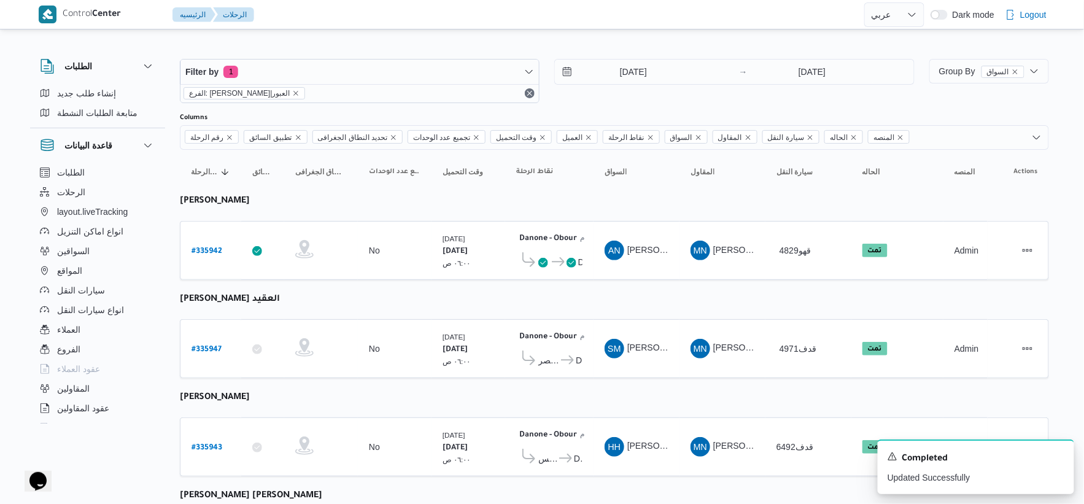
click at [210, 347] on b "# 335947" at bounding box center [207, 350] width 30 height 9
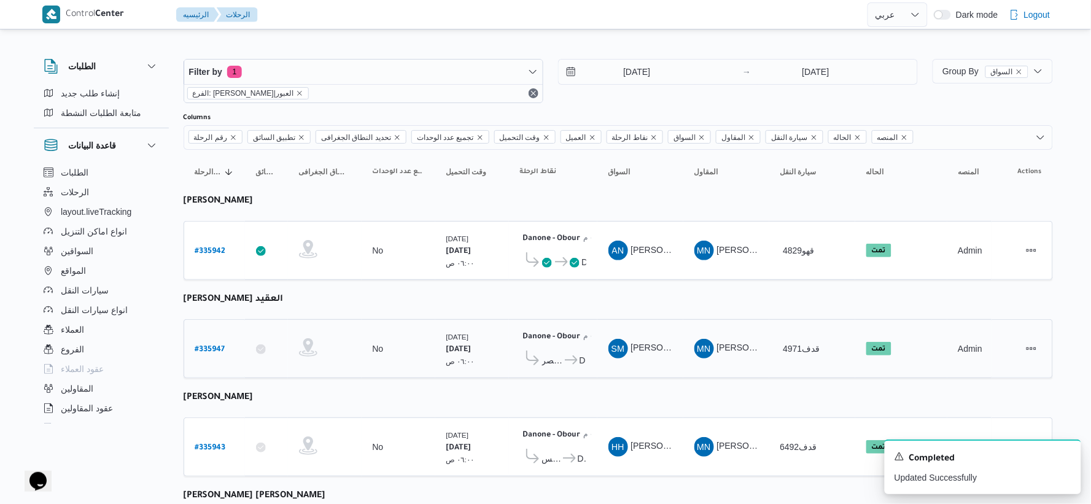
select select "ar"
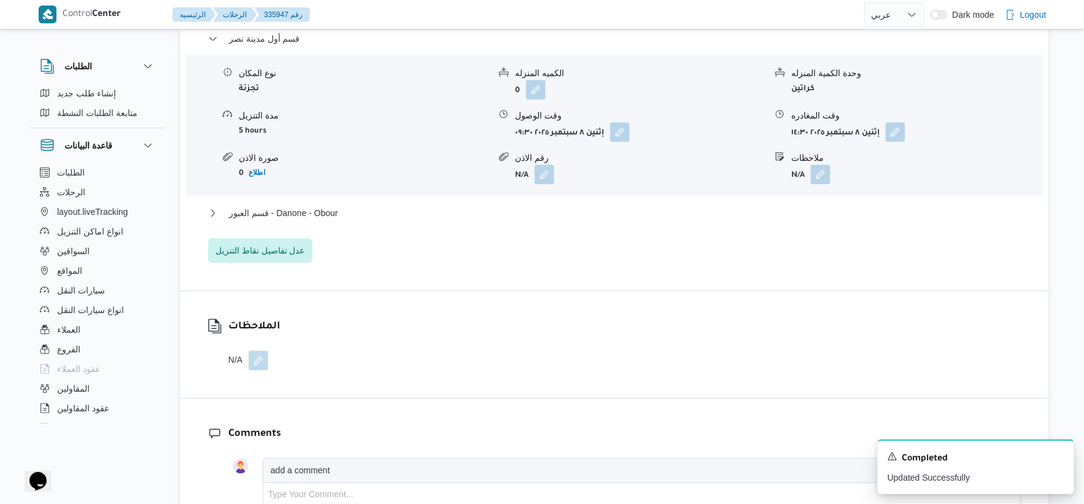
scroll to position [1091, 0]
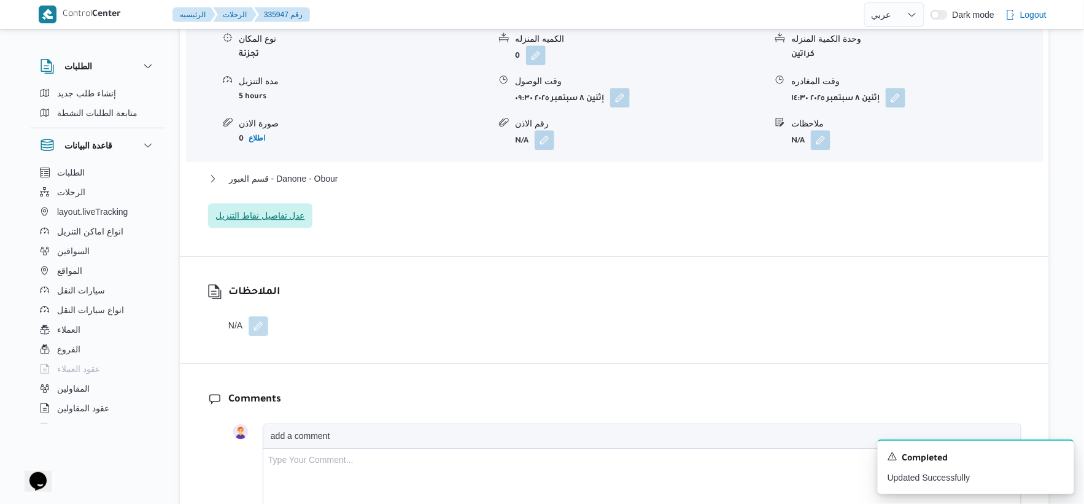
click at [289, 223] on span "عدل تفاصيل نقاط التنزيل" at bounding box center [260, 215] width 90 height 15
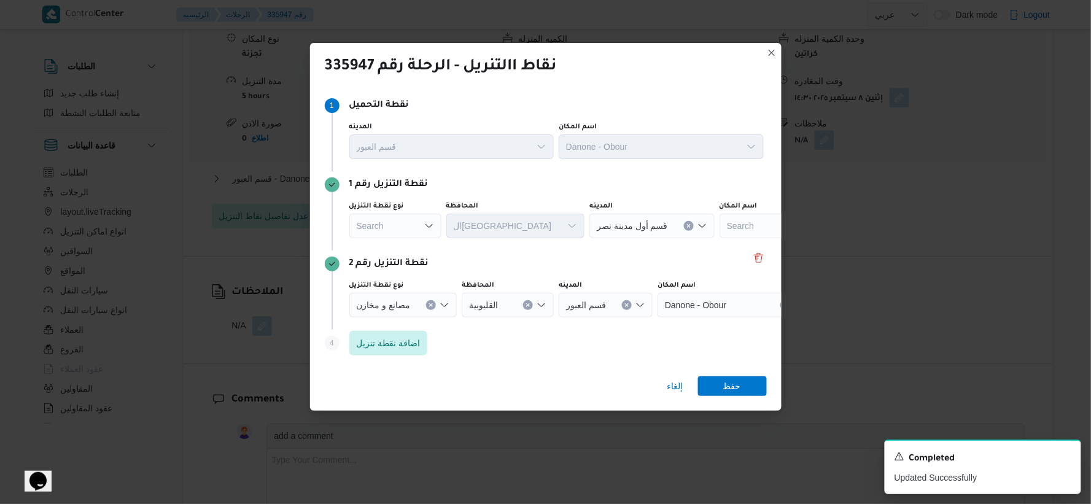
click at [414, 230] on div "Search" at bounding box center [395, 226] width 92 height 25
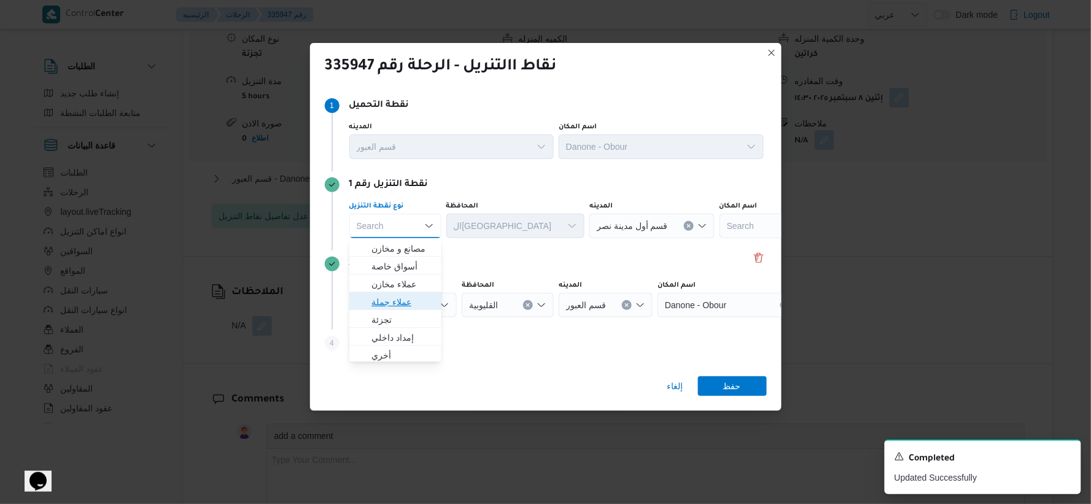
click at [410, 303] on span "عملاء جملة" at bounding box center [402, 302] width 63 height 15
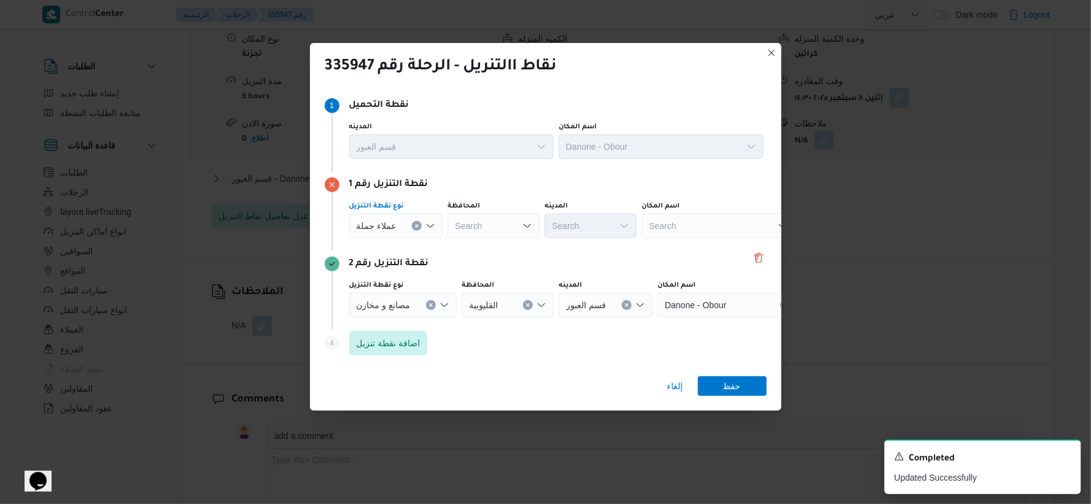
click at [499, 237] on div "Search" at bounding box center [494, 226] width 92 height 25
type input "القاه"
click at [497, 247] on span "الدقهلية" at bounding box center [499, 248] width 63 height 15
click at [514, 227] on icon "Clear input" at bounding box center [514, 225] width 3 height 3
type input "القا"
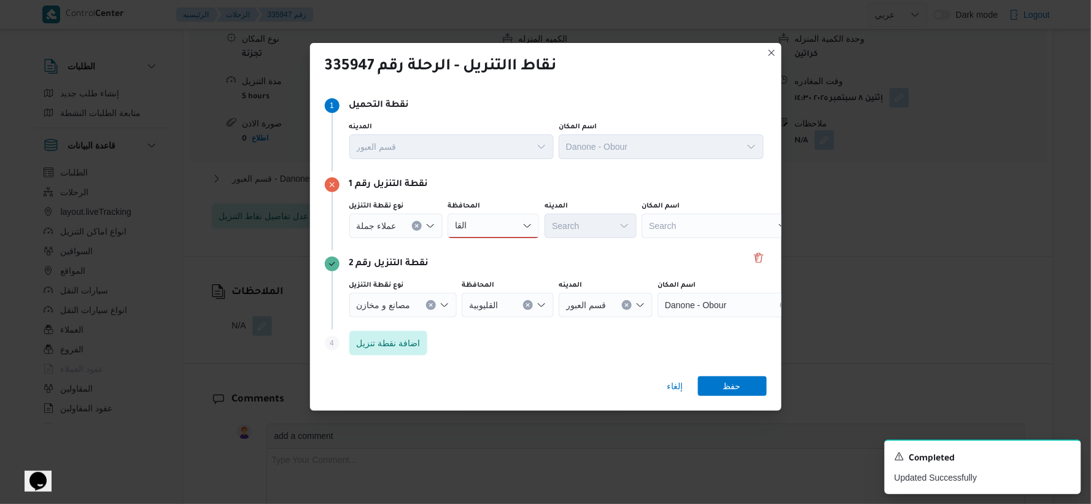
click at [487, 198] on div "نوع نقطة التنزيل عملاء جملة المحافظة القا القا المدينه Search اسم المكان Search" at bounding box center [546, 219] width 442 height 42
click at [492, 231] on div "القا القا" at bounding box center [494, 226] width 92 height 25
click at [492, 247] on mark "القا" at bounding box center [488, 249] width 12 height 10
click at [379, 230] on span "عملاء جملة" at bounding box center [377, 226] width 40 height 14
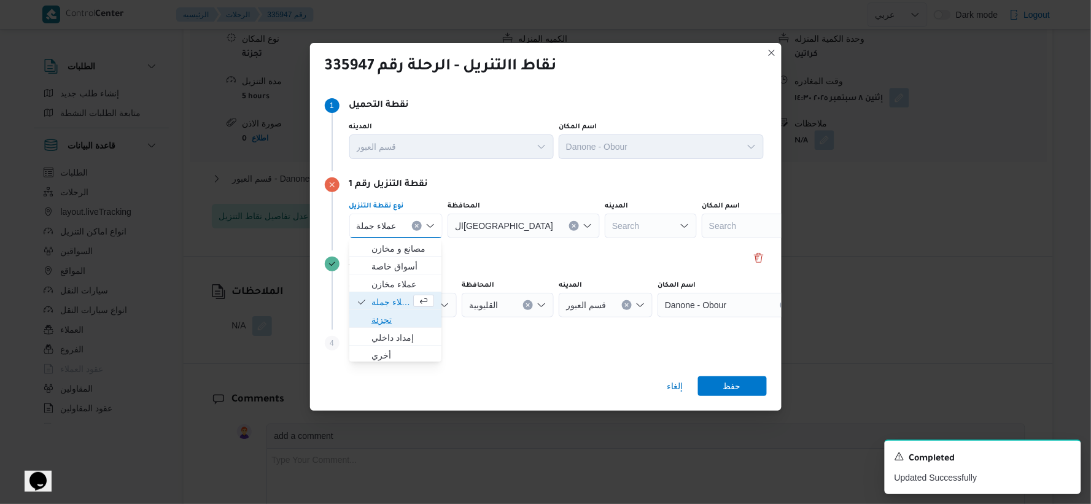
click at [390, 320] on span "تجزئة" at bounding box center [402, 320] width 63 height 15
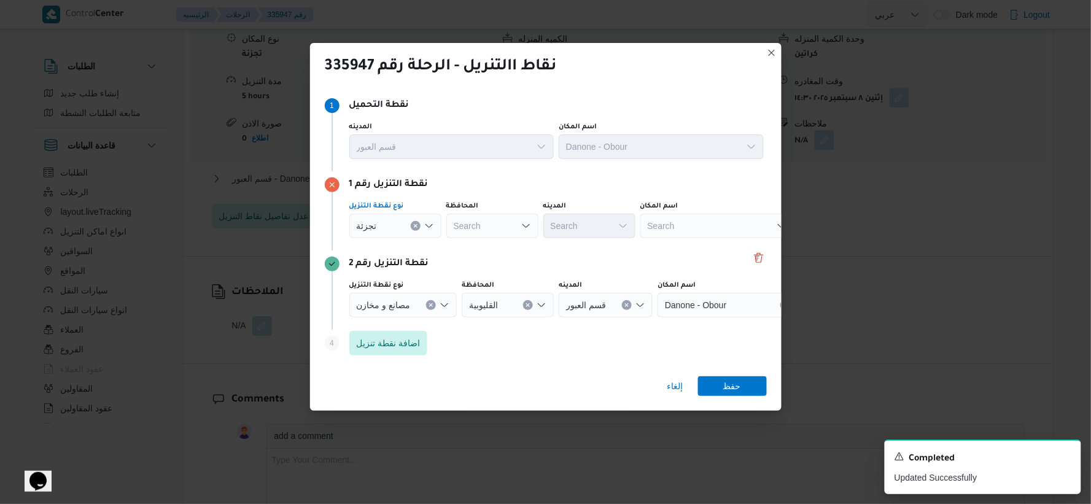
click at [507, 223] on div "Search" at bounding box center [492, 226] width 92 height 25
click at [495, 244] on span "القاهرة" at bounding box center [499, 248] width 63 height 15
click at [603, 232] on div "Search" at bounding box center [649, 226] width 92 height 25
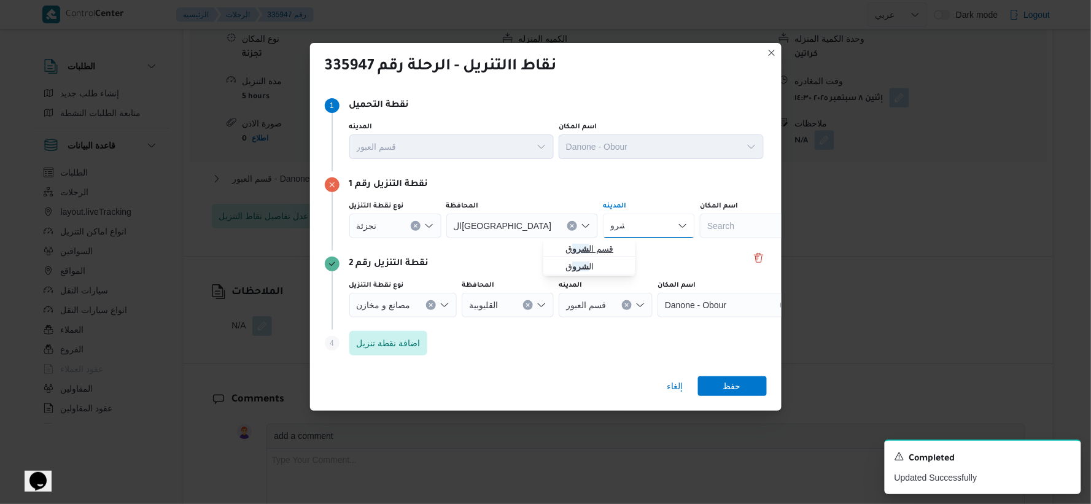
type input "شرو"
click at [590, 244] on span "قسم ال شرو ق" at bounding box center [596, 248] width 63 height 15
click at [725, 381] on span "حفظ" at bounding box center [732, 386] width 18 height 20
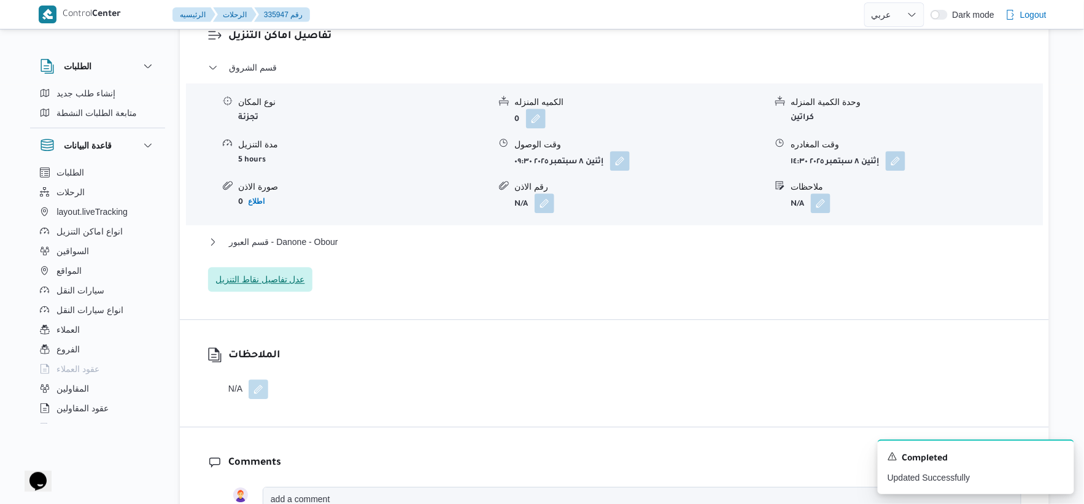
scroll to position [955, 0]
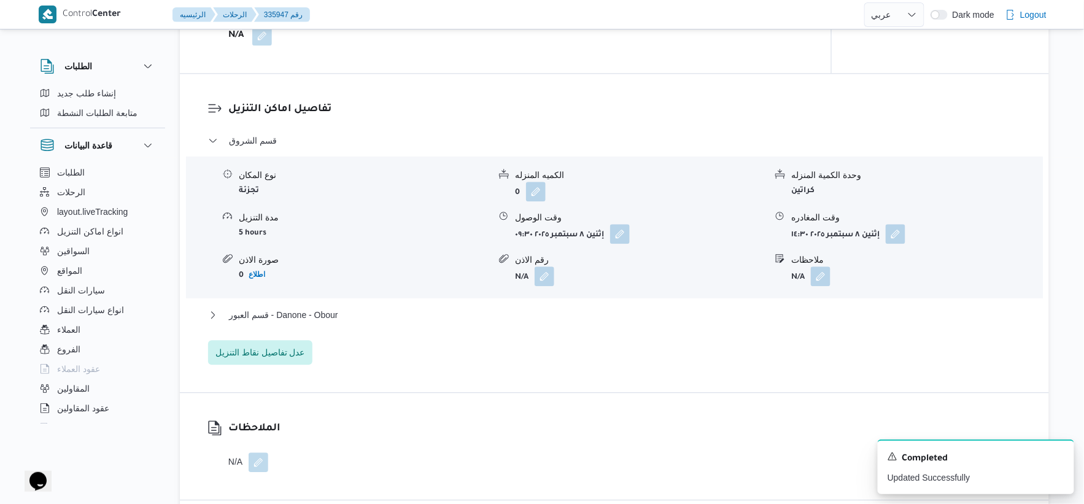
select select "ar"
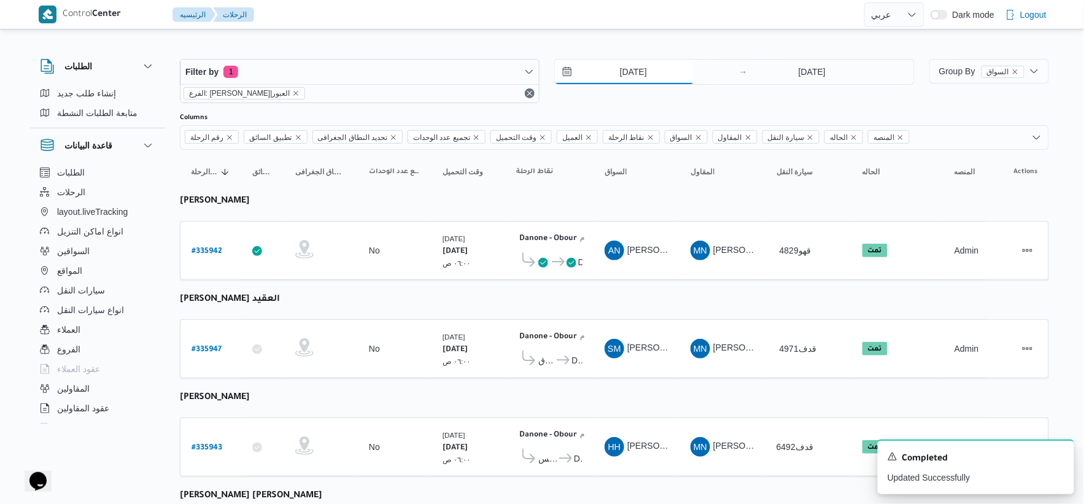
click at [655, 72] on input "8/9/2025" at bounding box center [624, 72] width 139 height 25
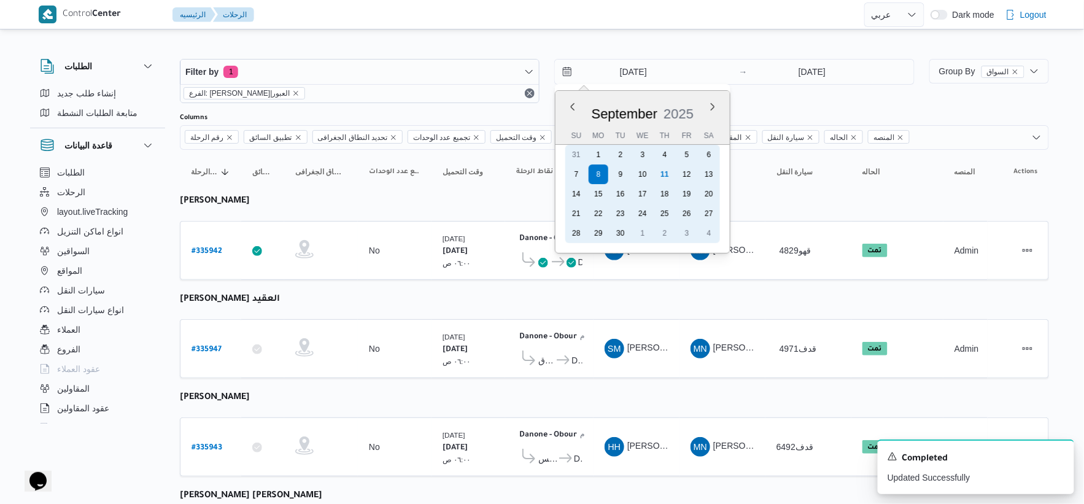
click at [667, 174] on div "11" at bounding box center [665, 175] width 20 height 20
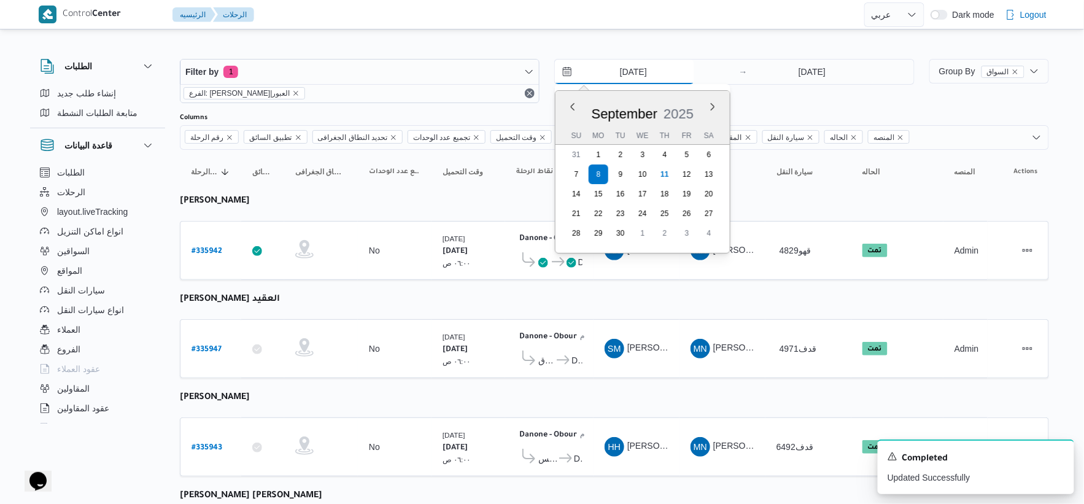
type input "[DATE]"
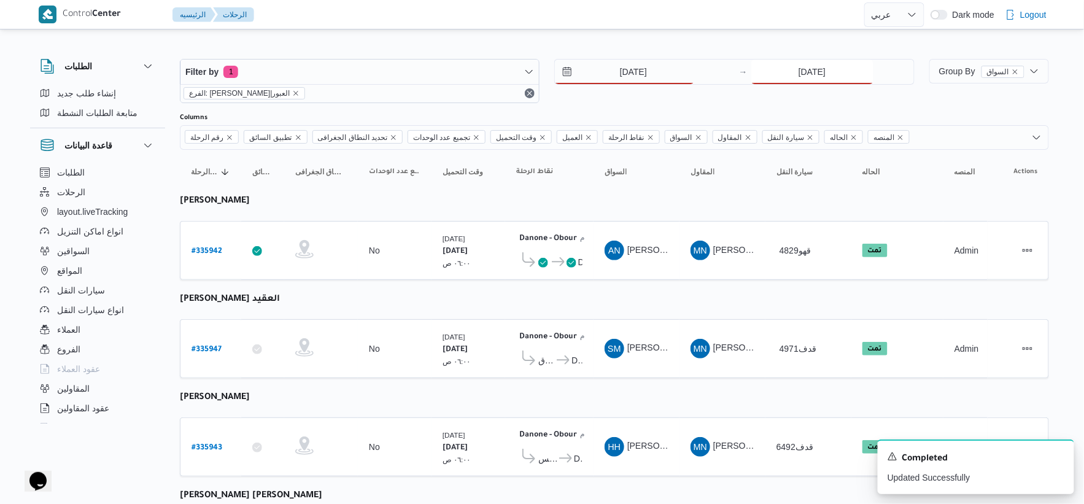
click at [834, 68] on input "8/9/2025" at bounding box center [812, 72] width 122 height 25
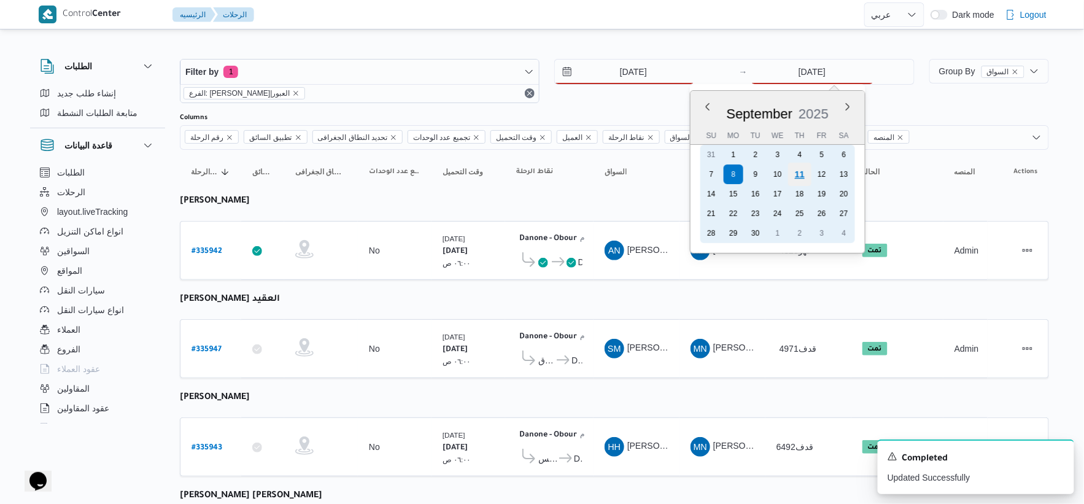
click at [801, 174] on div "11" at bounding box center [799, 174] width 23 height 23
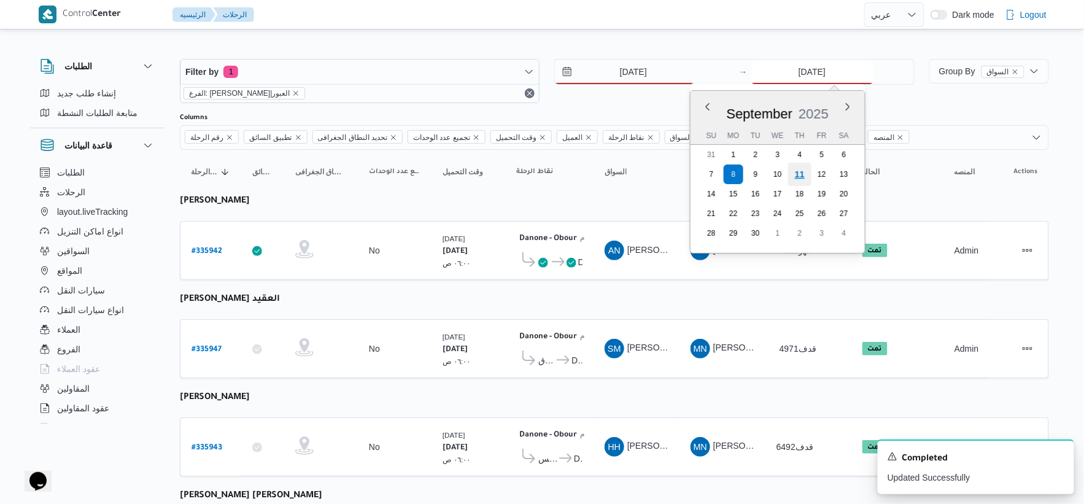
type input "[DATE]"
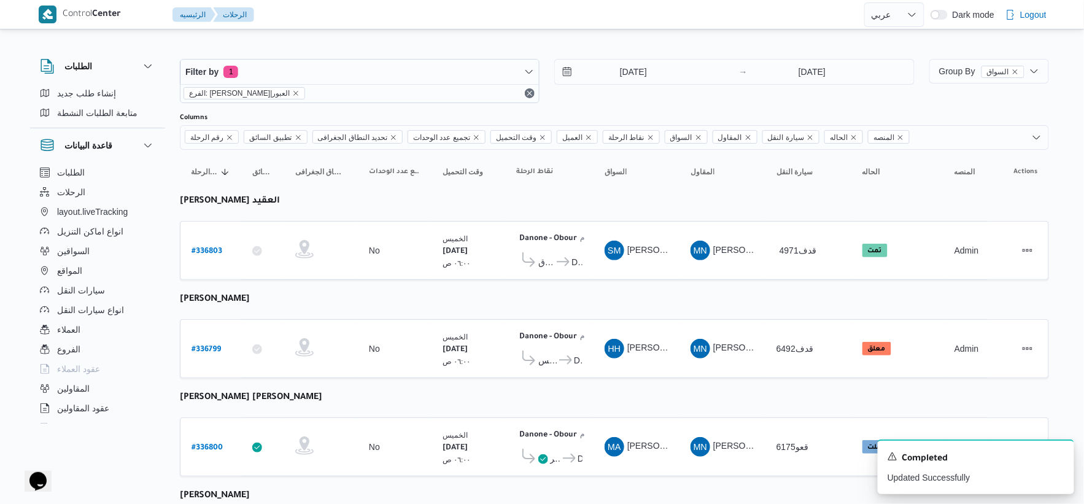
click at [1061, 459] on icon "Dismiss toast" at bounding box center [1060, 456] width 10 height 10
click at [561, 259] on icon at bounding box center [563, 261] width 13 height 9
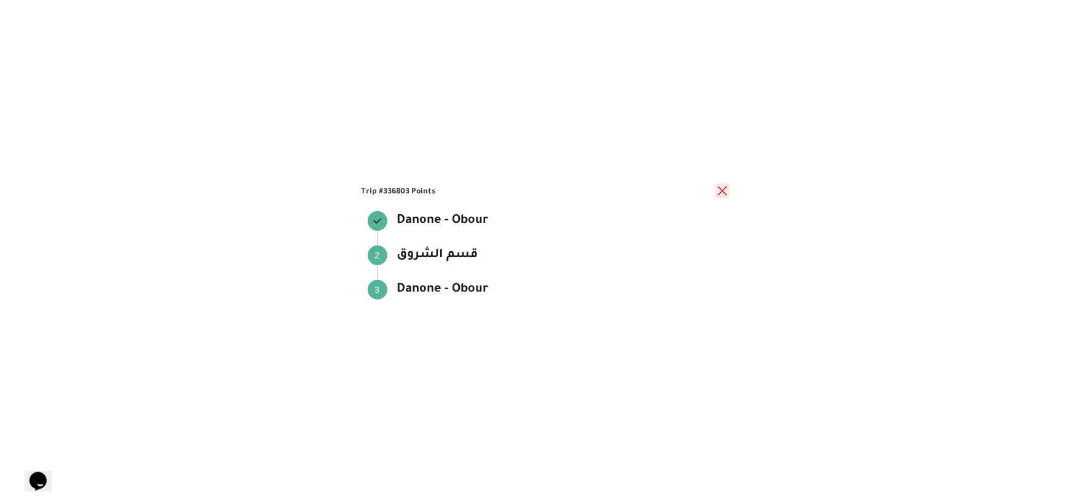
click at [720, 188] on button "close" at bounding box center [722, 191] width 15 height 15
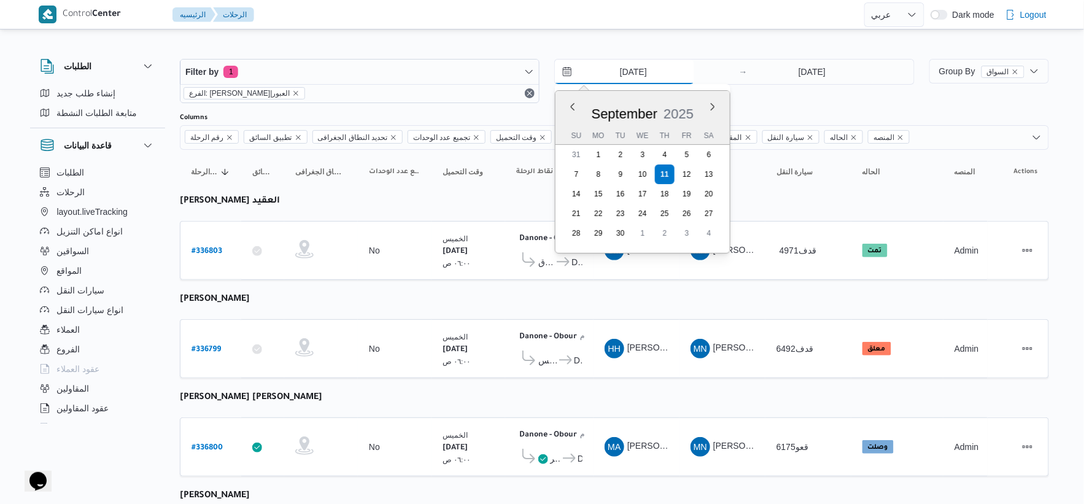
click at [647, 70] on input "[DATE]" at bounding box center [624, 72] width 139 height 25
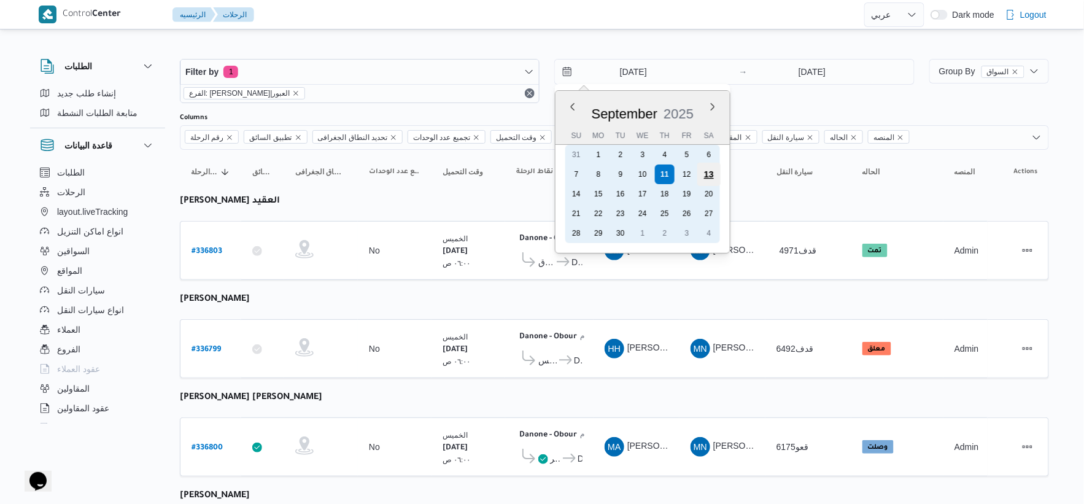
click at [716, 173] on div "13" at bounding box center [708, 174] width 23 height 23
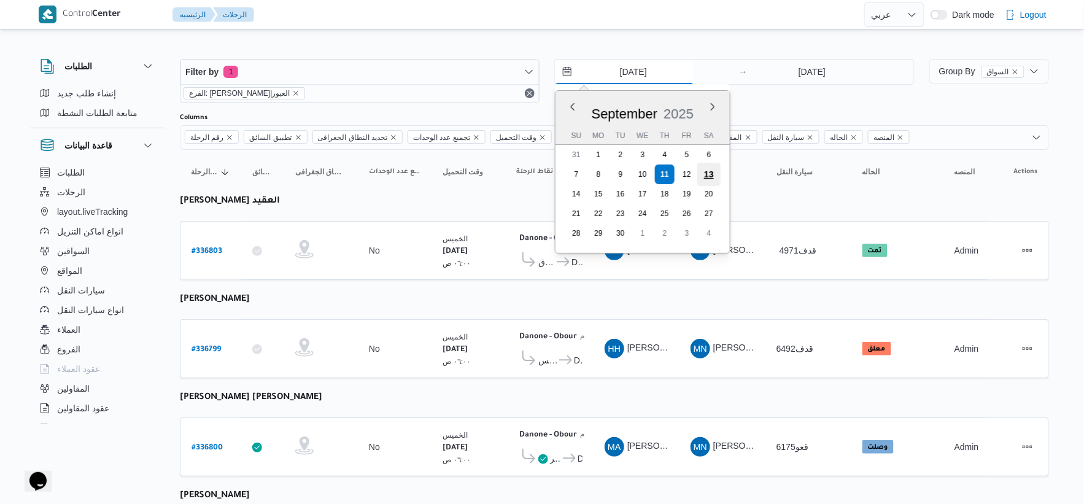
type input "13/9/2025"
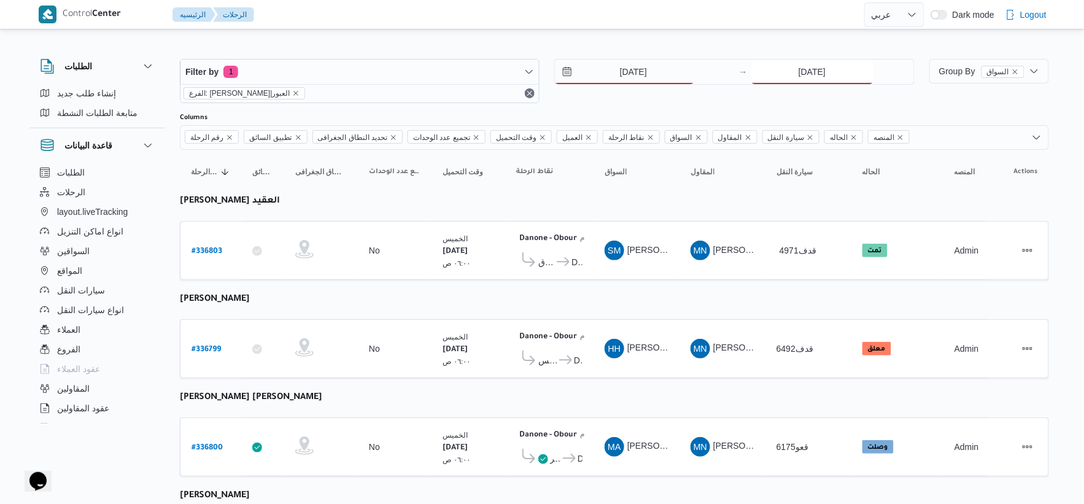
click at [831, 74] on input "[DATE]" at bounding box center [812, 72] width 122 height 25
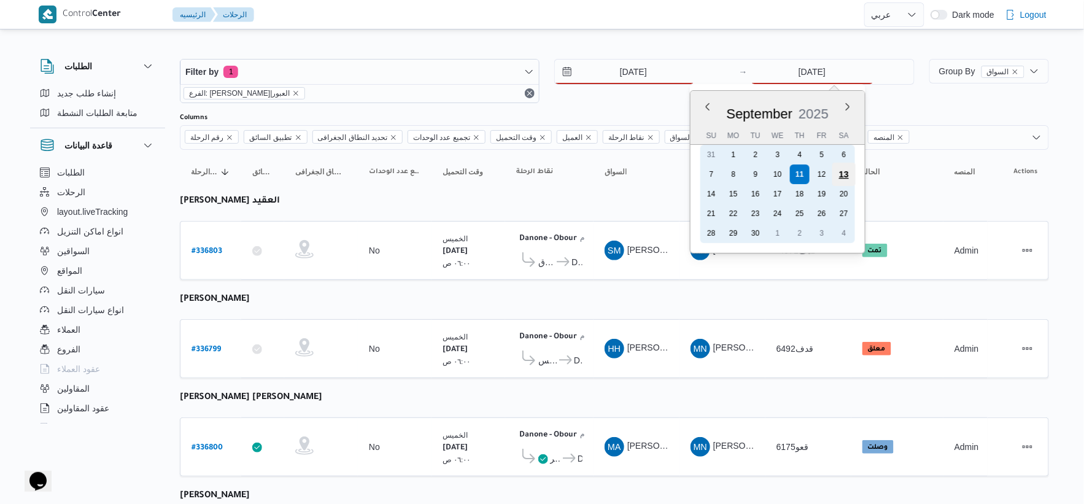
click at [836, 172] on div "13" at bounding box center [843, 174] width 23 height 23
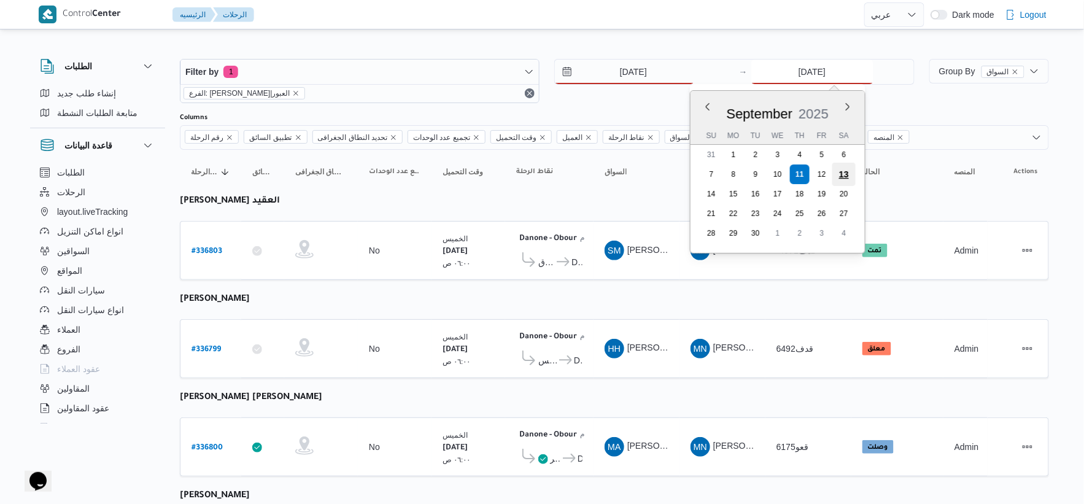
type input "13/9/2025"
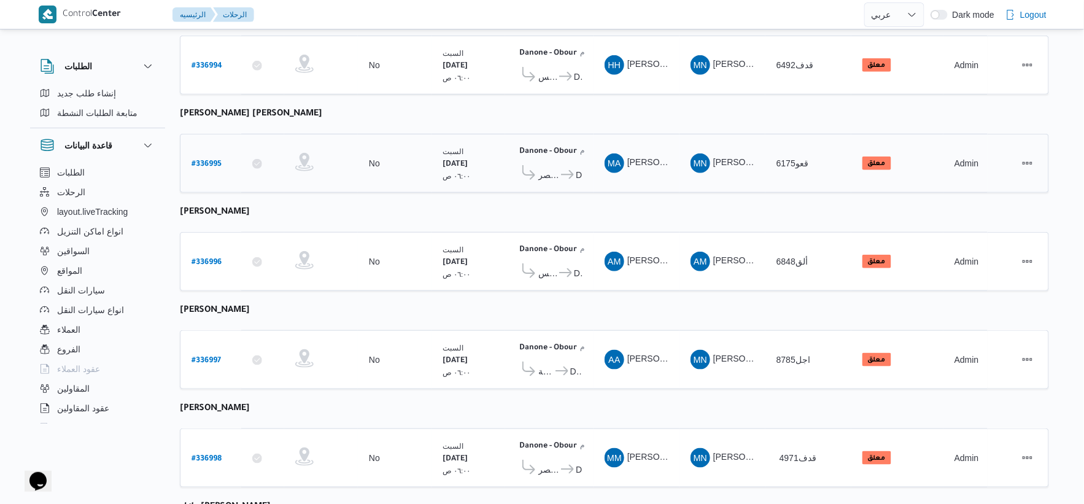
scroll to position [402, 0]
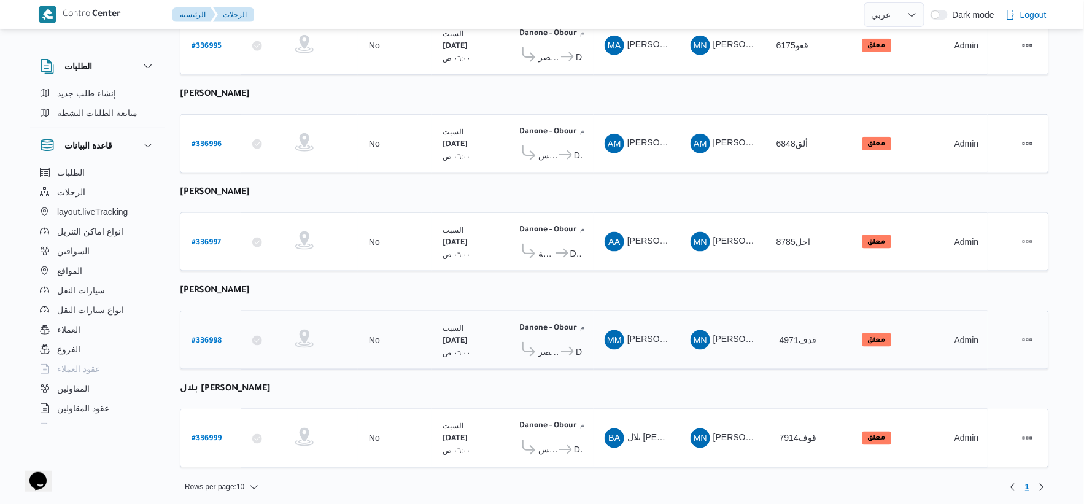
click at [212, 337] on b "# 336998" at bounding box center [207, 341] width 30 height 9
select select "ar"
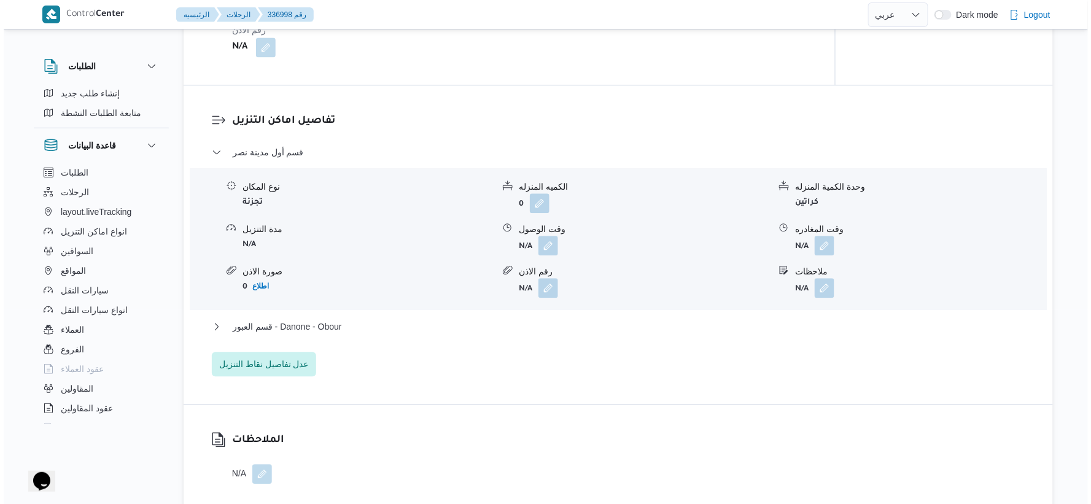
scroll to position [1023, 0]
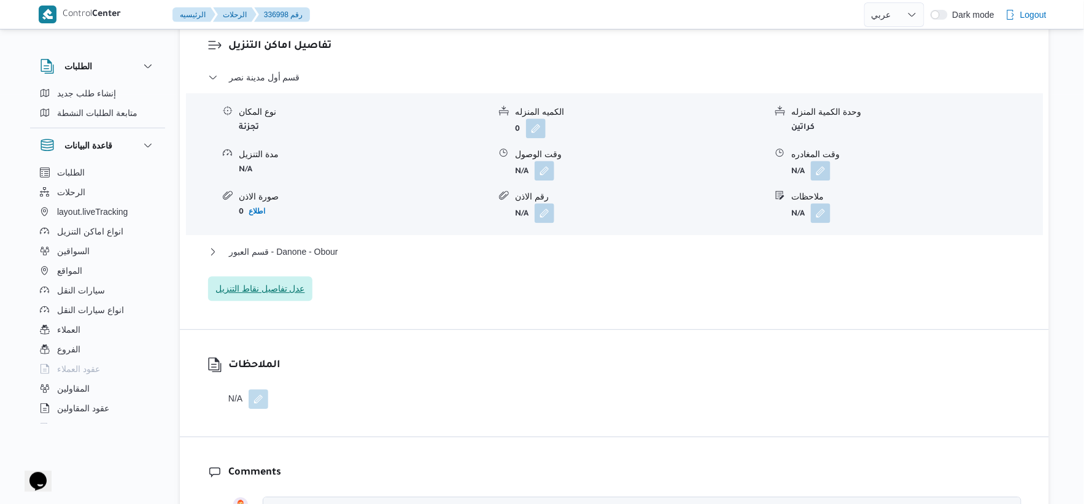
click at [285, 287] on span "عدل تفاصيل نقاط التنزيل" at bounding box center [260, 288] width 90 height 15
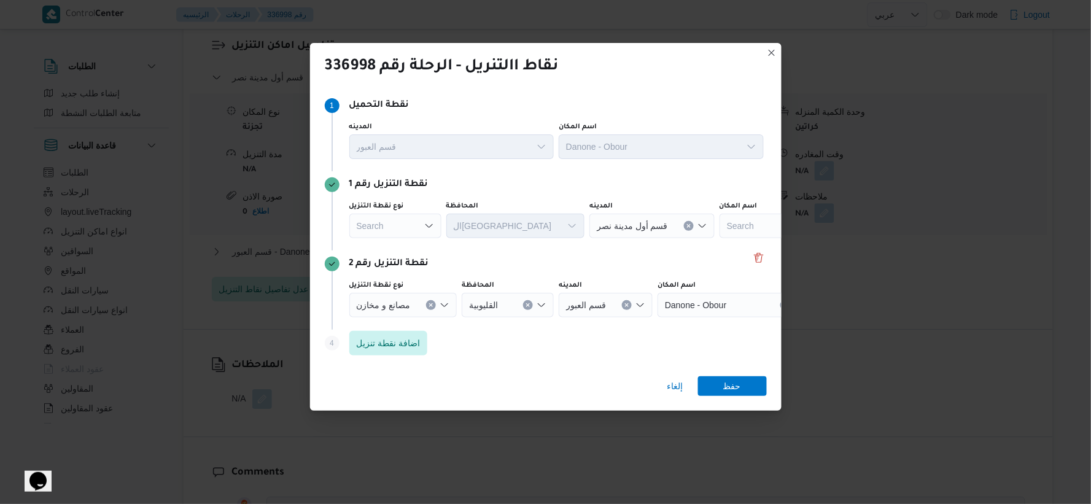
click at [413, 230] on div "Search" at bounding box center [395, 226] width 92 height 25
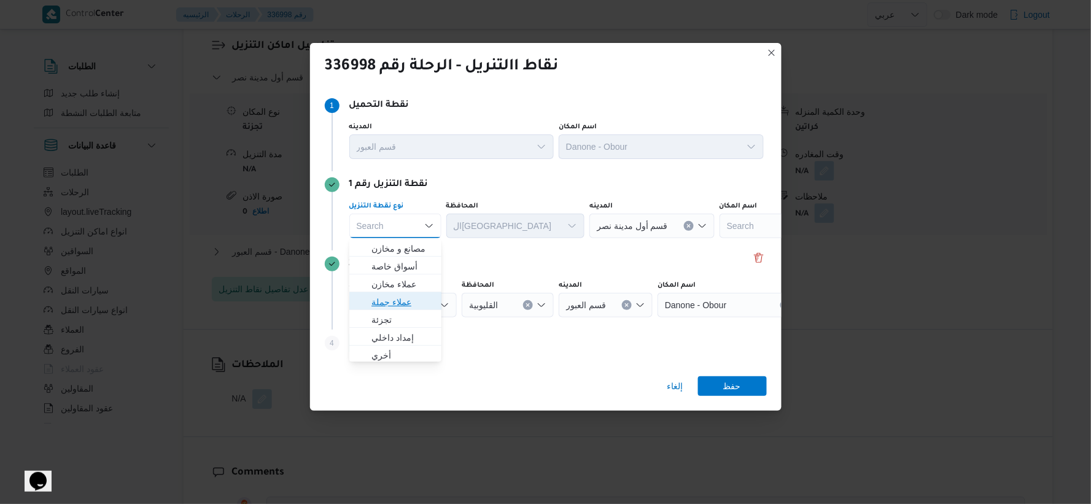
click at [408, 299] on span "عملاء جملة" at bounding box center [402, 302] width 63 height 15
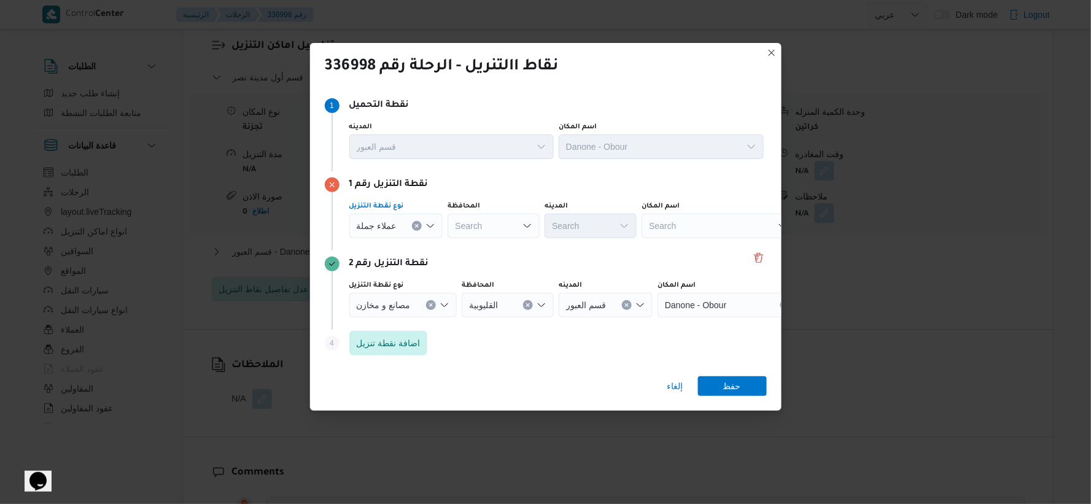
click at [516, 225] on div "Search" at bounding box center [494, 226] width 92 height 25
type input "القا"
click at [501, 194] on div "نقطة التنزيل رقم 1 نوع نقطة التنزيل عملاء جملة المحافظة القا القا Combo box. Se…" at bounding box center [546, 210] width 442 height 79
click at [495, 222] on div "القا القا" at bounding box center [494, 226] width 92 height 25
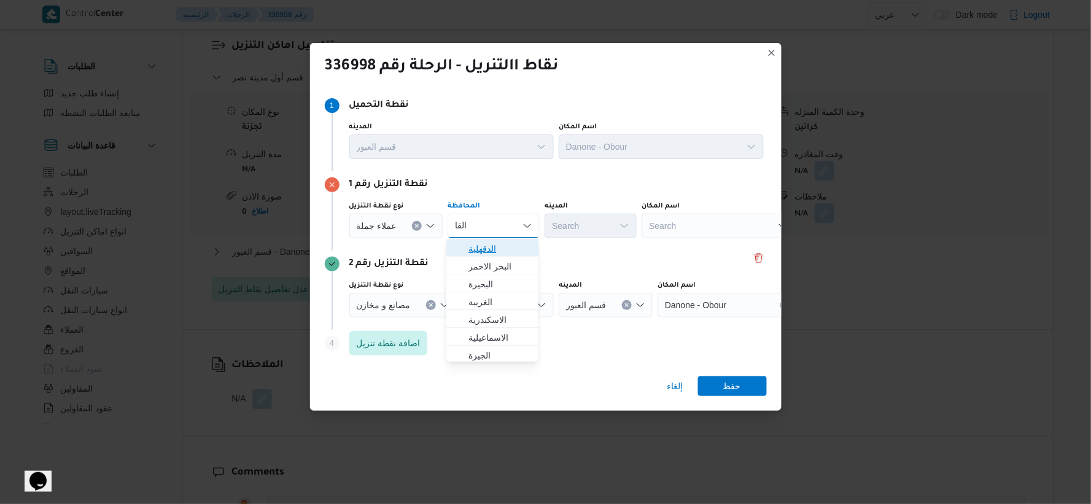
click at [492, 253] on span "الدقهلية" at bounding box center [499, 248] width 63 height 15
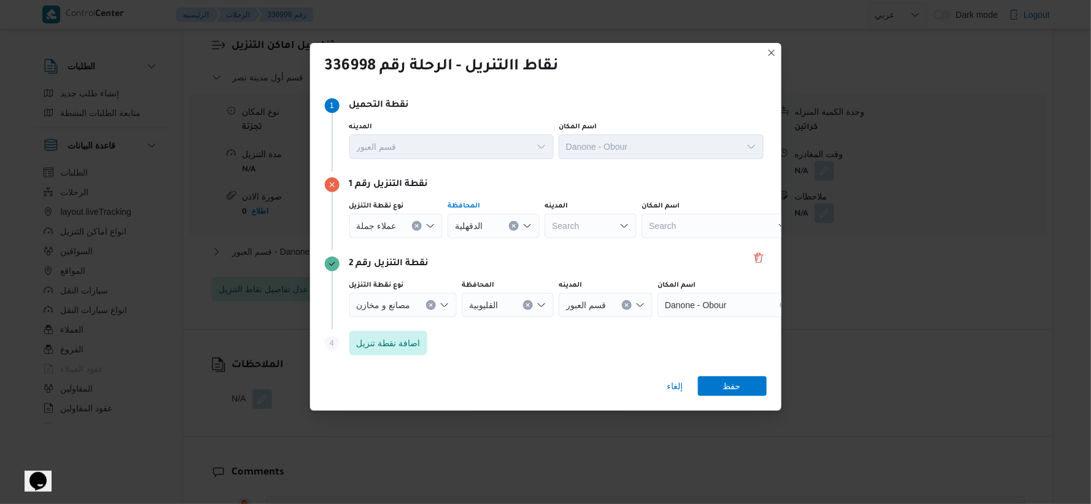
click at [510, 222] on button "Clear input" at bounding box center [514, 226] width 10 height 10
click at [499, 284] on span "القاهرة" at bounding box center [499, 290] width 63 height 15
click at [382, 223] on span "عملاء جملة" at bounding box center [377, 226] width 40 height 14
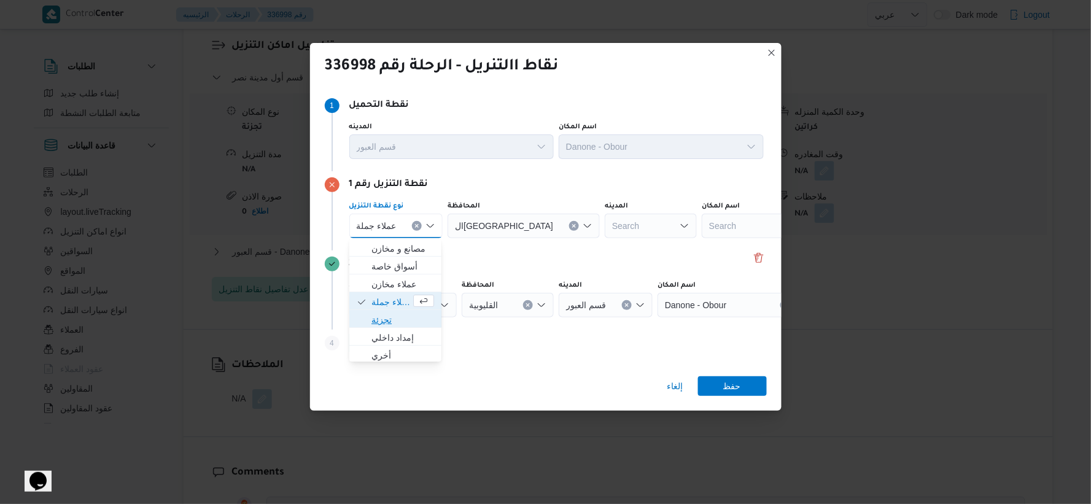
click at [395, 325] on span "تجزئة" at bounding box center [402, 320] width 63 height 15
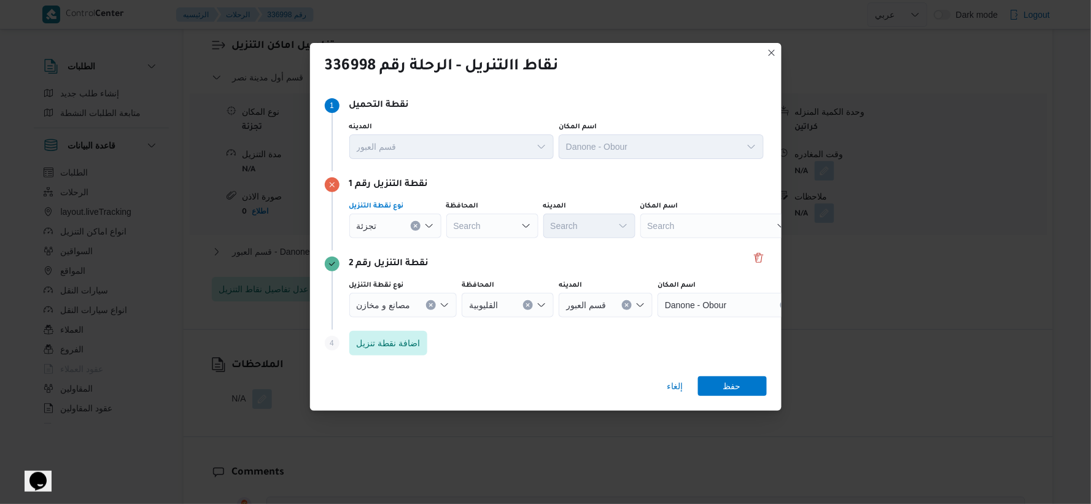
click at [502, 230] on div "Search" at bounding box center [492, 226] width 92 height 25
click at [494, 287] on span "القاهرة" at bounding box center [499, 290] width 63 height 15
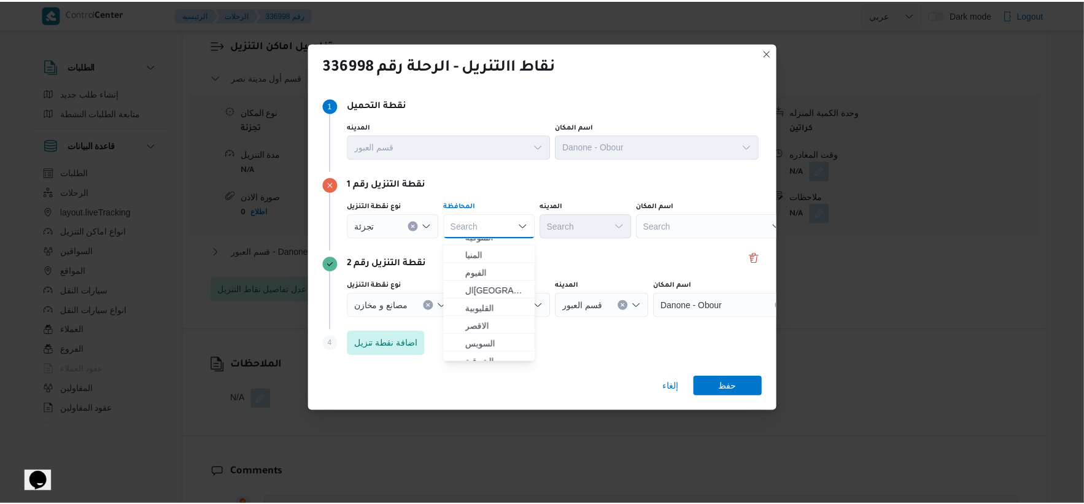
scroll to position [0, 0]
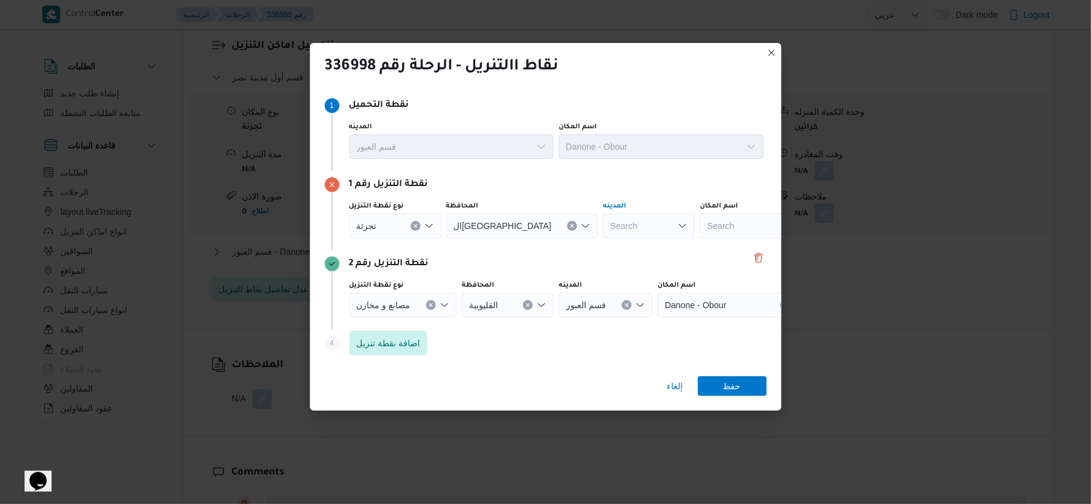
click at [603, 229] on div "Search" at bounding box center [649, 226] width 92 height 25
type input "شرو"
click at [591, 247] on span "قسم ال شرو ق" at bounding box center [596, 248] width 63 height 15
click at [743, 389] on span "حفظ" at bounding box center [732, 386] width 69 height 20
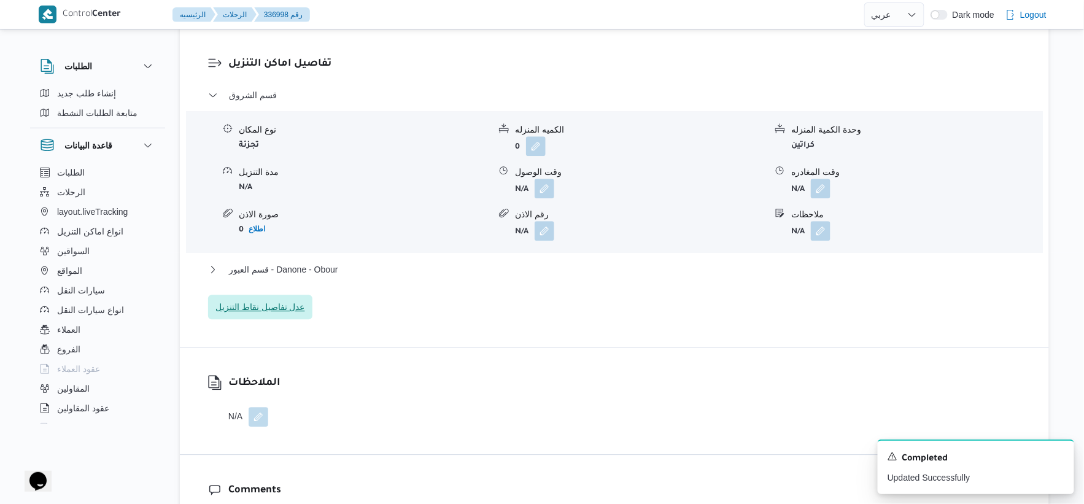
scroll to position [1023, 0]
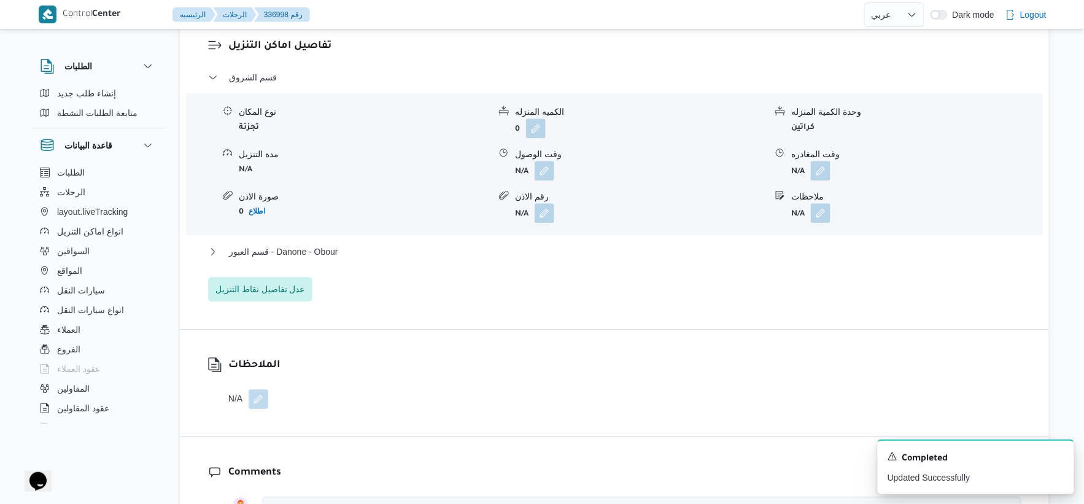
scroll to position [198, 0]
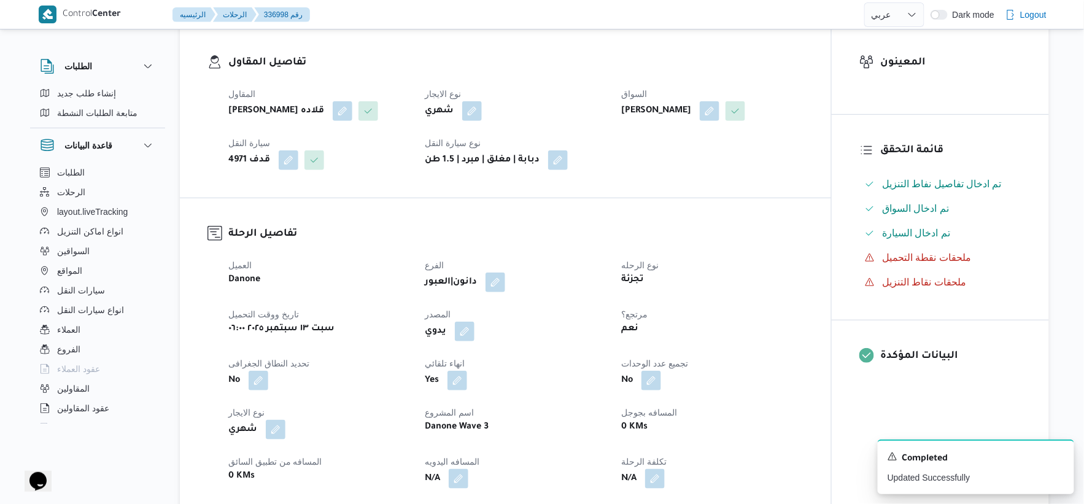
select select "ar"
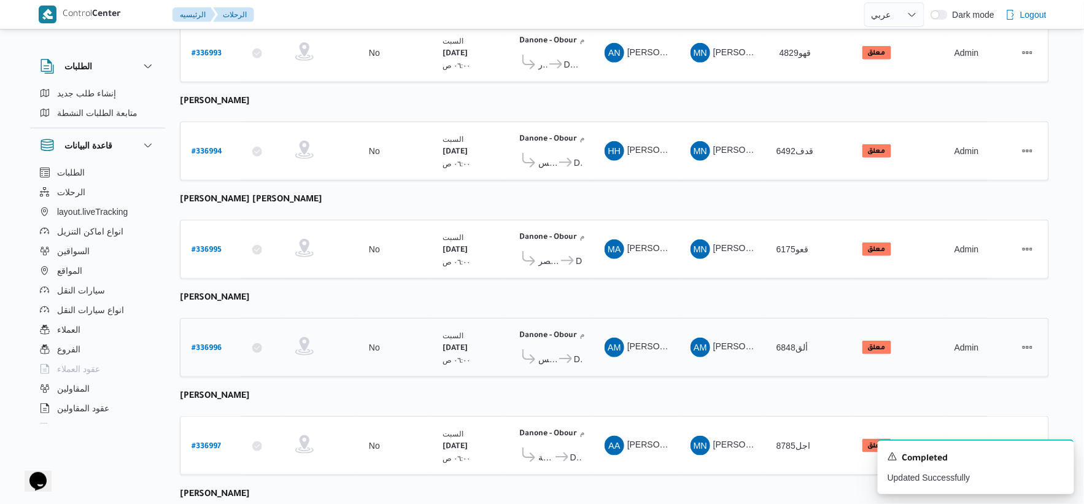
scroll to position [402, 0]
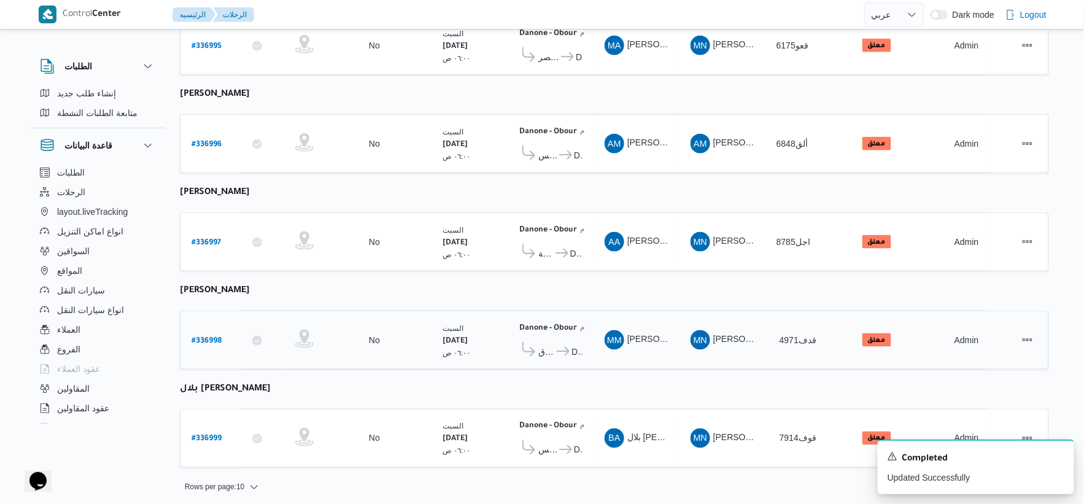
click at [567, 347] on icon at bounding box center [563, 351] width 13 height 9
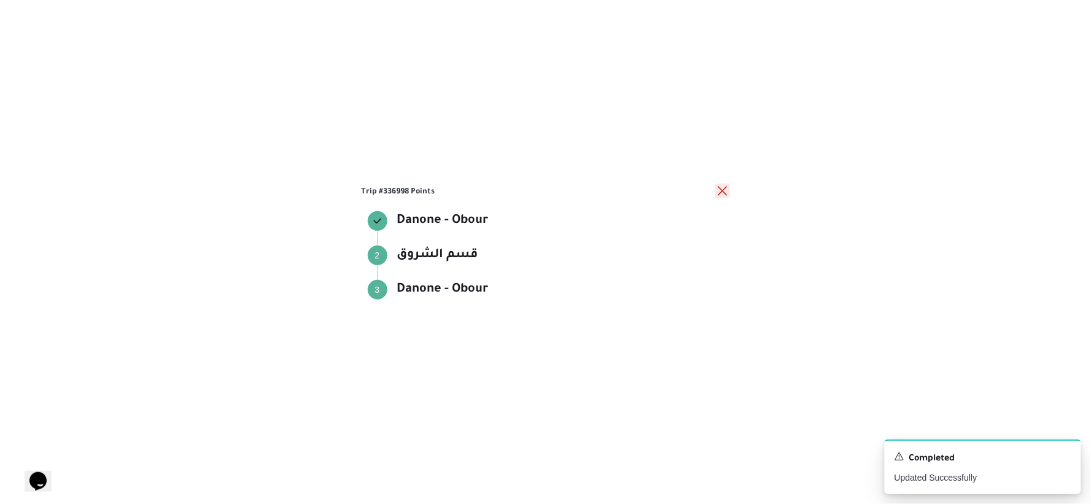
click at [720, 192] on button "close" at bounding box center [722, 191] width 15 height 15
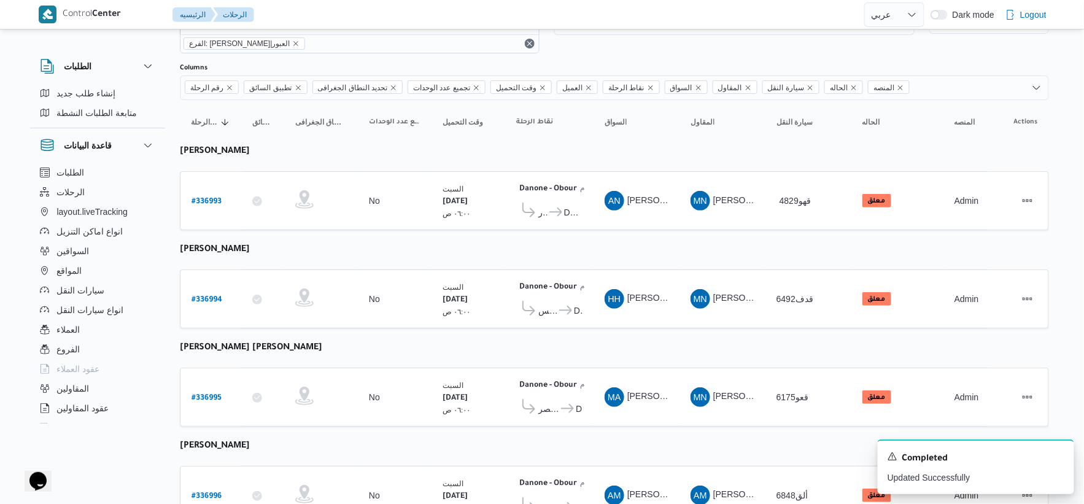
scroll to position [0, 0]
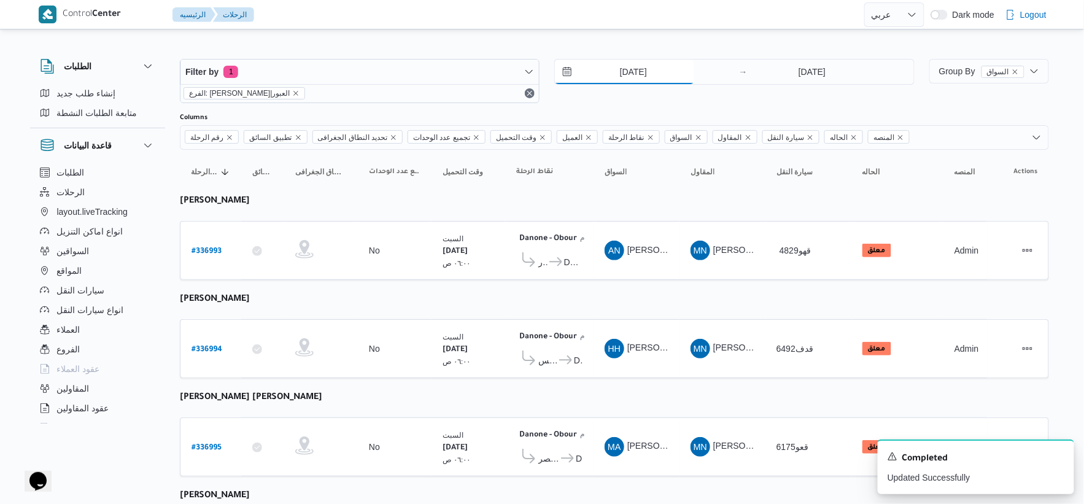
click at [661, 69] on input "13/9/2025" at bounding box center [624, 72] width 139 height 25
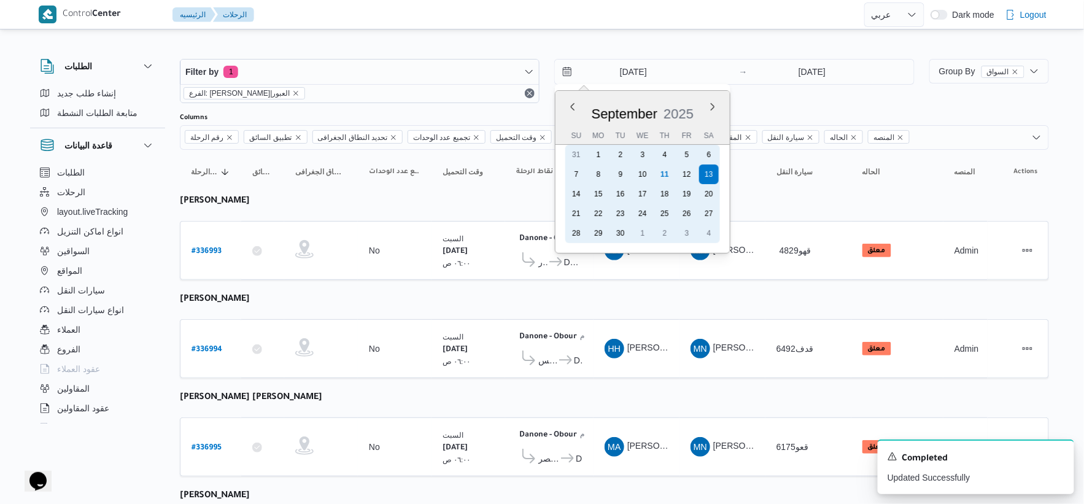
drag, startPoint x: 578, startPoint y: 192, endPoint x: 642, endPoint y: 161, distance: 71.1
click at [580, 187] on div "14" at bounding box center [577, 194] width 20 height 20
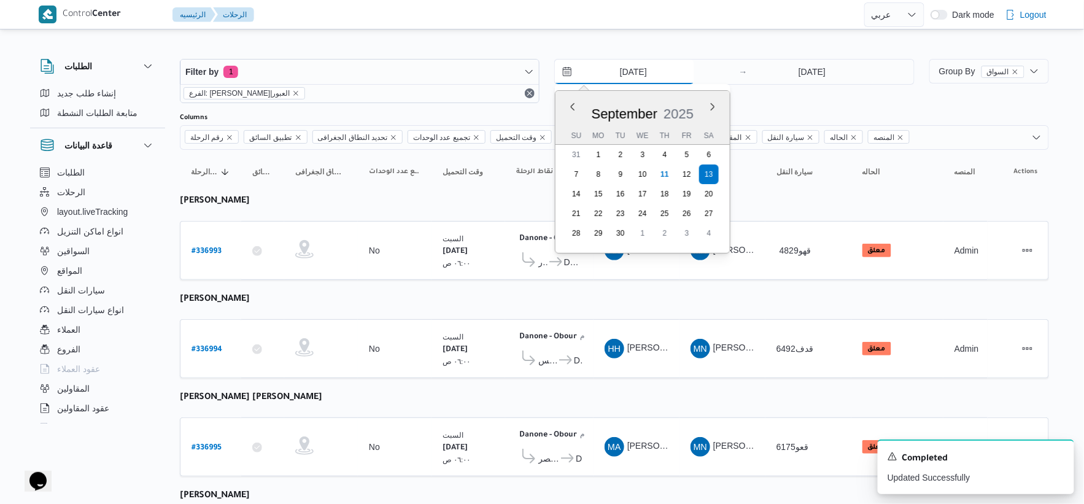
type input "14/9/2025"
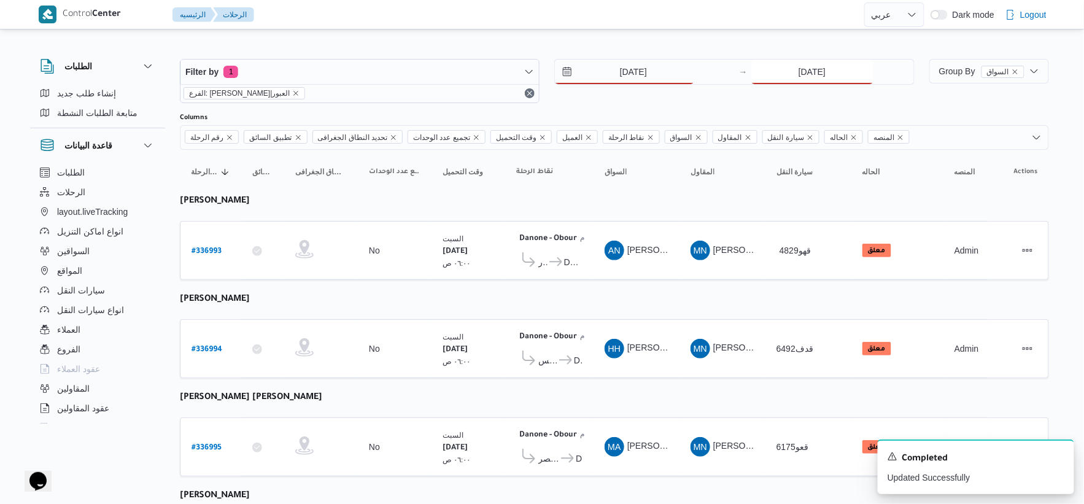
click at [797, 66] on input "13/9/2025" at bounding box center [812, 72] width 122 height 25
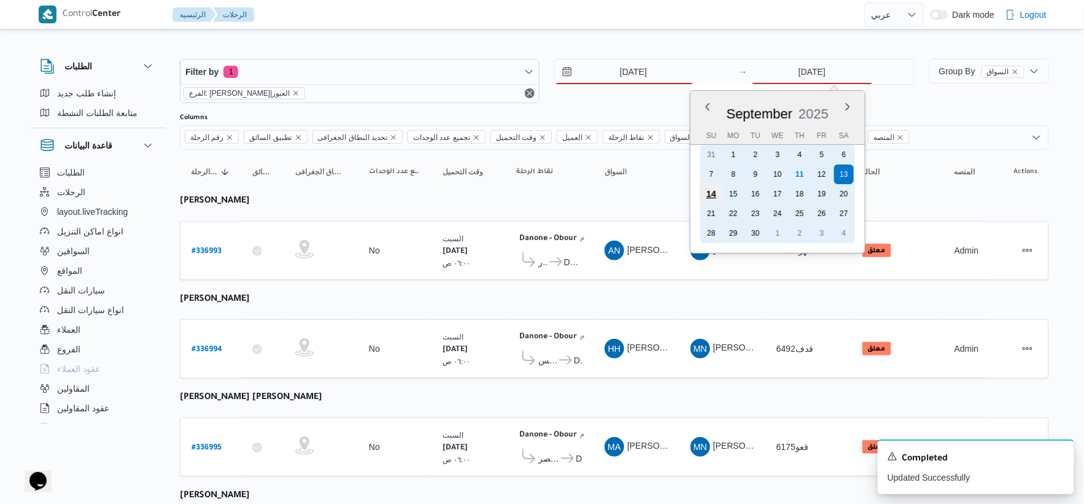
click at [714, 193] on div "14" at bounding box center [710, 193] width 23 height 23
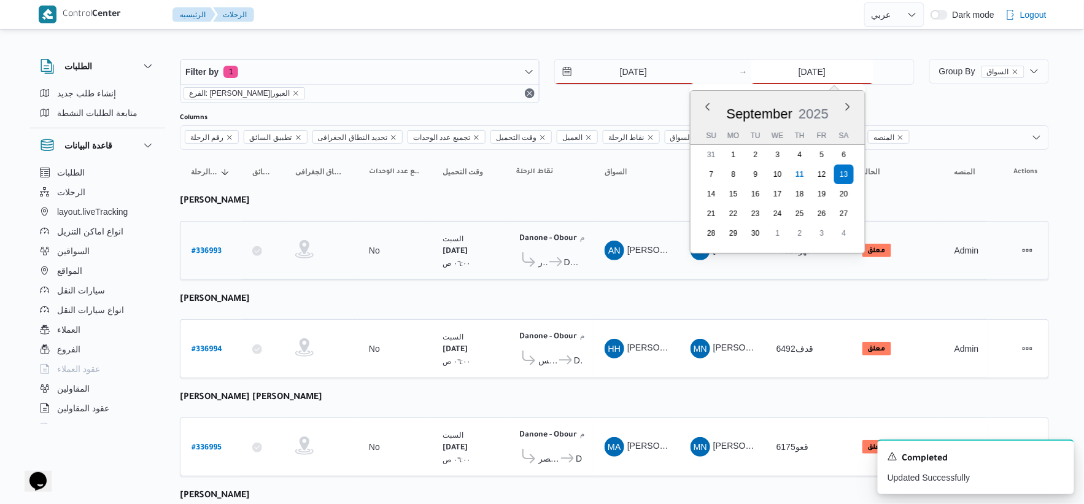
type input "14/9/2025"
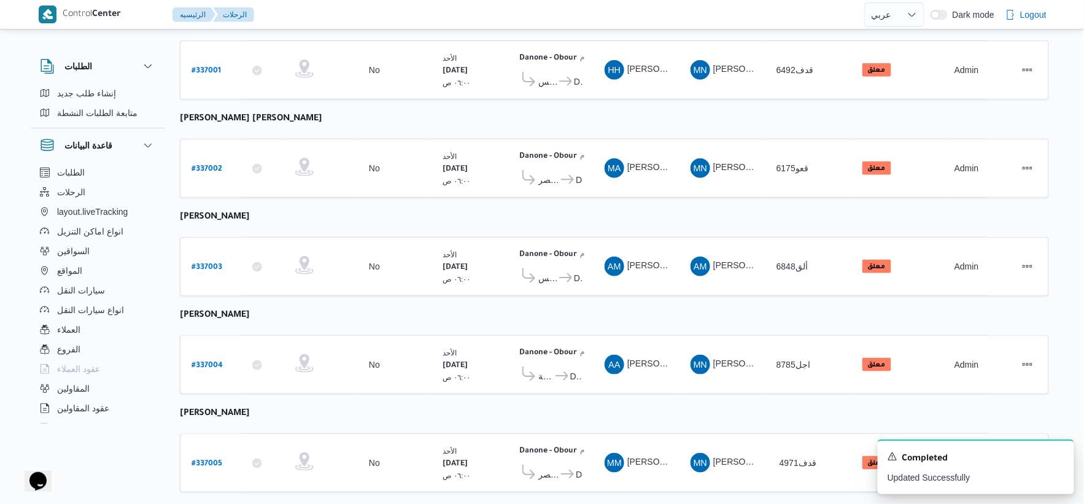
scroll to position [402, 0]
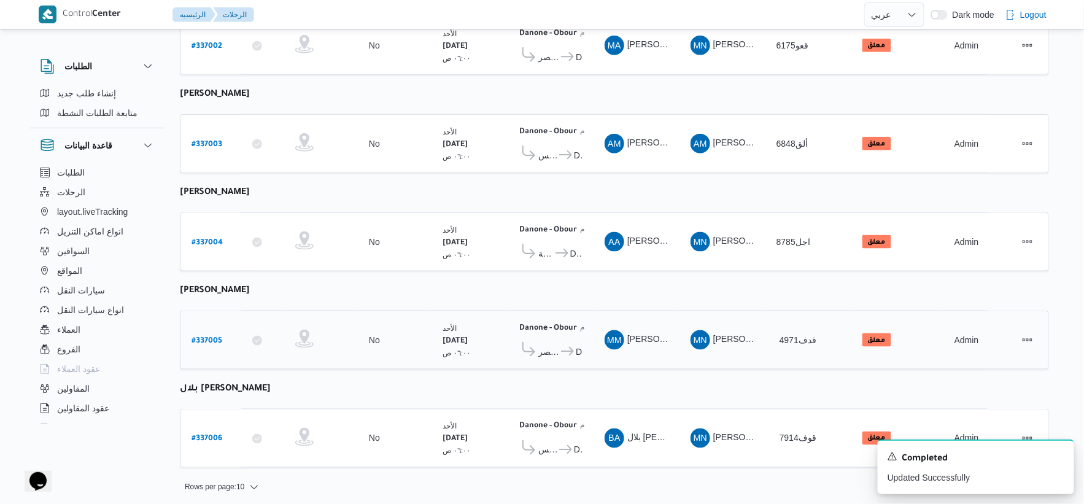
click at [214, 337] on b "# 337005" at bounding box center [207, 341] width 31 height 9
select select "ar"
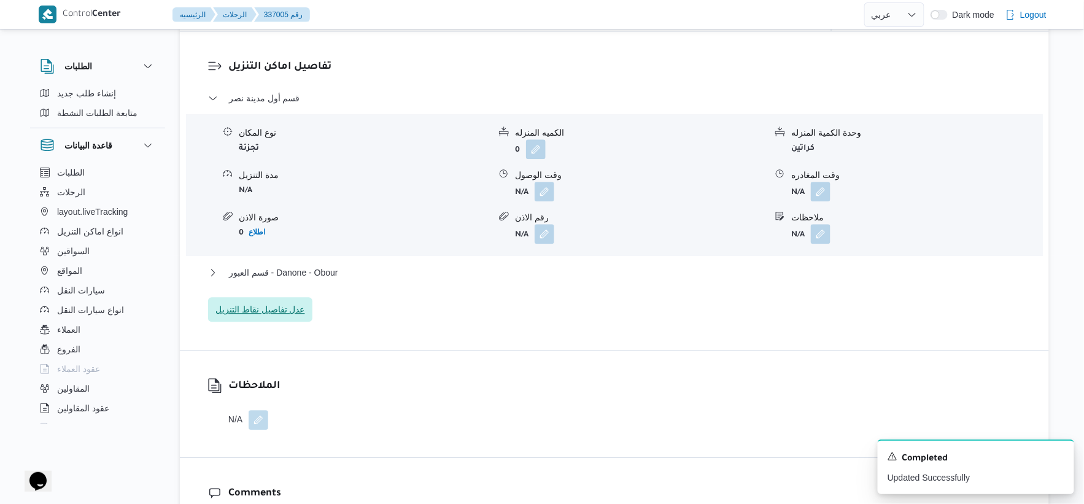
scroll to position [1023, 0]
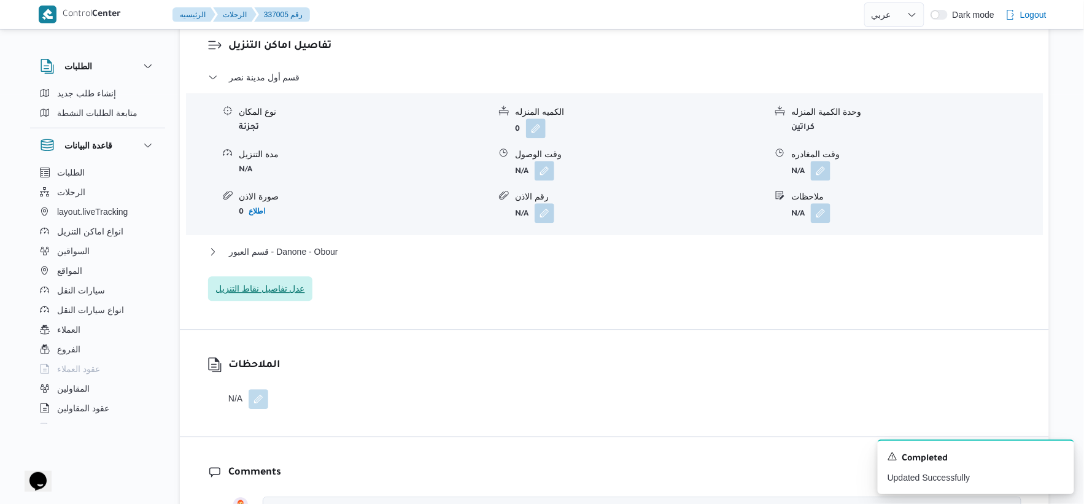
click at [248, 283] on span "عدل تفاصيل نقاط التنزيل" at bounding box center [260, 288] width 90 height 15
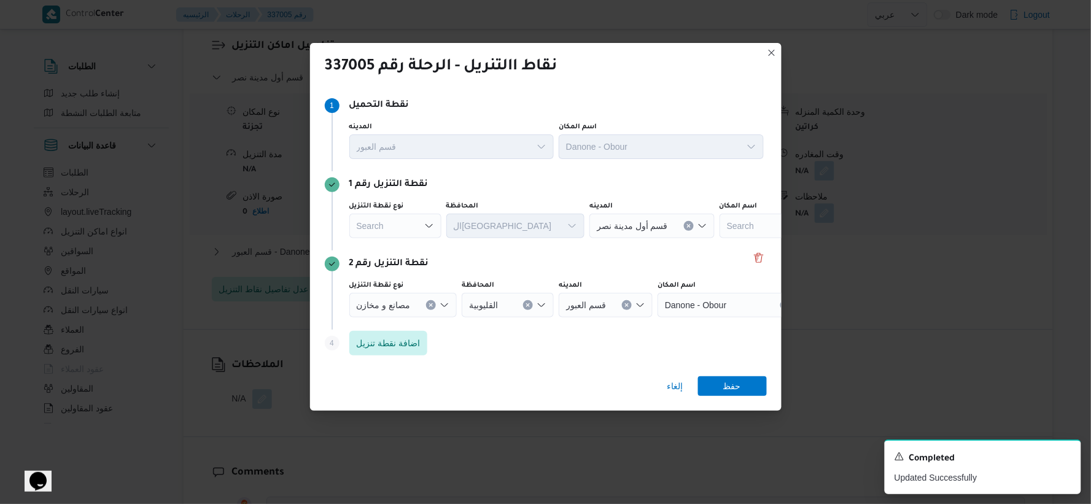
click at [408, 217] on div "Search" at bounding box center [395, 226] width 92 height 25
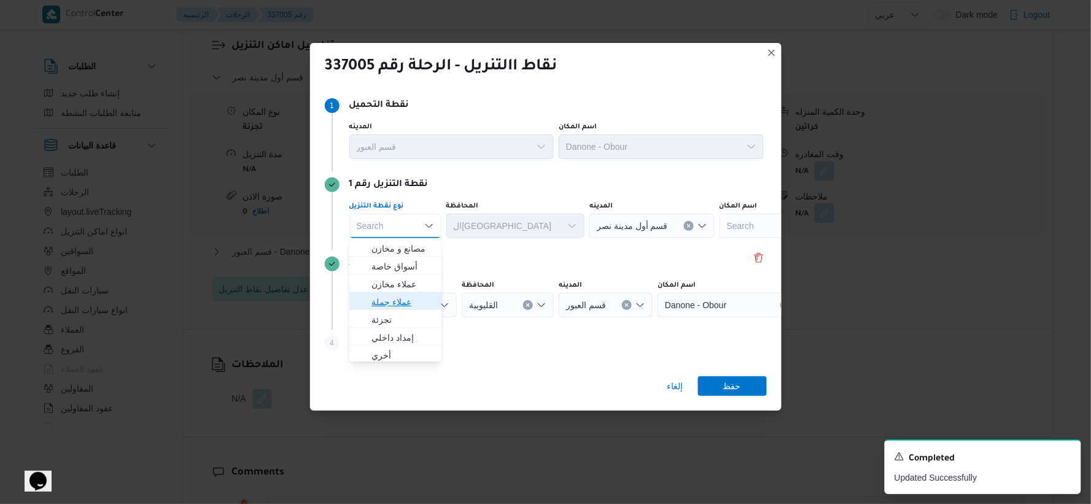
click at [402, 303] on span "عملاء جملة" at bounding box center [402, 302] width 63 height 15
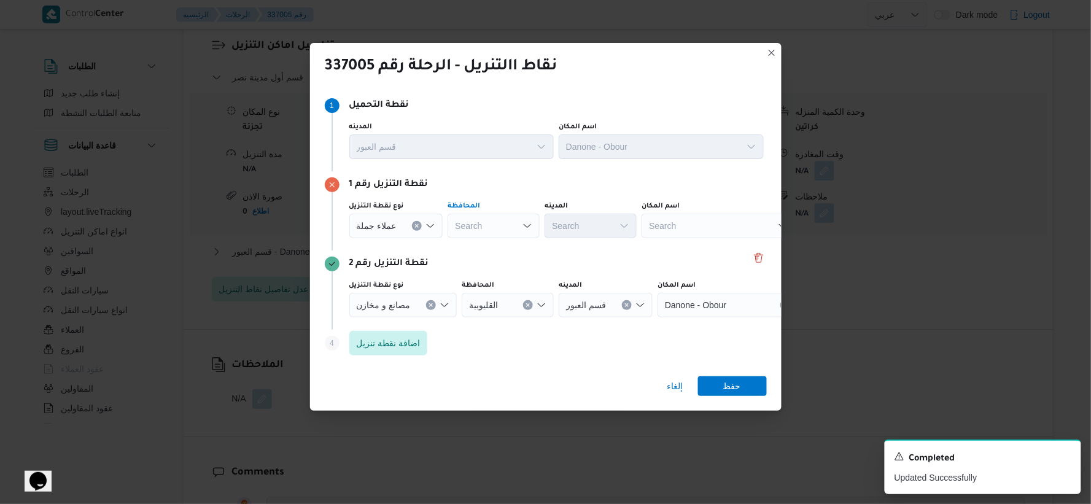
click at [503, 225] on div "Search" at bounding box center [494, 226] width 92 height 25
click at [500, 190] on div "نقطة التنزيل رقم 1" at bounding box center [546, 184] width 442 height 15
click at [488, 226] on div "القا القا" at bounding box center [494, 226] width 92 height 25
type input "القاه"
click at [495, 249] on span "القاه رة" at bounding box center [499, 248] width 63 height 15
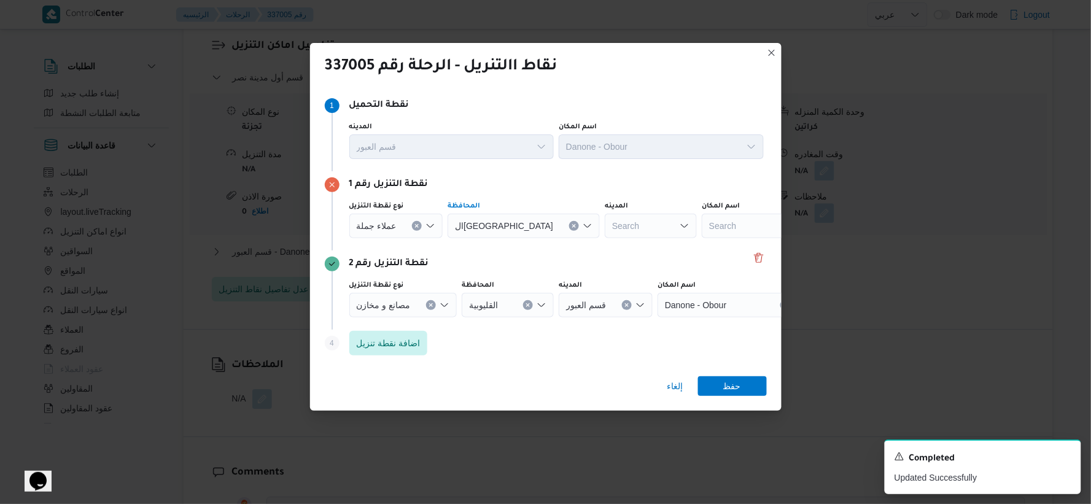
click at [383, 226] on span "عملاء جملة" at bounding box center [377, 226] width 40 height 14
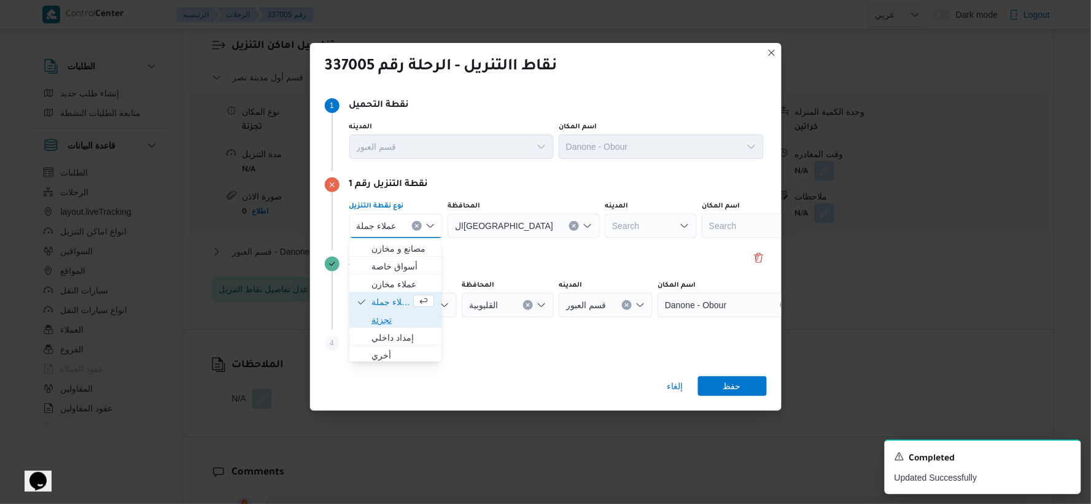
click at [390, 320] on span "تجزئة" at bounding box center [402, 320] width 63 height 15
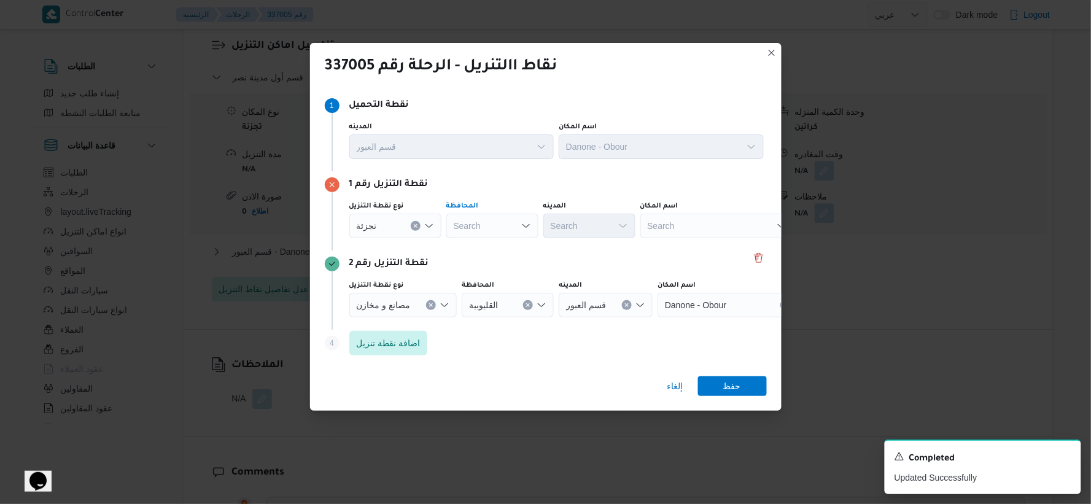
click at [493, 226] on div "Search" at bounding box center [492, 226] width 92 height 25
click at [484, 247] on span "القاهرة" at bounding box center [499, 248] width 63 height 15
click at [603, 228] on div "Search" at bounding box center [649, 226] width 92 height 25
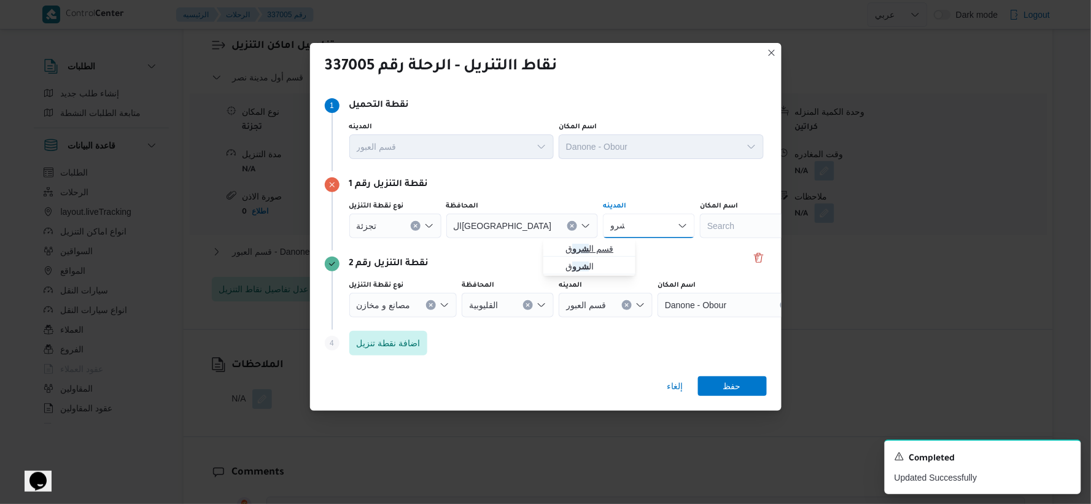
type input "شرو"
click at [588, 248] on span "قسم ال شرو ق" at bounding box center [596, 248] width 63 height 15
click at [739, 385] on span "حفظ" at bounding box center [732, 386] width 18 height 20
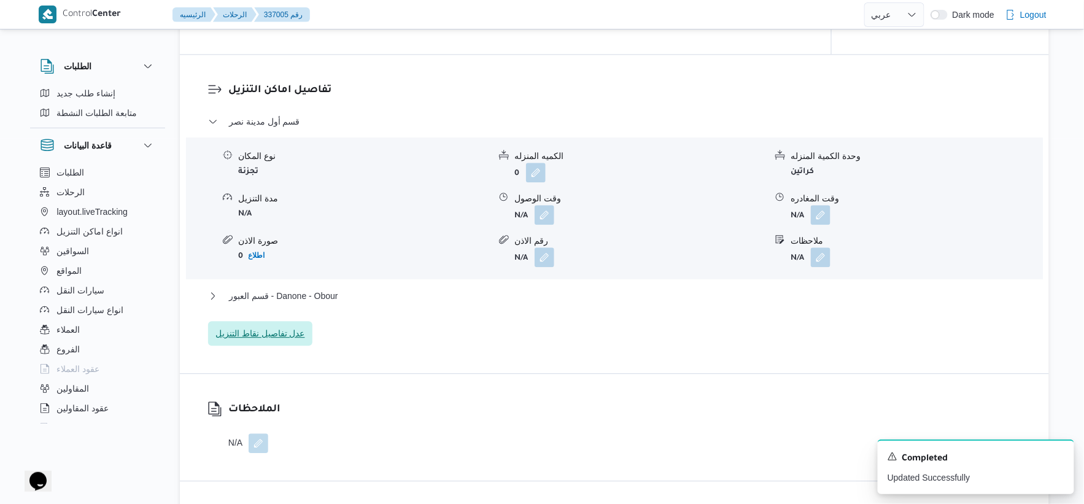
scroll to position [955, 0]
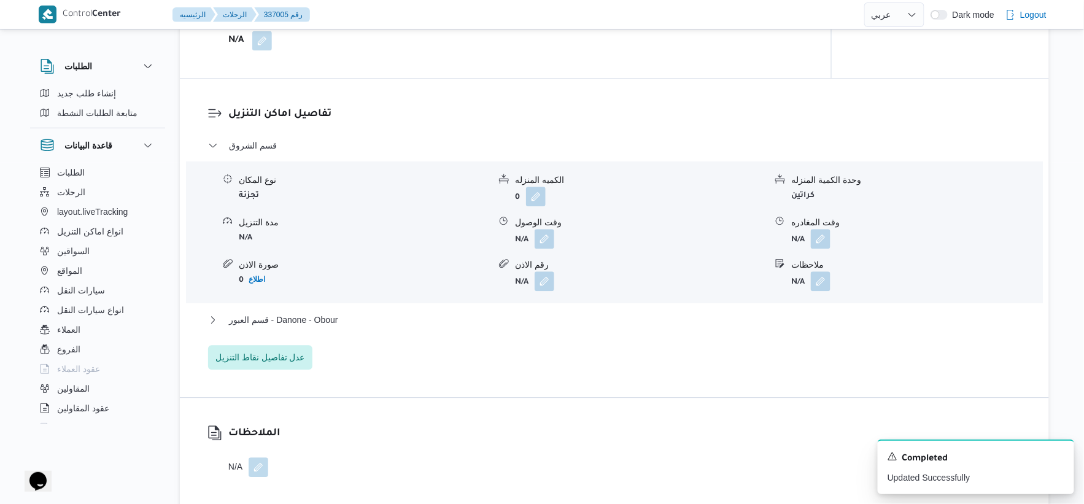
select select "ar"
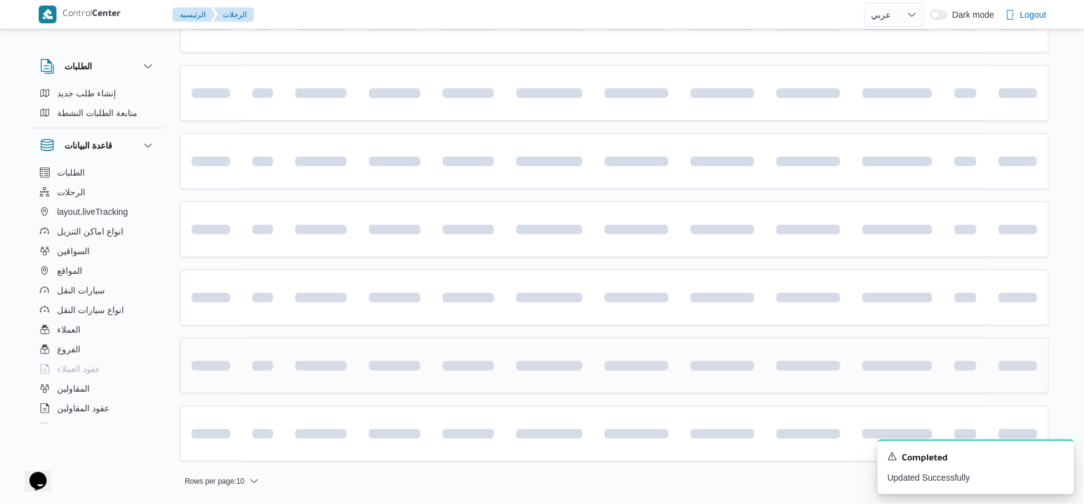
scroll to position [402, 0]
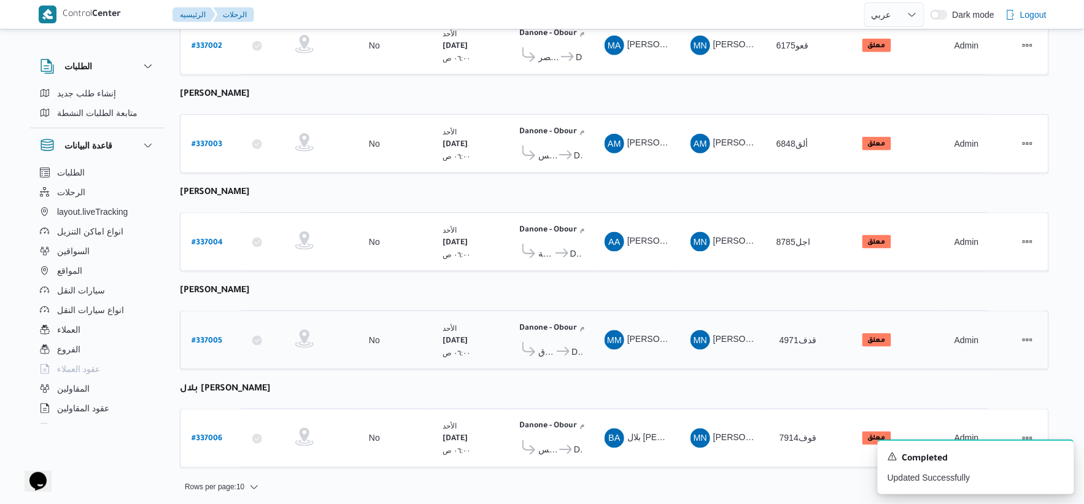
click at [567, 347] on icon at bounding box center [563, 351] width 13 height 9
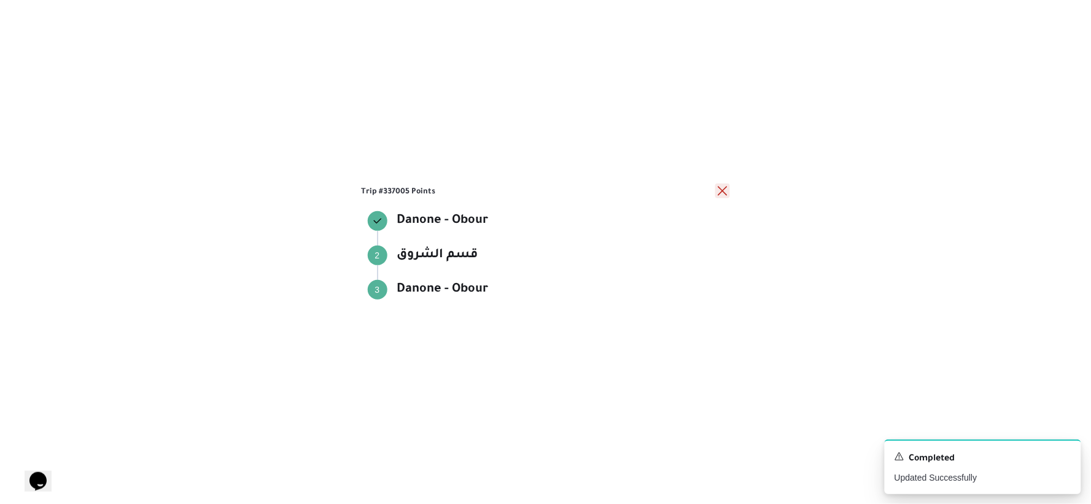
click at [721, 192] on button "close" at bounding box center [722, 191] width 15 height 15
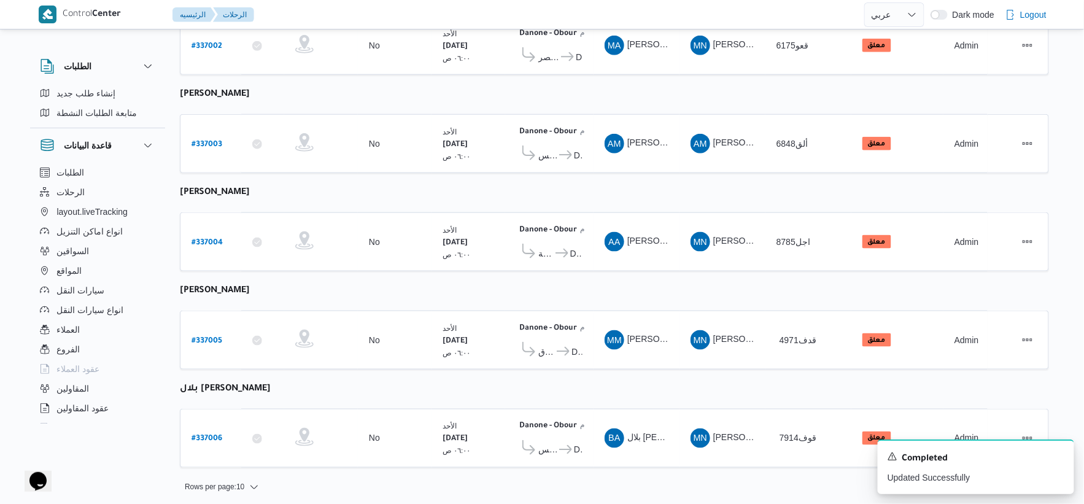
scroll to position [0, 0]
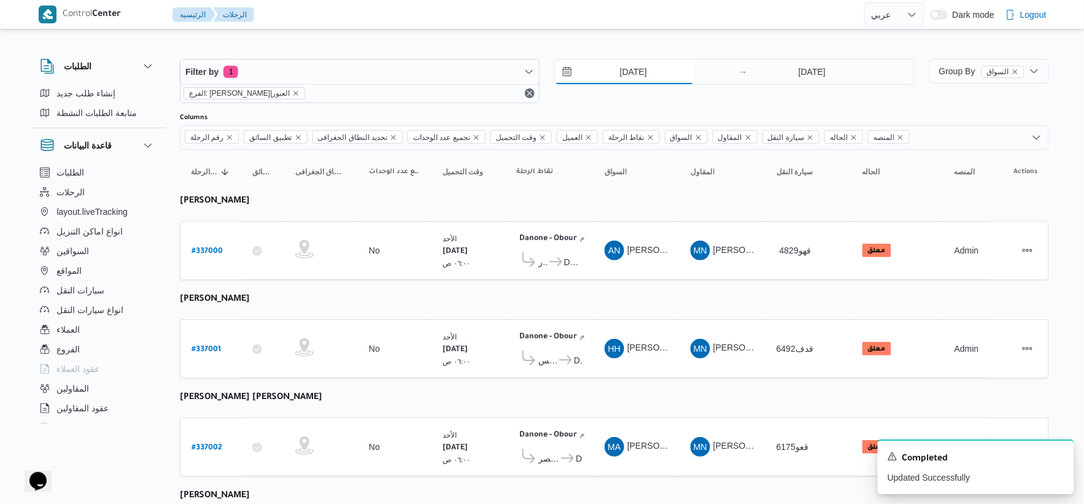
click at [648, 74] on input "14/9/2025" at bounding box center [624, 72] width 139 height 25
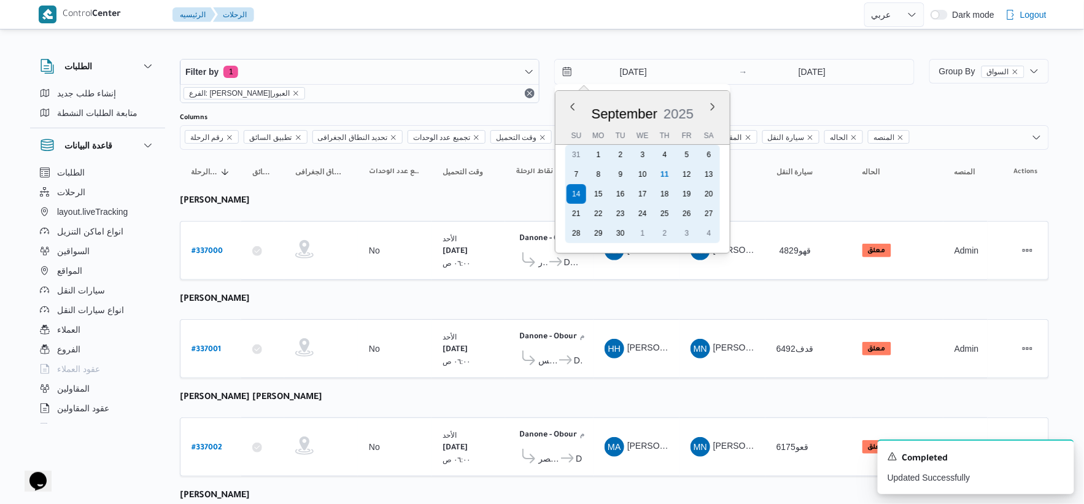
click at [599, 189] on div "15" at bounding box center [599, 194] width 20 height 20
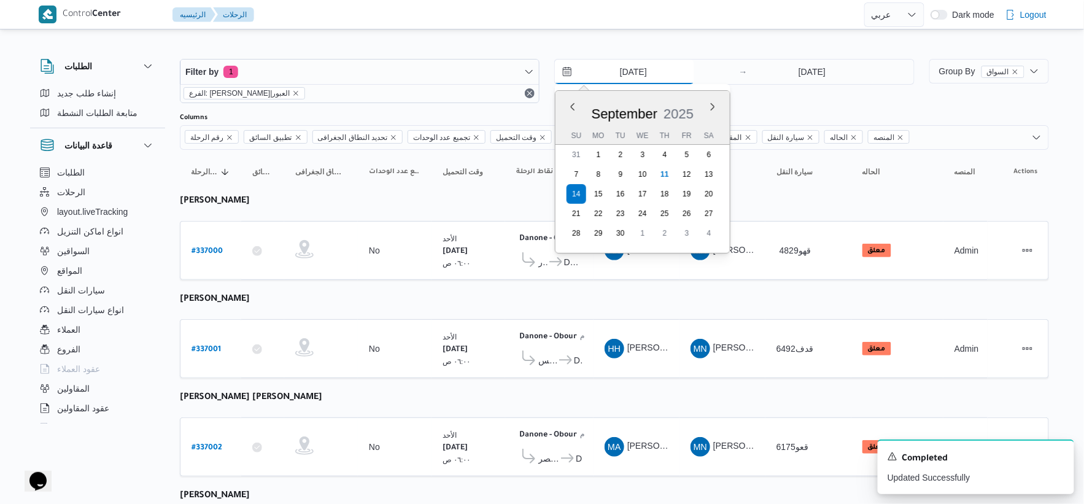
type input "15/9/2025"
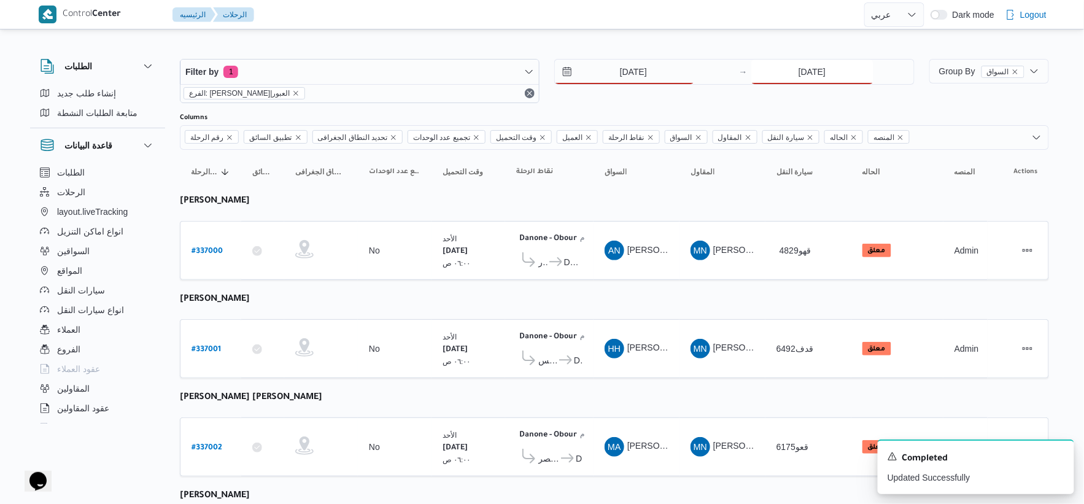
click at [802, 69] on input "14/9/2025" at bounding box center [812, 72] width 122 height 25
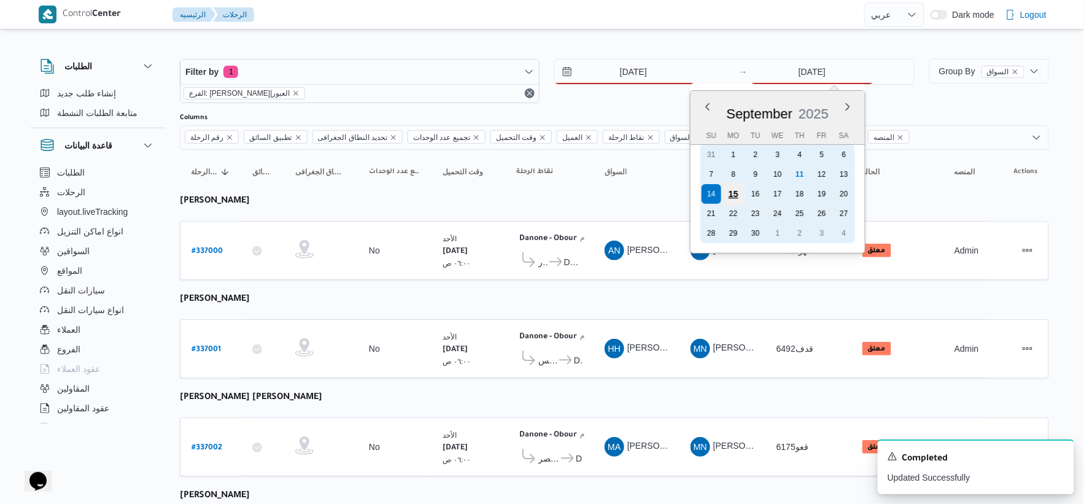
click at [733, 191] on div "15" at bounding box center [732, 193] width 23 height 23
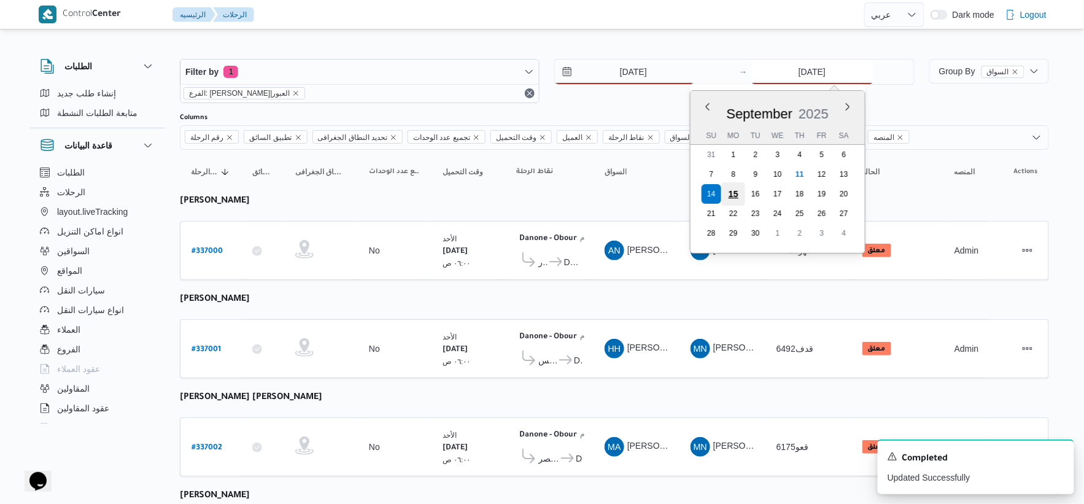
type input "15/9/2025"
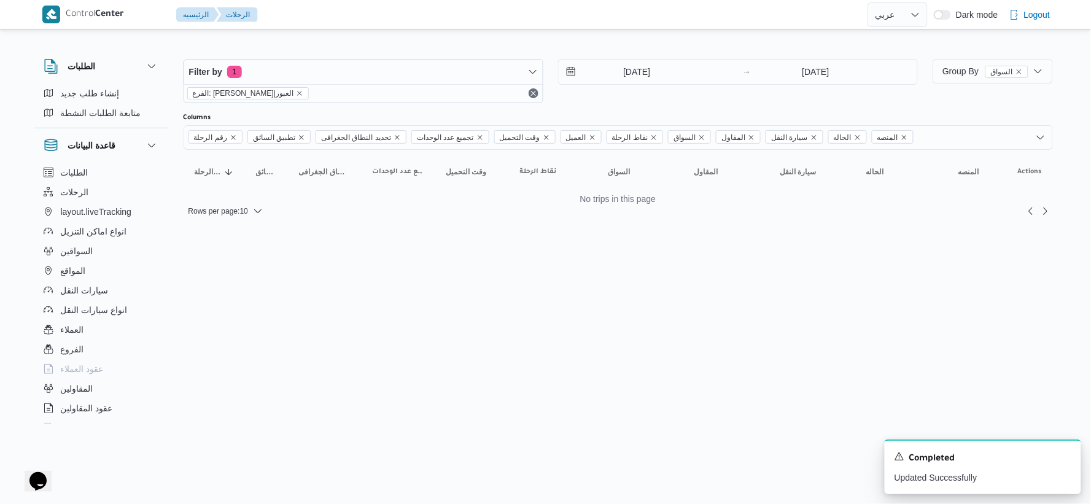
click at [581, 274] on html "Control Center الرئيسيه الرحلات English عربي Dark mode Logout الطلبات إنشاء طلب…" at bounding box center [545, 252] width 1091 height 504
click at [643, 69] on input "15/9/2025" at bounding box center [628, 72] width 139 height 25
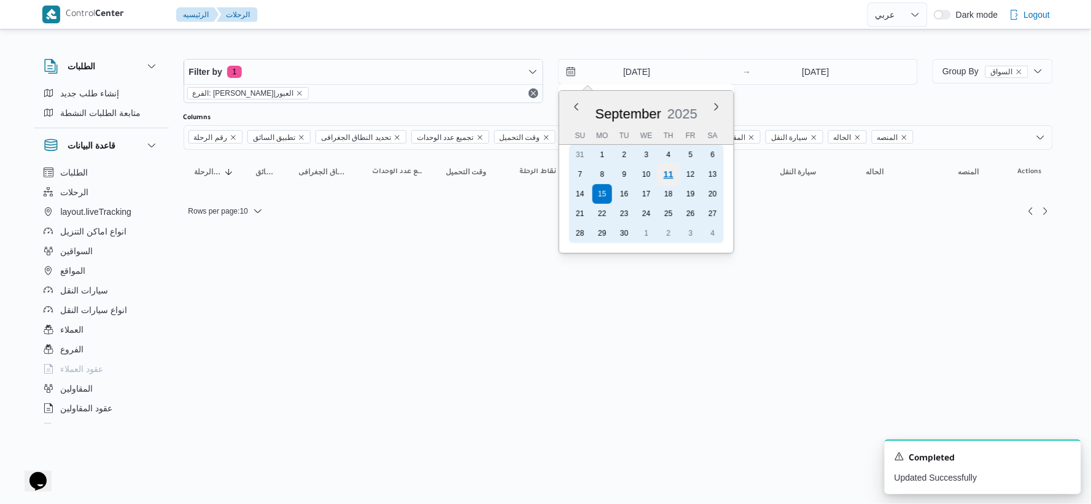
click at [677, 173] on div "11" at bounding box center [668, 174] width 23 height 23
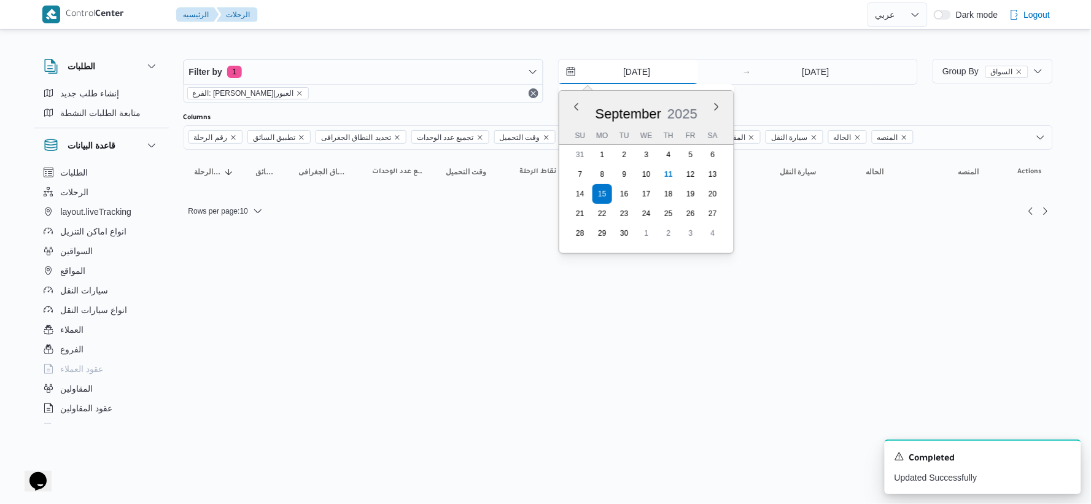
type input "[DATE]"
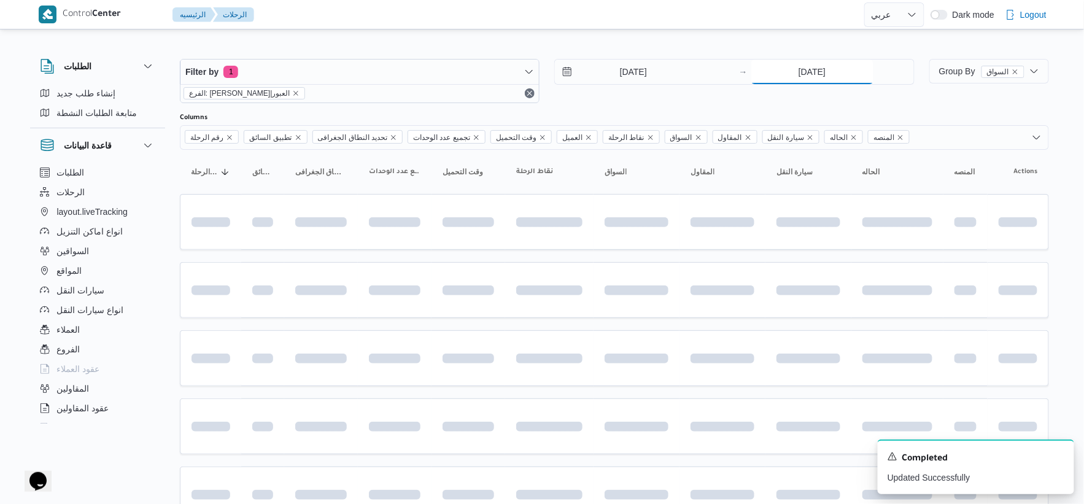
click at [837, 72] on input "15/9/2025" at bounding box center [812, 72] width 122 height 25
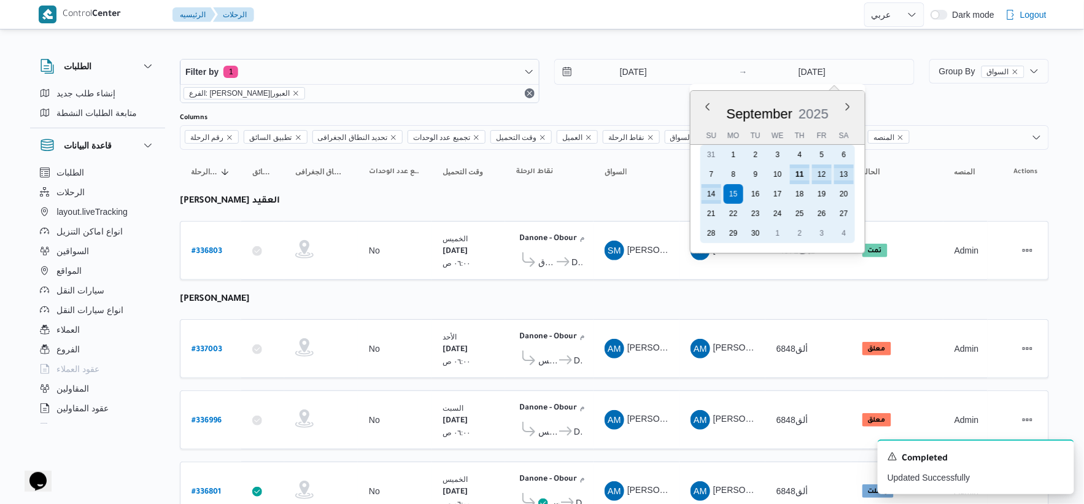
click at [797, 167] on div "11" at bounding box center [800, 175] width 20 height 20
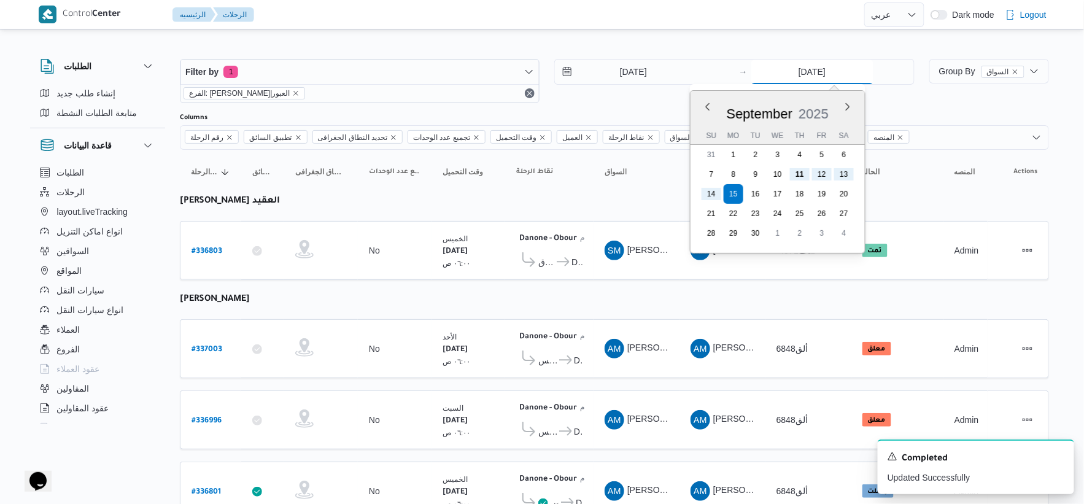
type input "[DATE]"
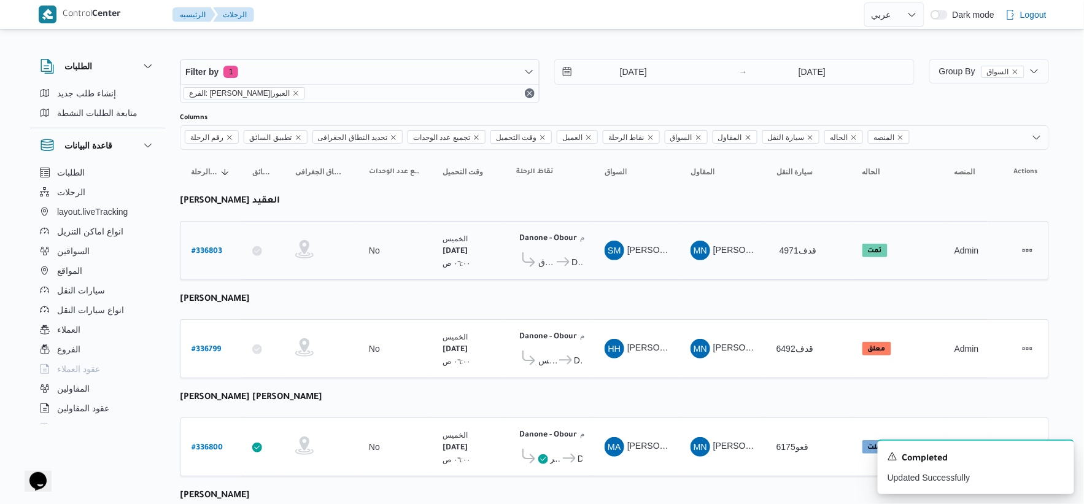
click at [555, 262] on span "Danone - Obour" at bounding box center [569, 262] width 28 height 15
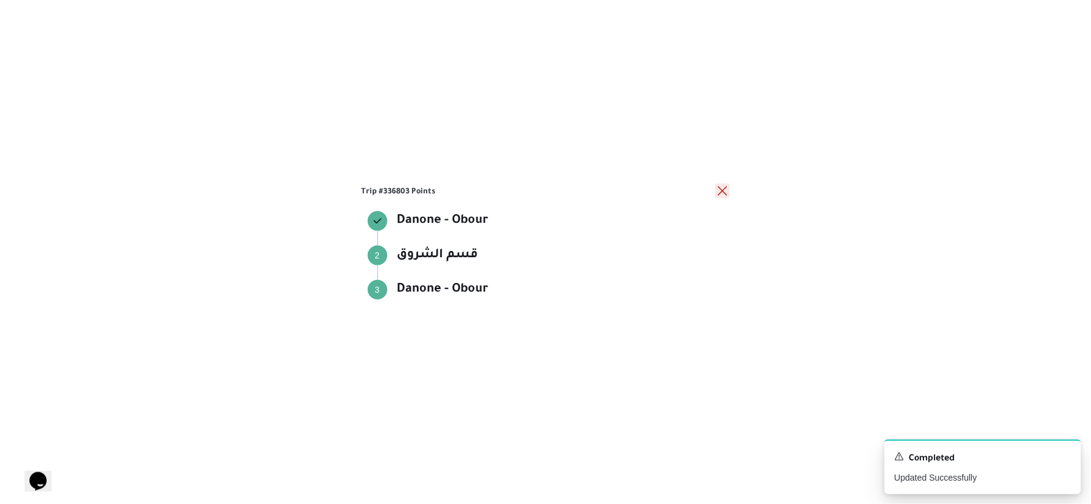
click at [720, 186] on button "close" at bounding box center [722, 191] width 15 height 15
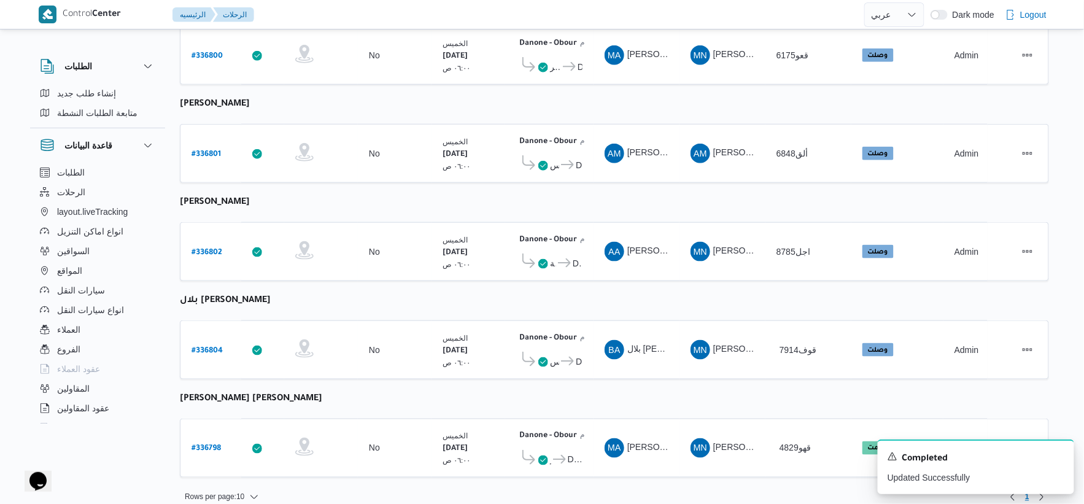
scroll to position [402, 0]
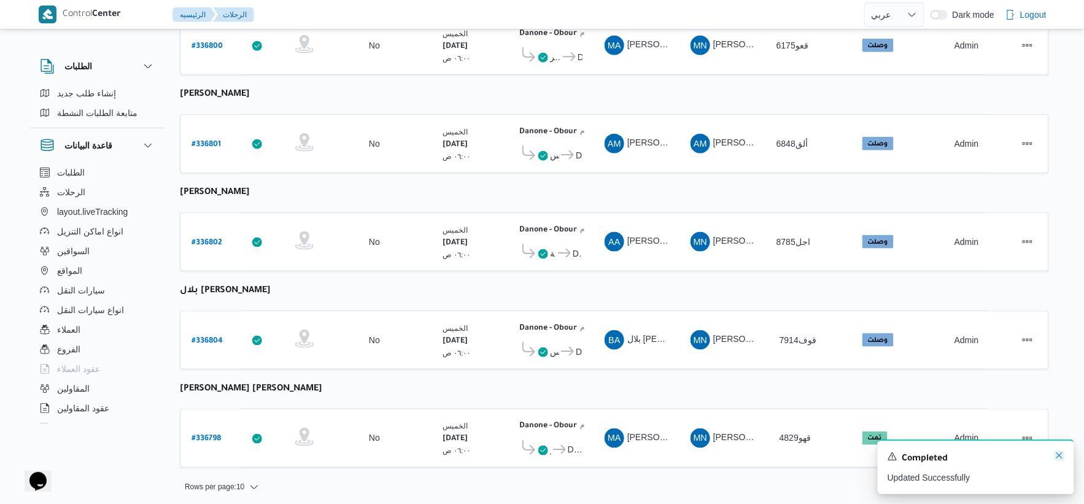
click at [1062, 455] on icon "Dismiss toast" at bounding box center [1060, 455] width 6 height 6
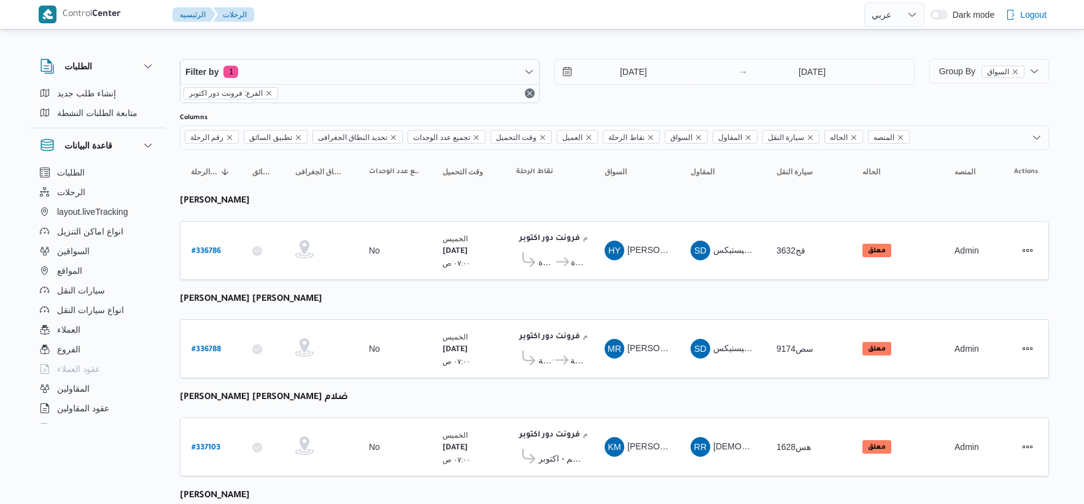
select select "ar"
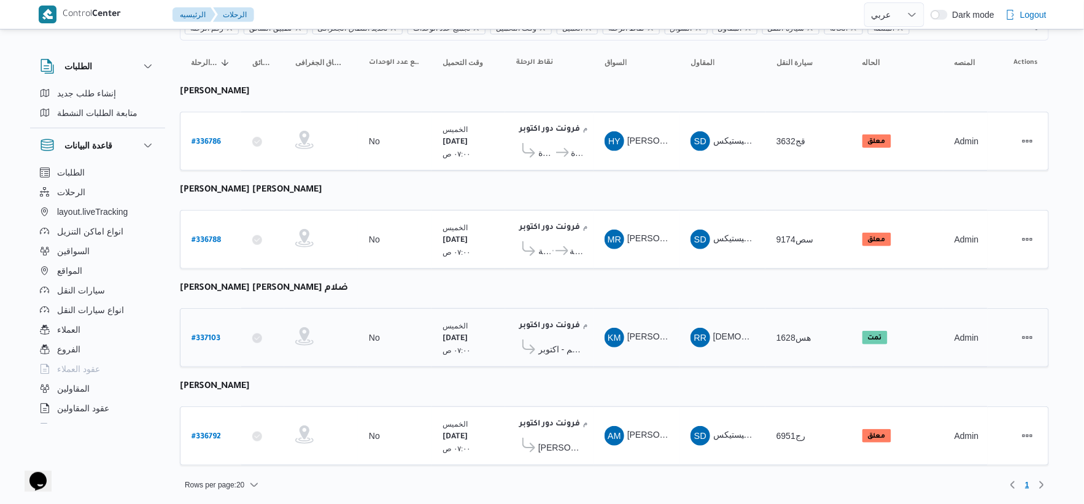
click at [567, 347] on span "مخزن بافت الحكيم - اكتوبر" at bounding box center [560, 349] width 44 height 15
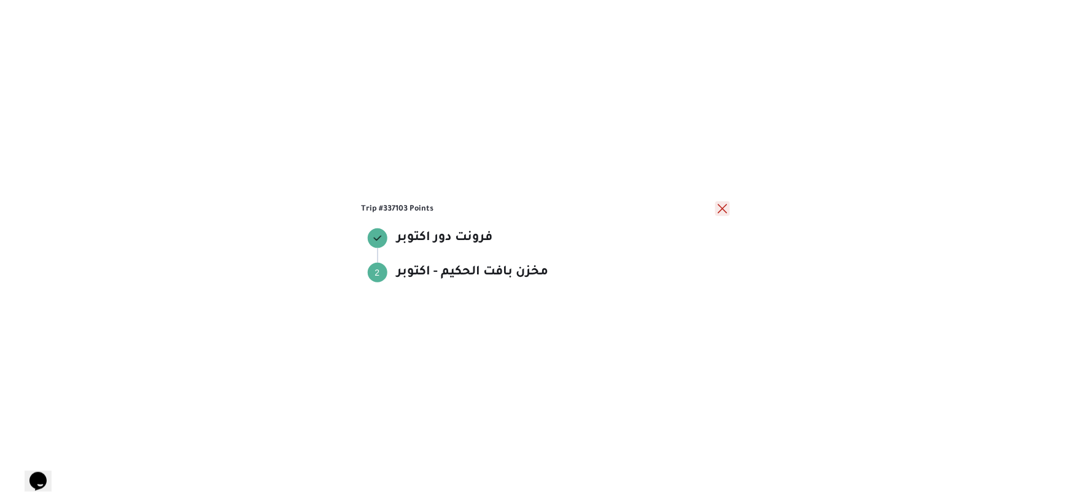
click at [727, 206] on button "close" at bounding box center [722, 208] width 15 height 15
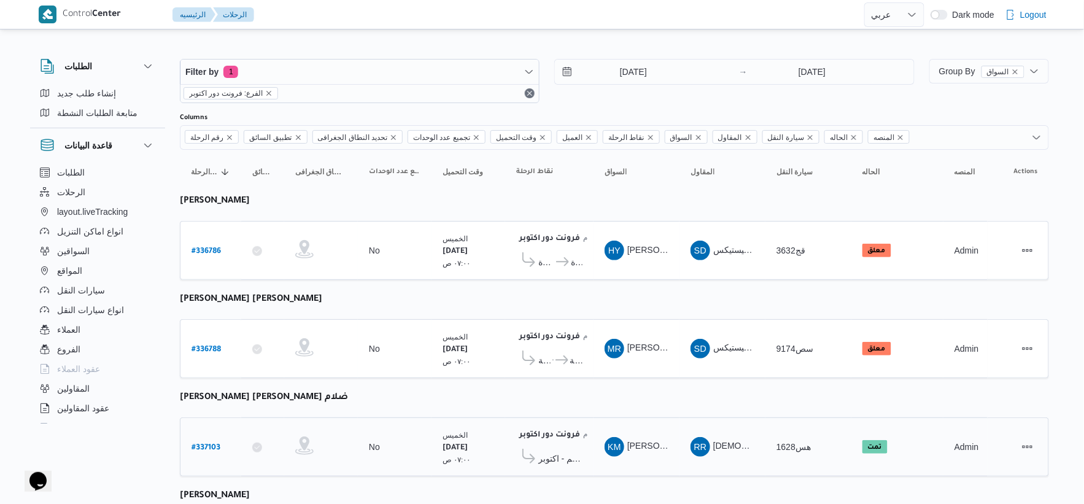
scroll to position [109, 0]
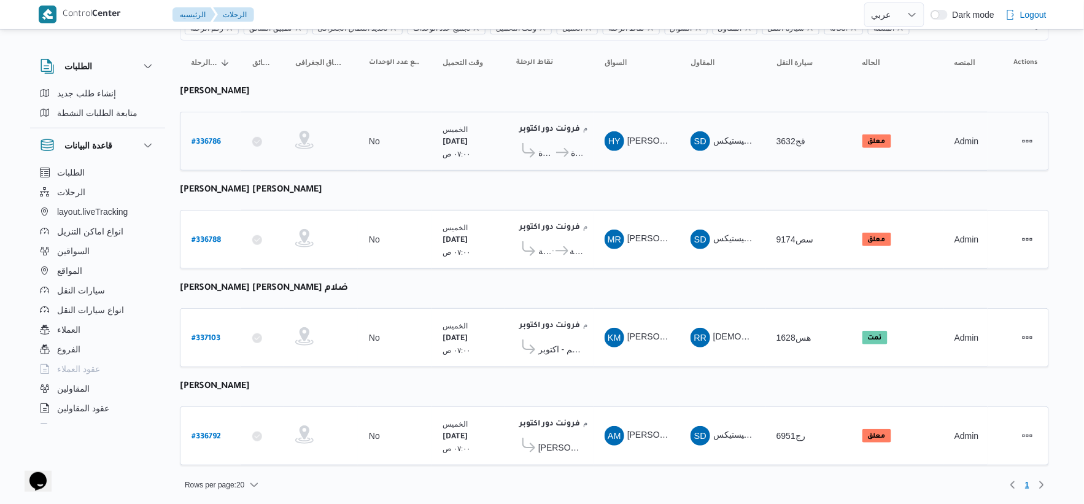
click at [567, 157] on span "كارفور البنيان - المنصورة" at bounding box center [568, 153] width 28 height 15
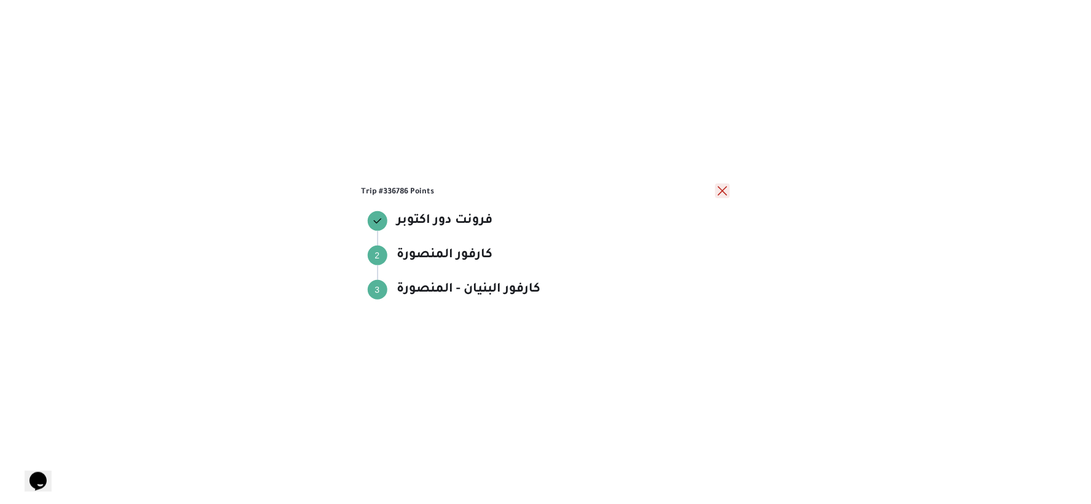
click at [727, 191] on button "close" at bounding box center [722, 191] width 15 height 15
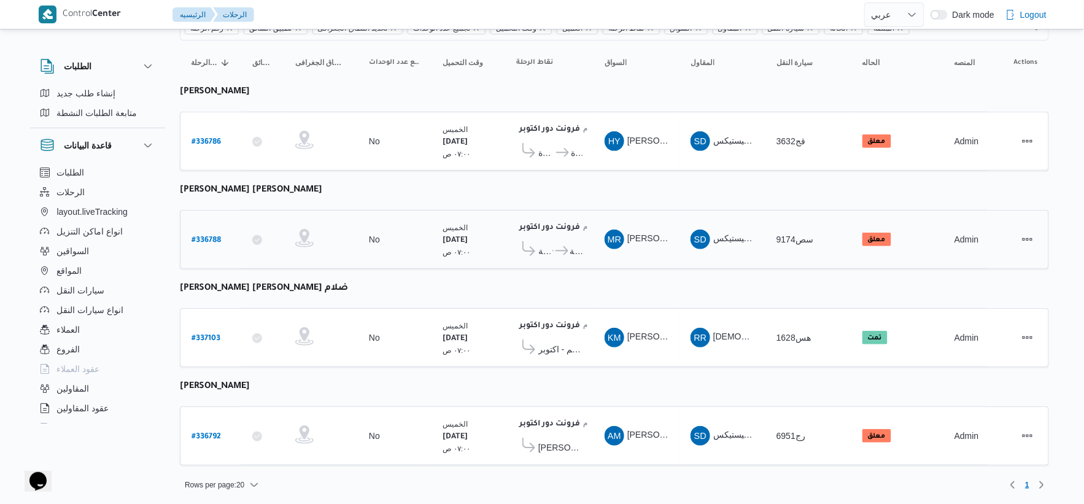
click at [577, 254] on span "كارفور محطة [GEOGRAPHIC_DATA] - [GEOGRAPHIC_DATA]" at bounding box center [576, 251] width 12 height 15
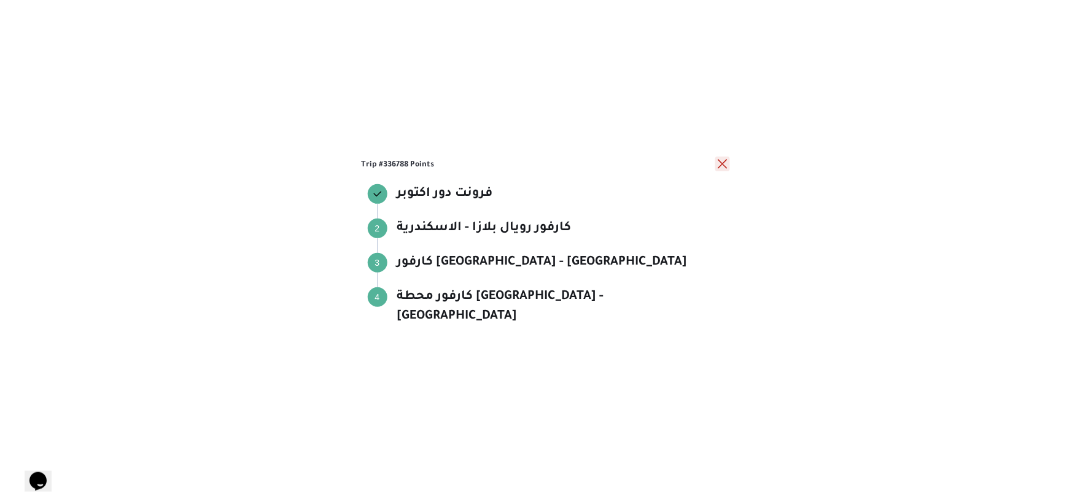
click at [723, 171] on button "close" at bounding box center [722, 164] width 15 height 15
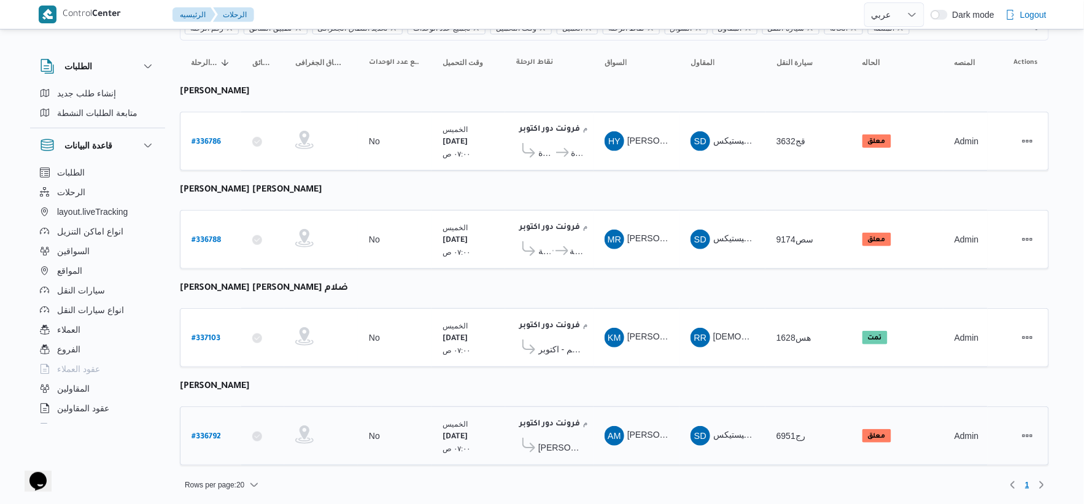
click at [541, 451] on span "[PERSON_NAME]" at bounding box center [560, 447] width 44 height 15
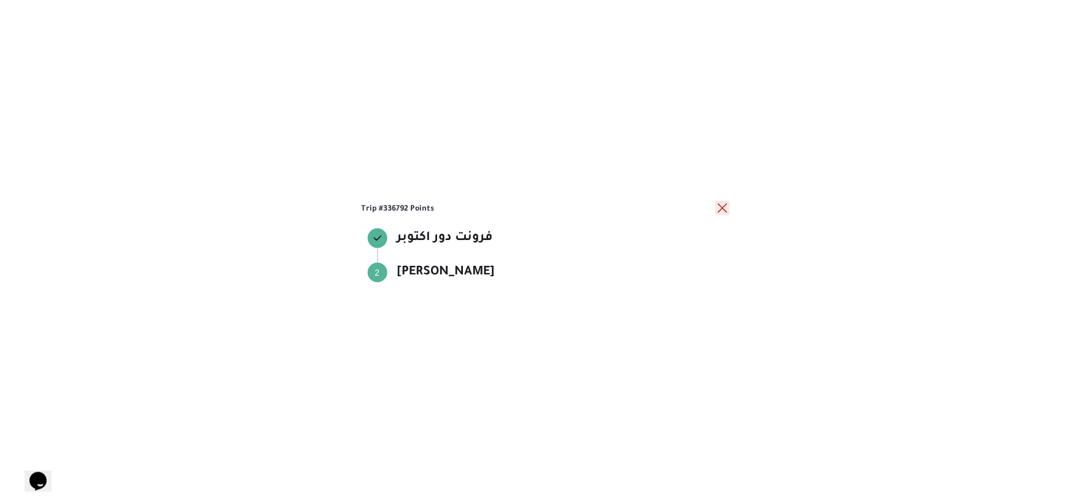
click at [723, 209] on button "close" at bounding box center [722, 208] width 15 height 15
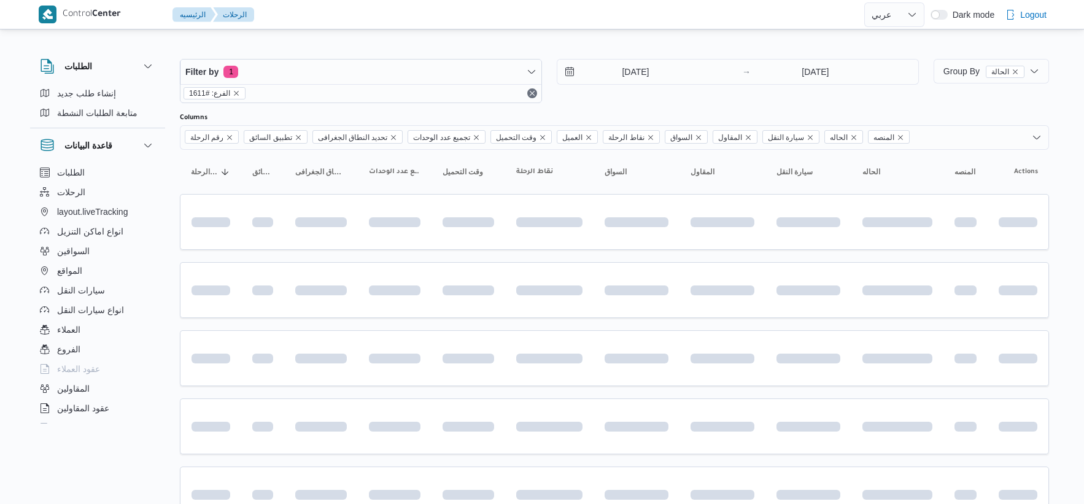
select select "ar"
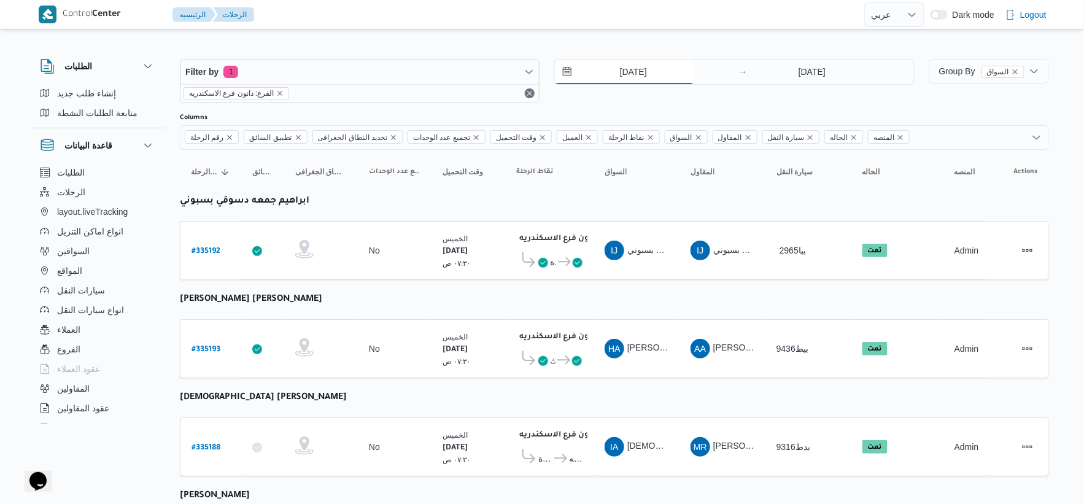
click at [648, 68] on input "[DATE]" at bounding box center [624, 72] width 139 height 25
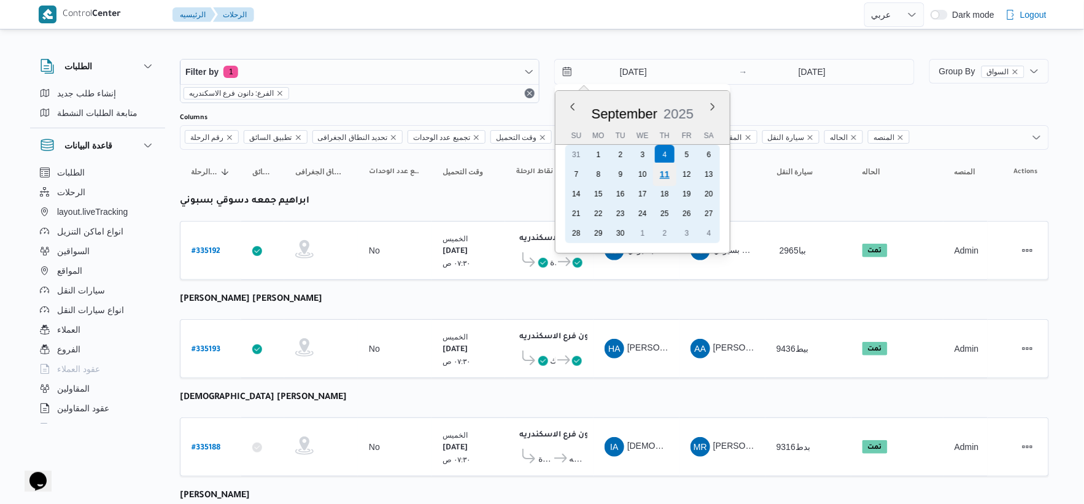
click at [670, 176] on div "11" at bounding box center [664, 174] width 23 height 23
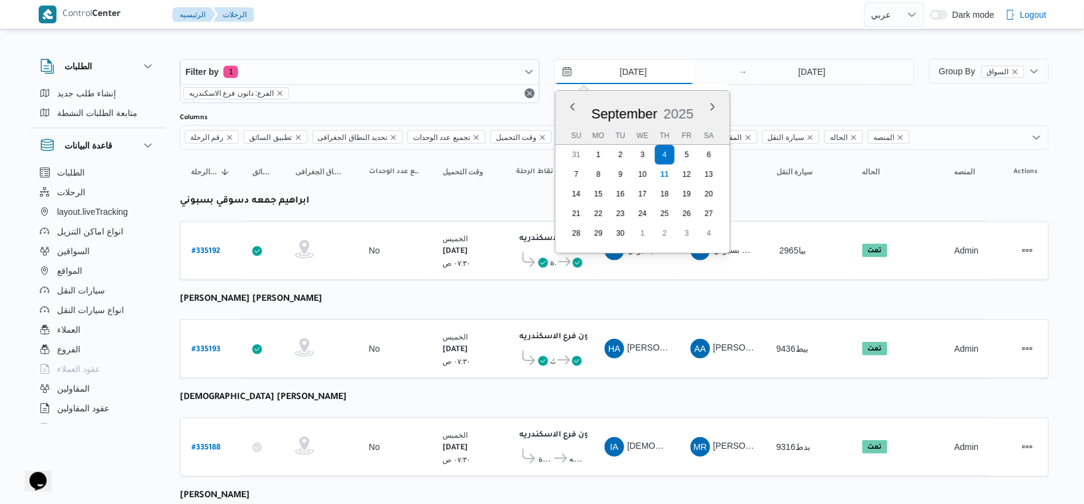
type input "[DATE]"
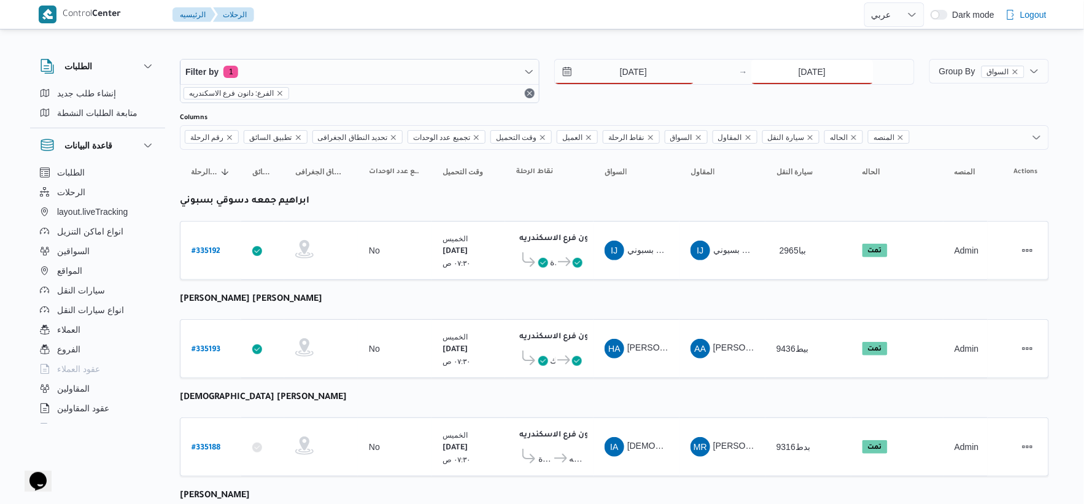
click at [855, 68] on input "[DATE]" at bounding box center [812, 72] width 122 height 25
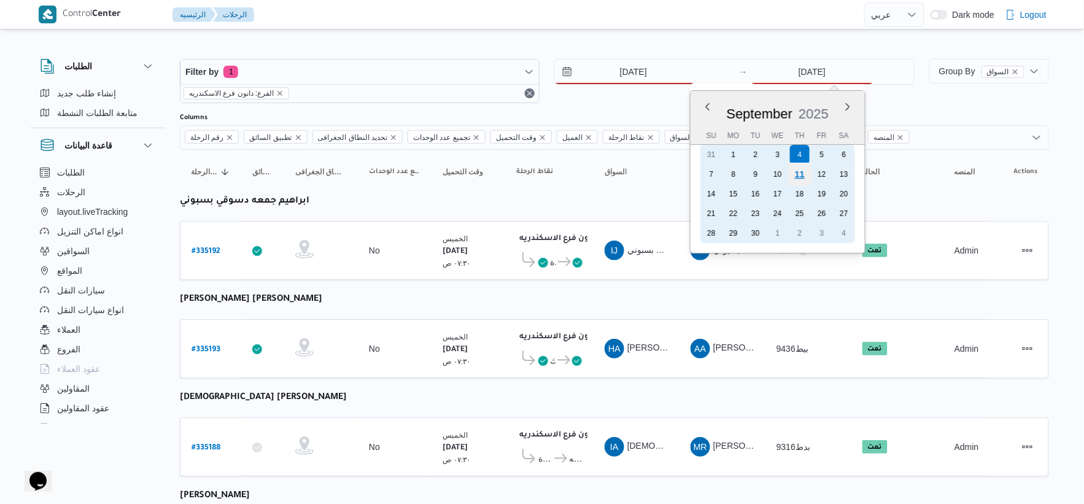
click at [802, 170] on div "11" at bounding box center [799, 174] width 23 height 23
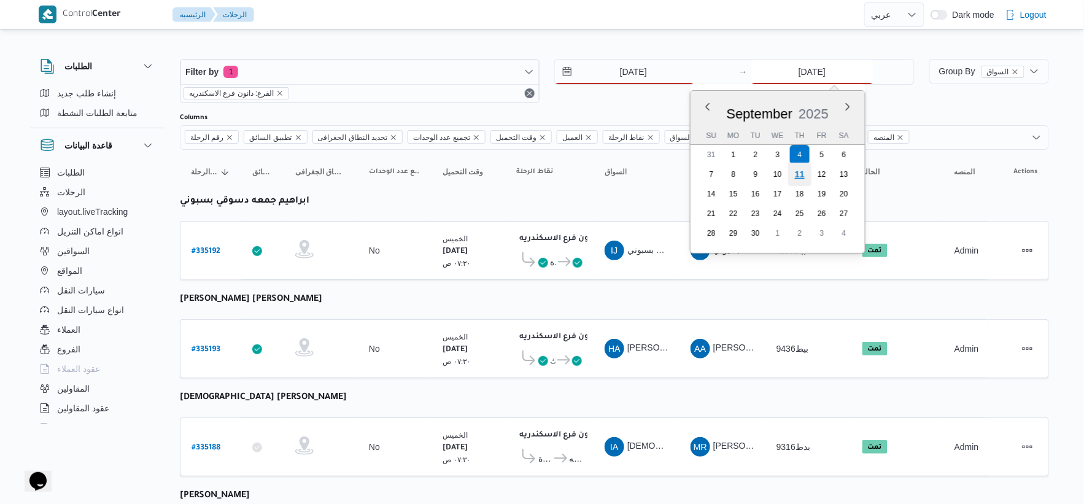
type input "[DATE]"
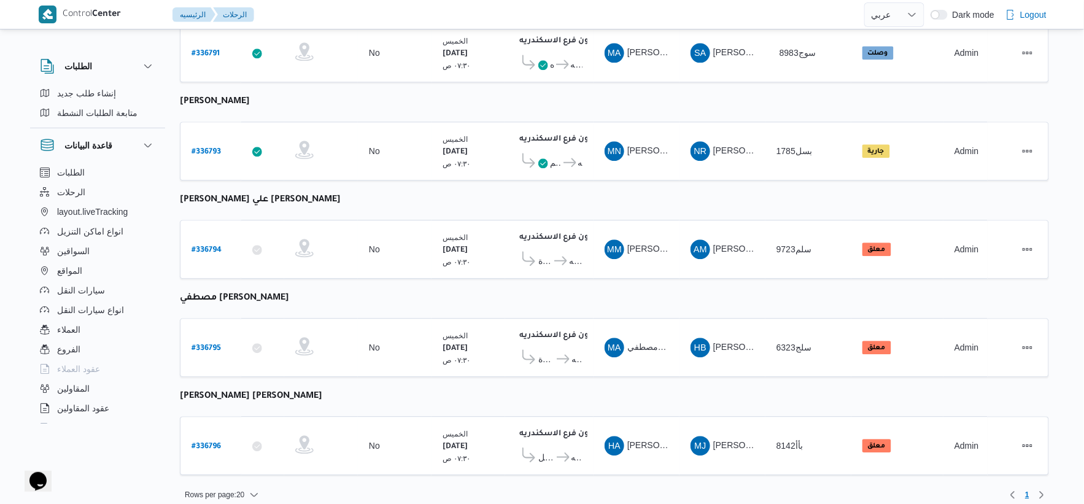
scroll to position [986, 0]
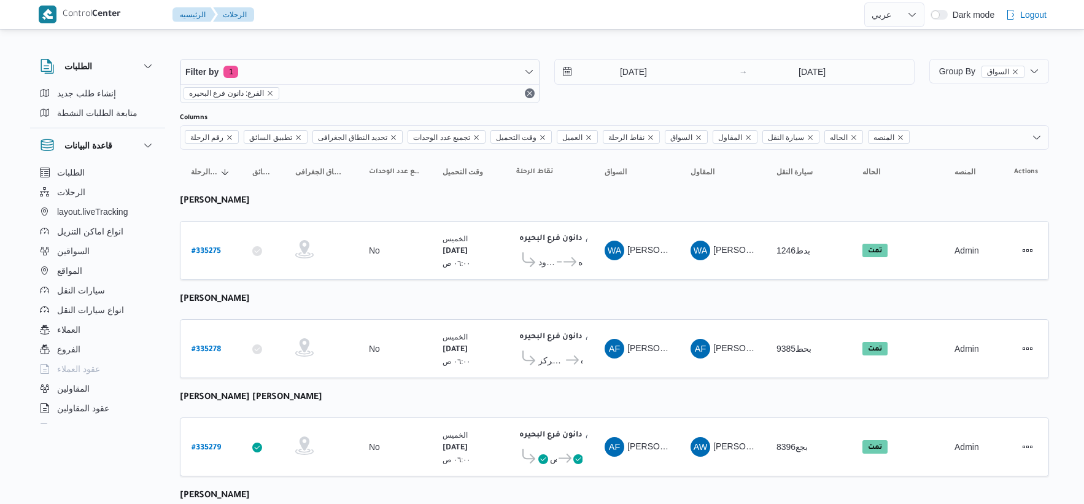
select select "ar"
click at [658, 69] on input "[DATE]" at bounding box center [624, 72] width 139 height 25
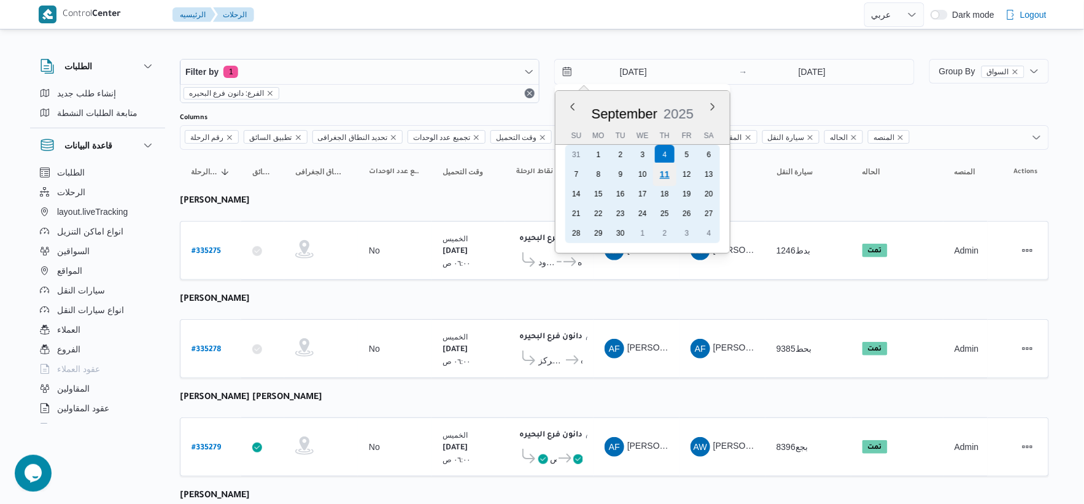
click at [667, 167] on div "11" at bounding box center [664, 174] width 23 height 23
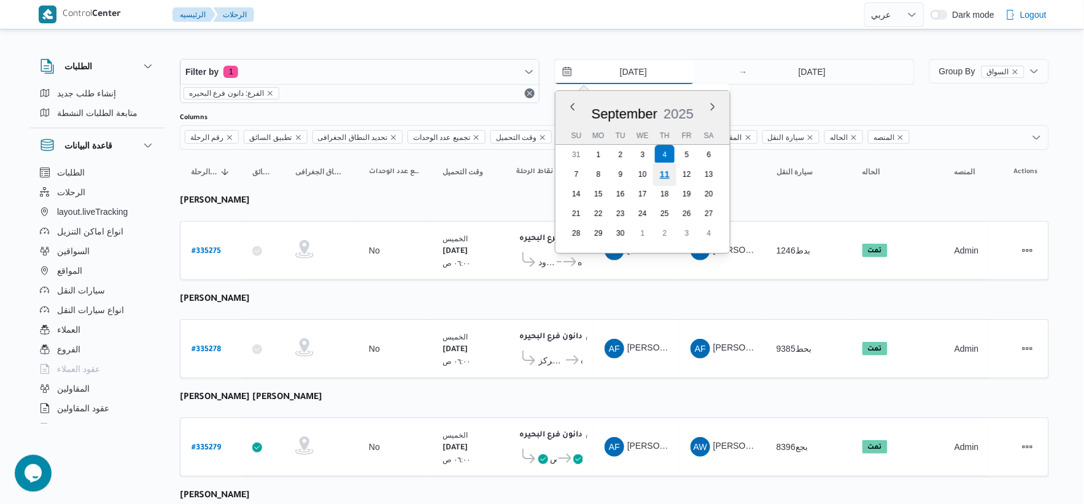
type input "[DATE]"
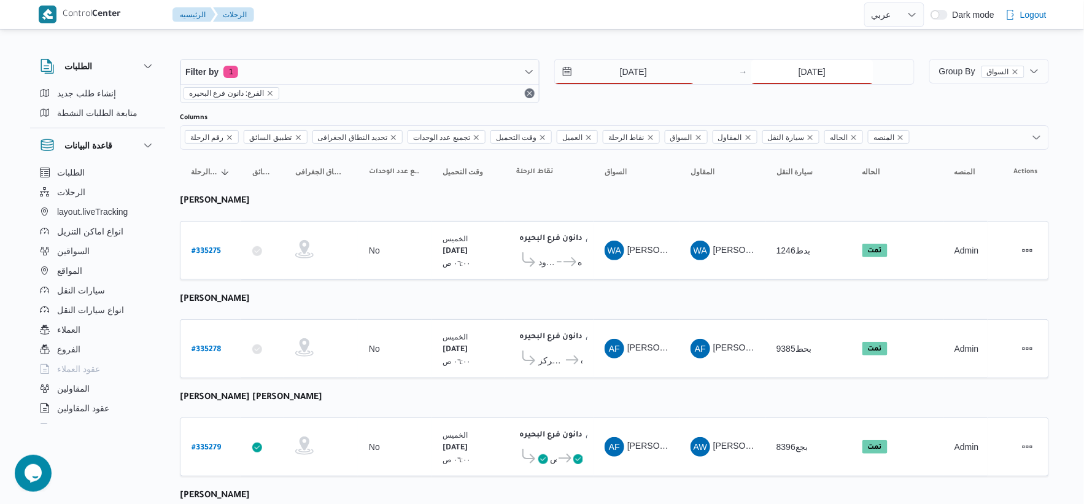
click at [825, 81] on input "[DATE]" at bounding box center [812, 72] width 122 height 25
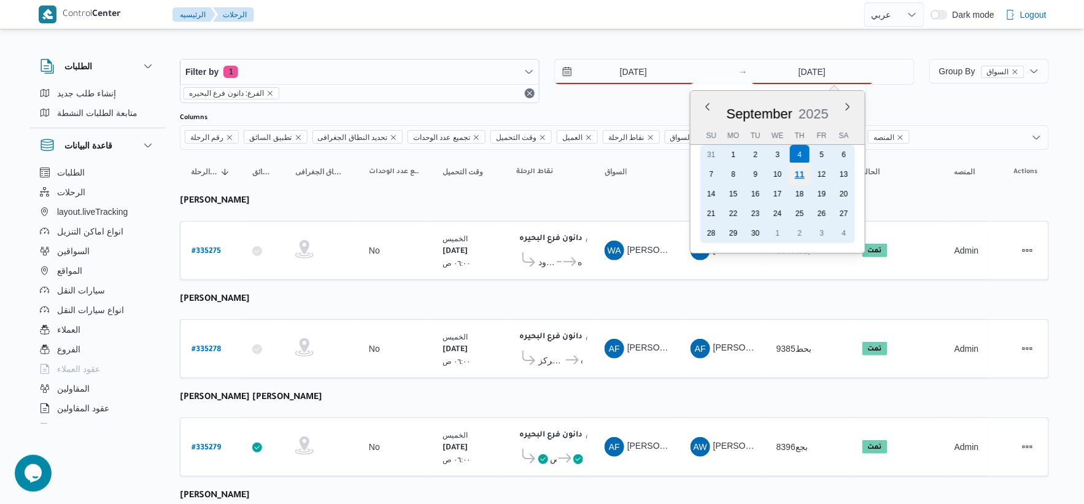
click at [798, 174] on div "11" at bounding box center [799, 174] width 23 height 23
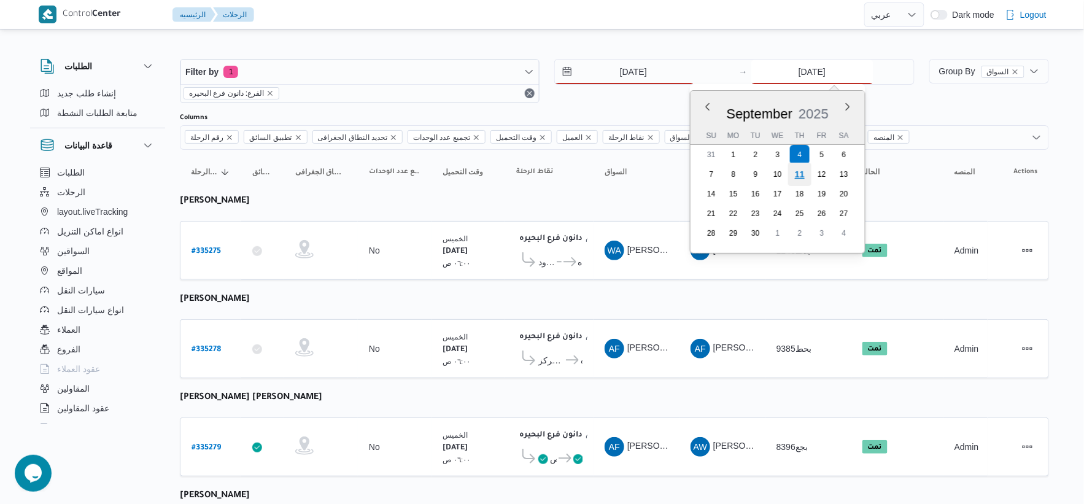
type input "[DATE]"
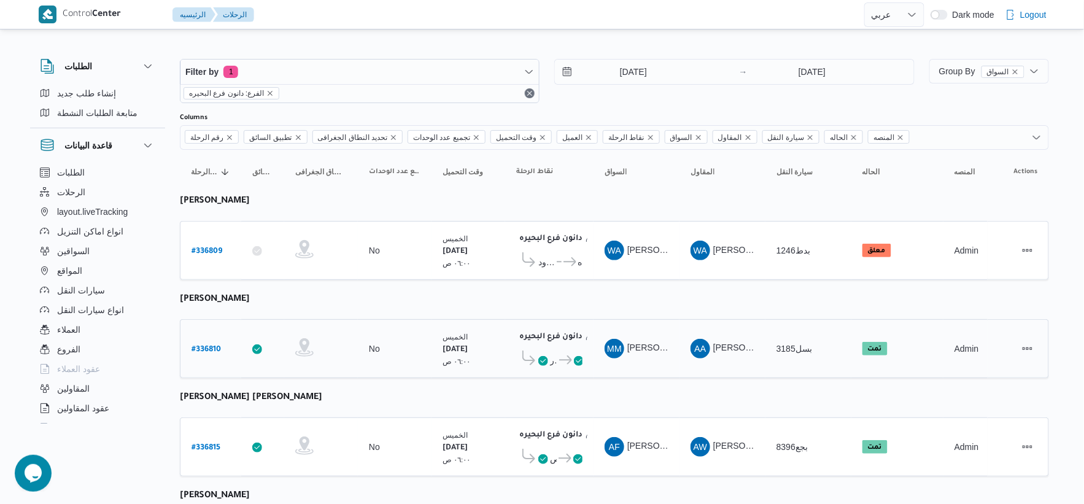
click at [582, 319] on td "نقاط الرحلة دانون فرع البحيره ٠٢:٠٢ م قسم [GEOGRAPHIC_DATA] فرع البحيره" at bounding box center [549, 348] width 88 height 59
